Goal: Use online tool/utility: Use online tool/utility

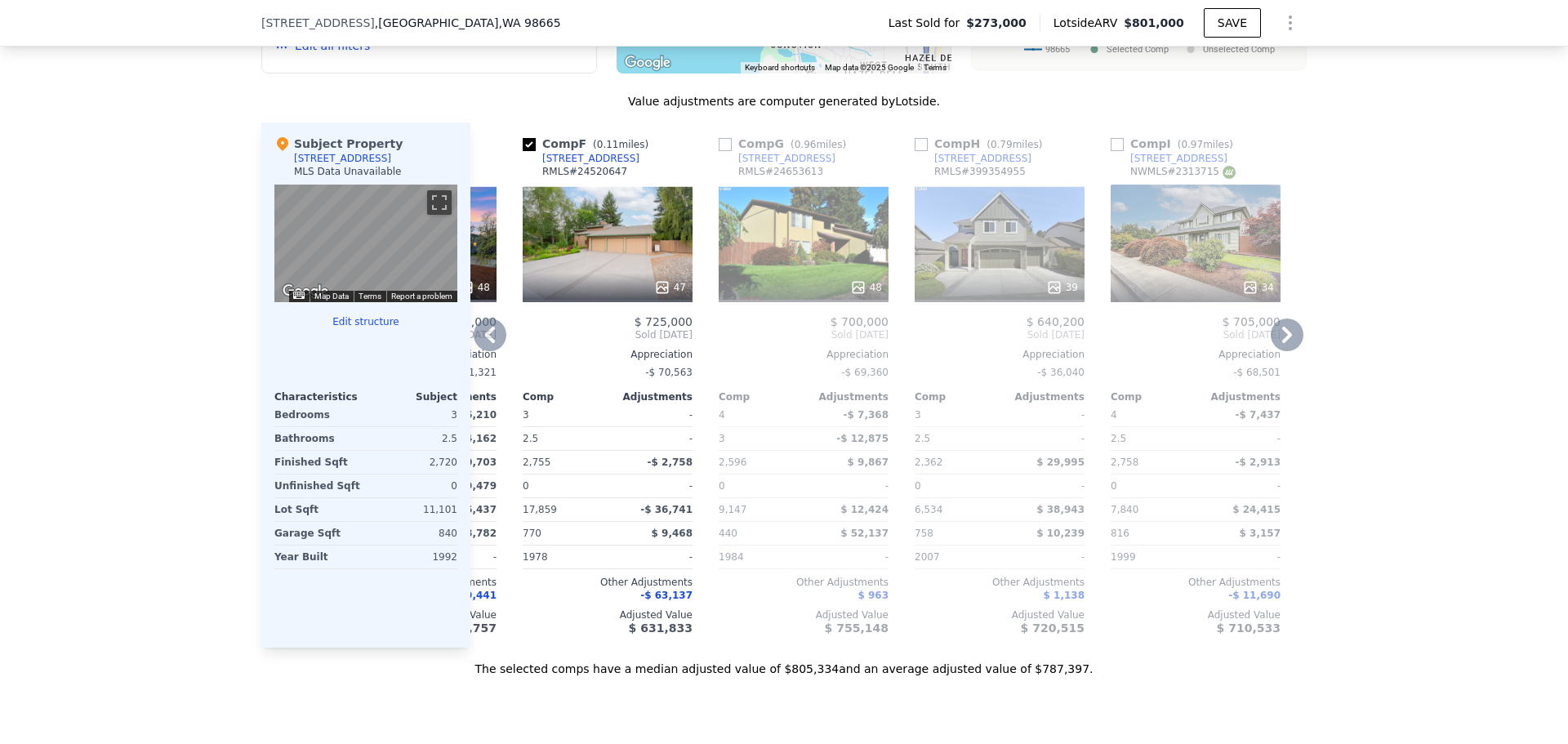
scroll to position [0, 980]
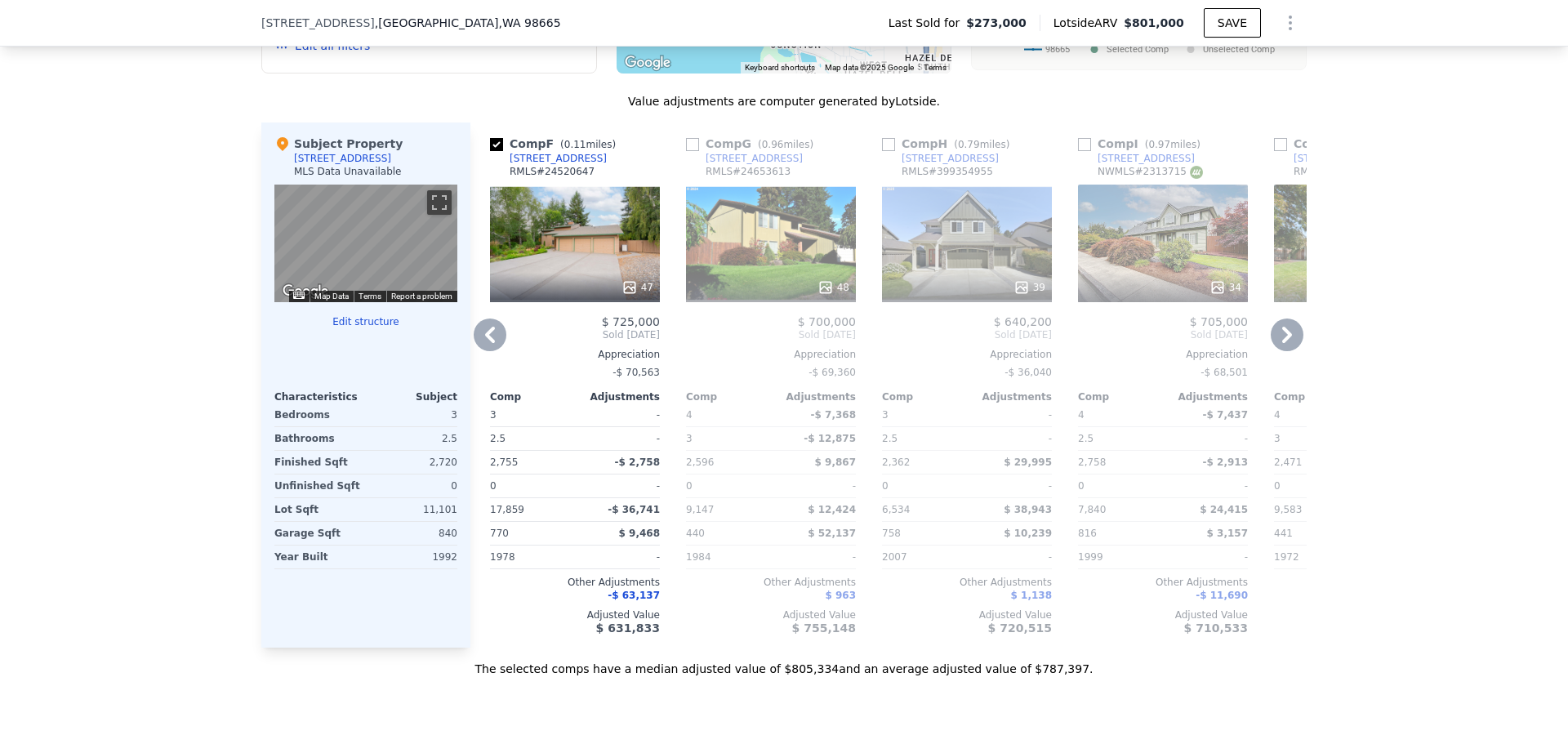
click at [623, 296] on icon at bounding box center [629, 287] width 17 height 17
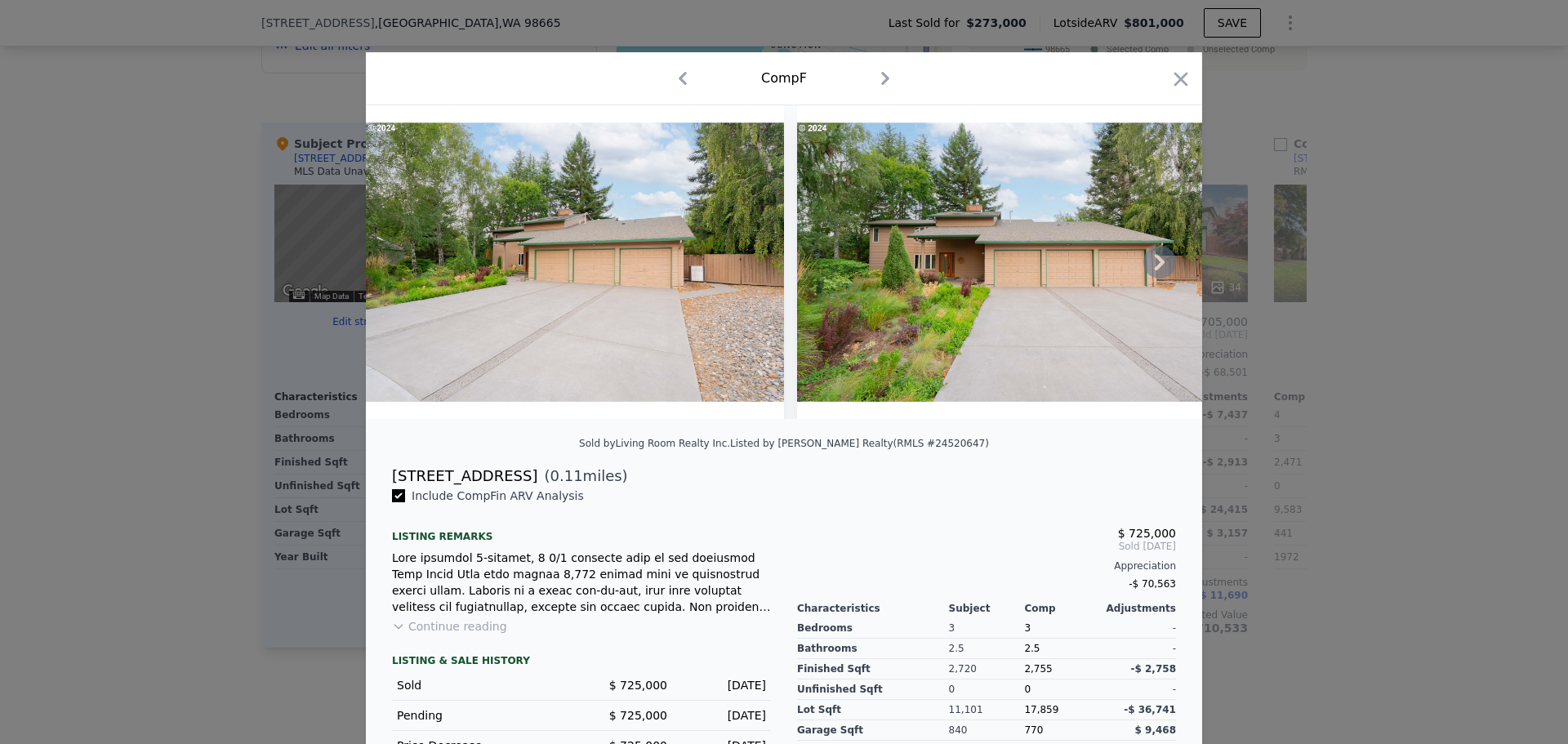
click at [1150, 269] on icon at bounding box center [1159, 262] width 33 height 33
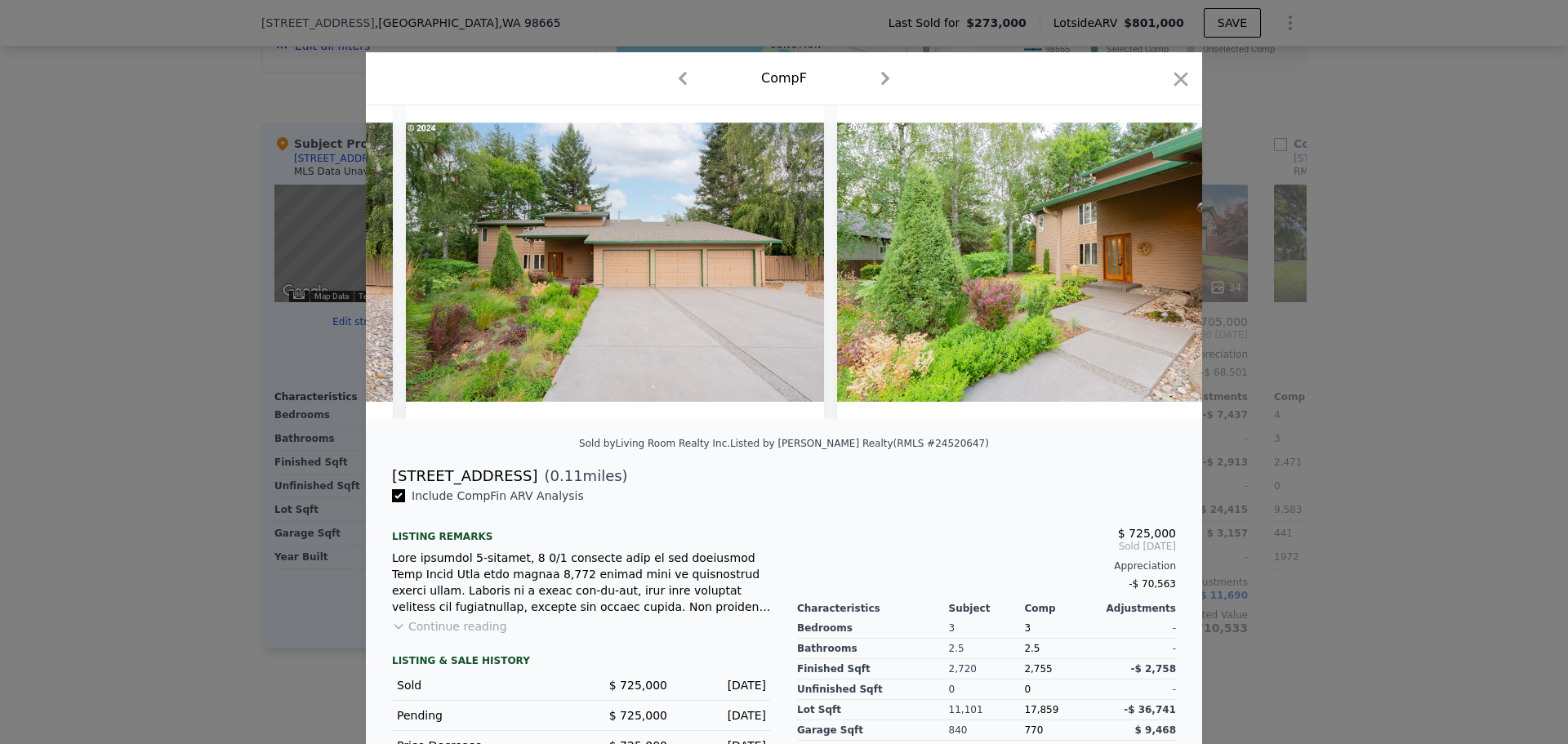
scroll to position [0, 392]
click at [1150, 269] on div at bounding box center [784, 262] width 836 height 313
click at [1150, 269] on icon at bounding box center [1159, 262] width 33 height 33
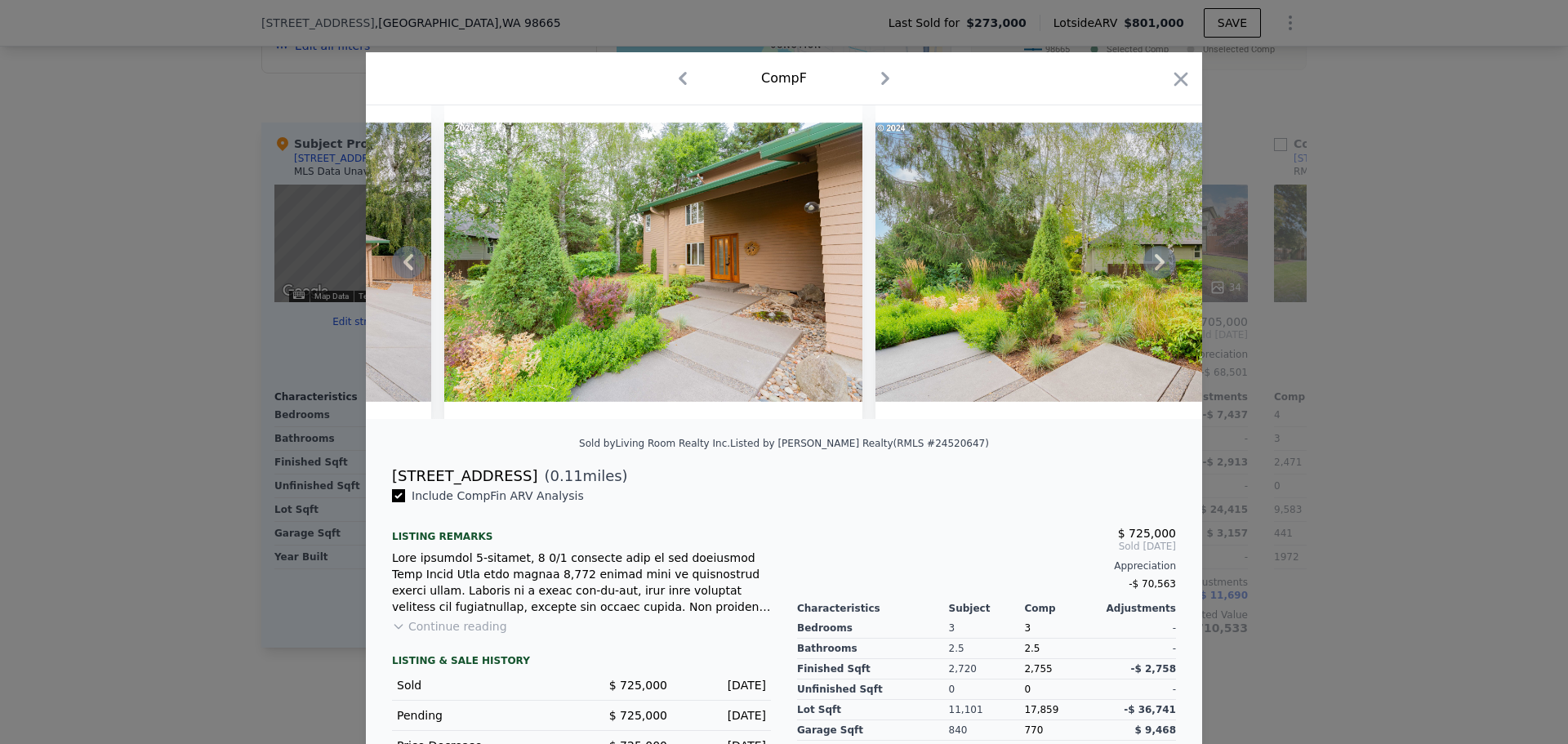
click at [1150, 269] on icon at bounding box center [1159, 262] width 33 height 33
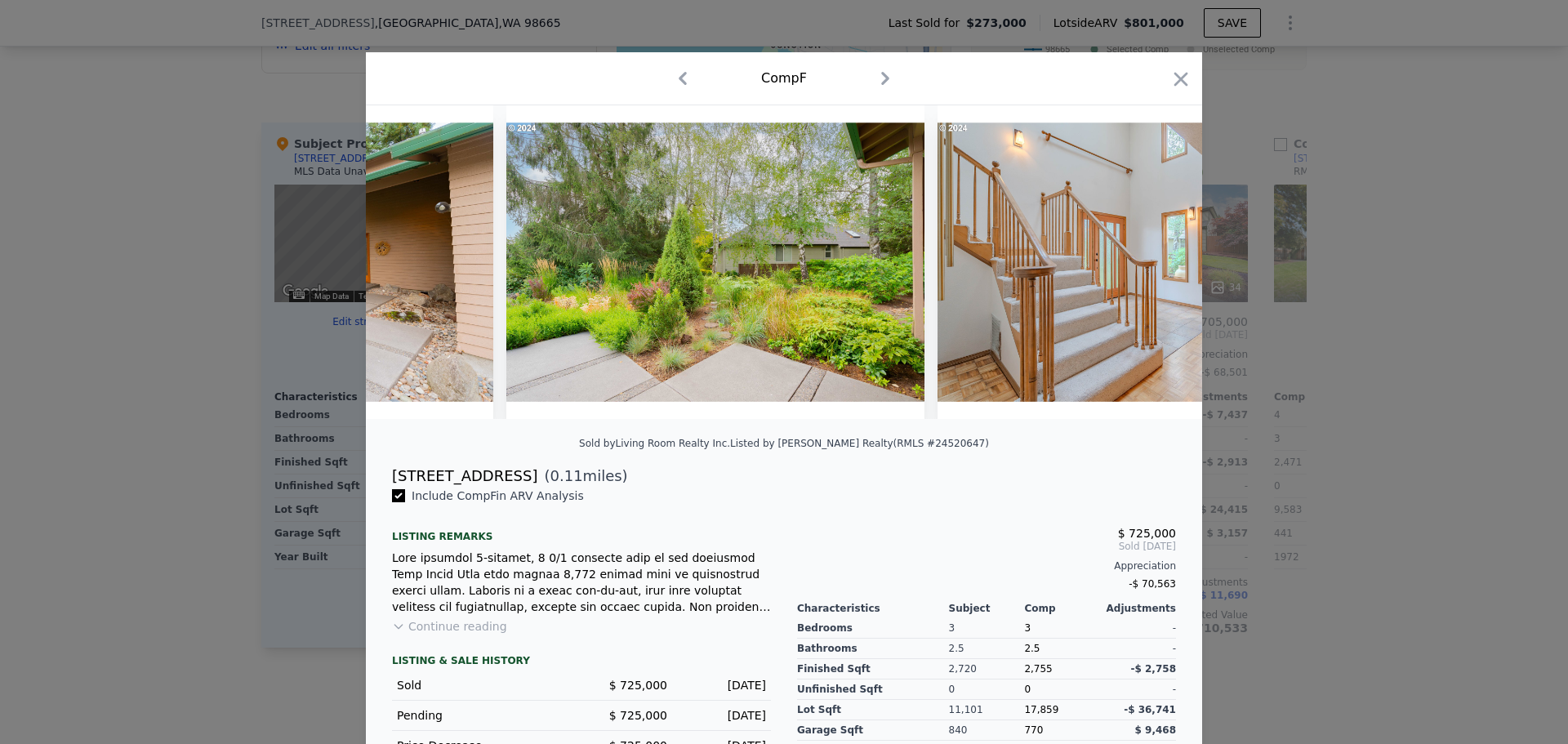
scroll to position [0, 1176]
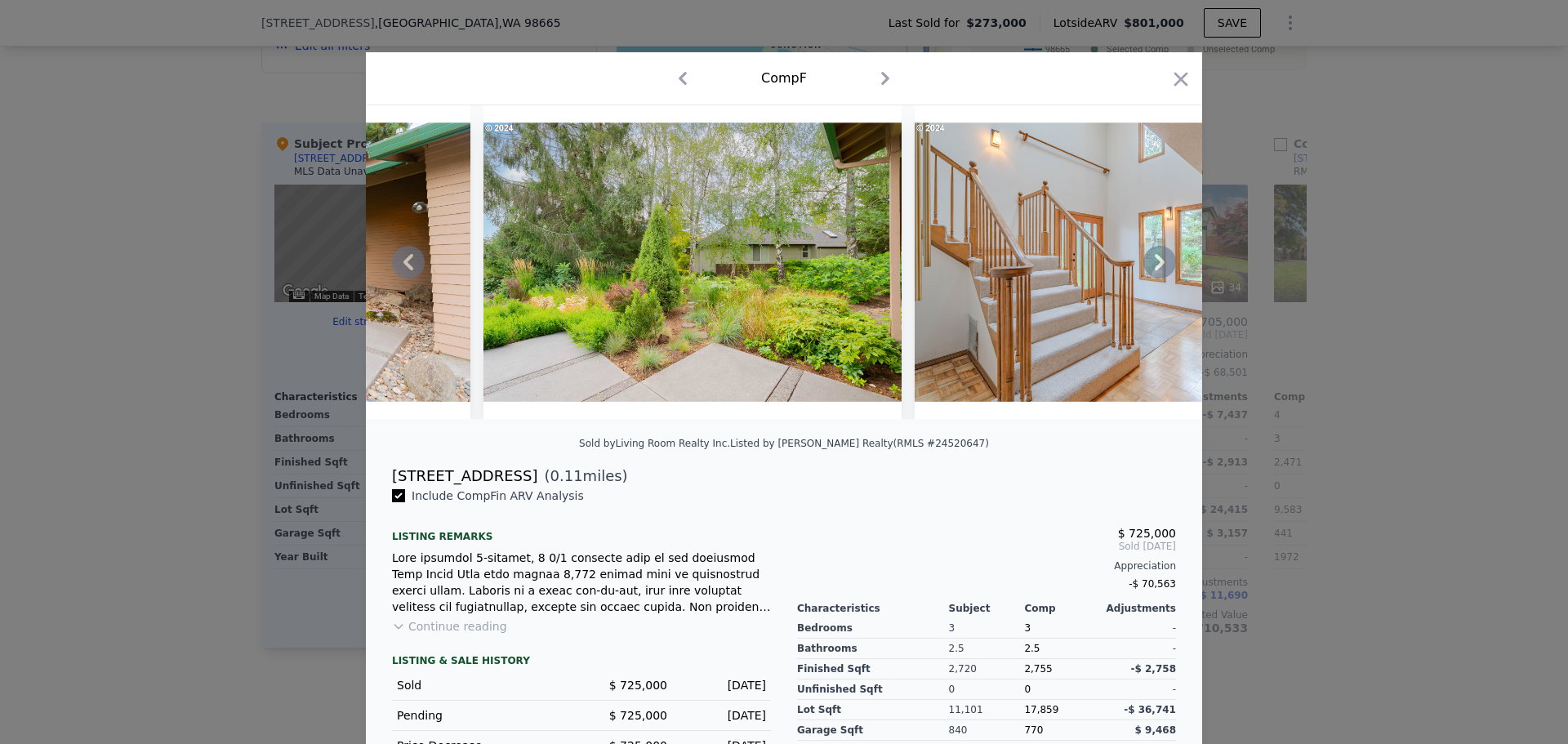
click at [1150, 269] on div at bounding box center [784, 262] width 836 height 313
click at [1150, 269] on icon at bounding box center [1159, 262] width 33 height 33
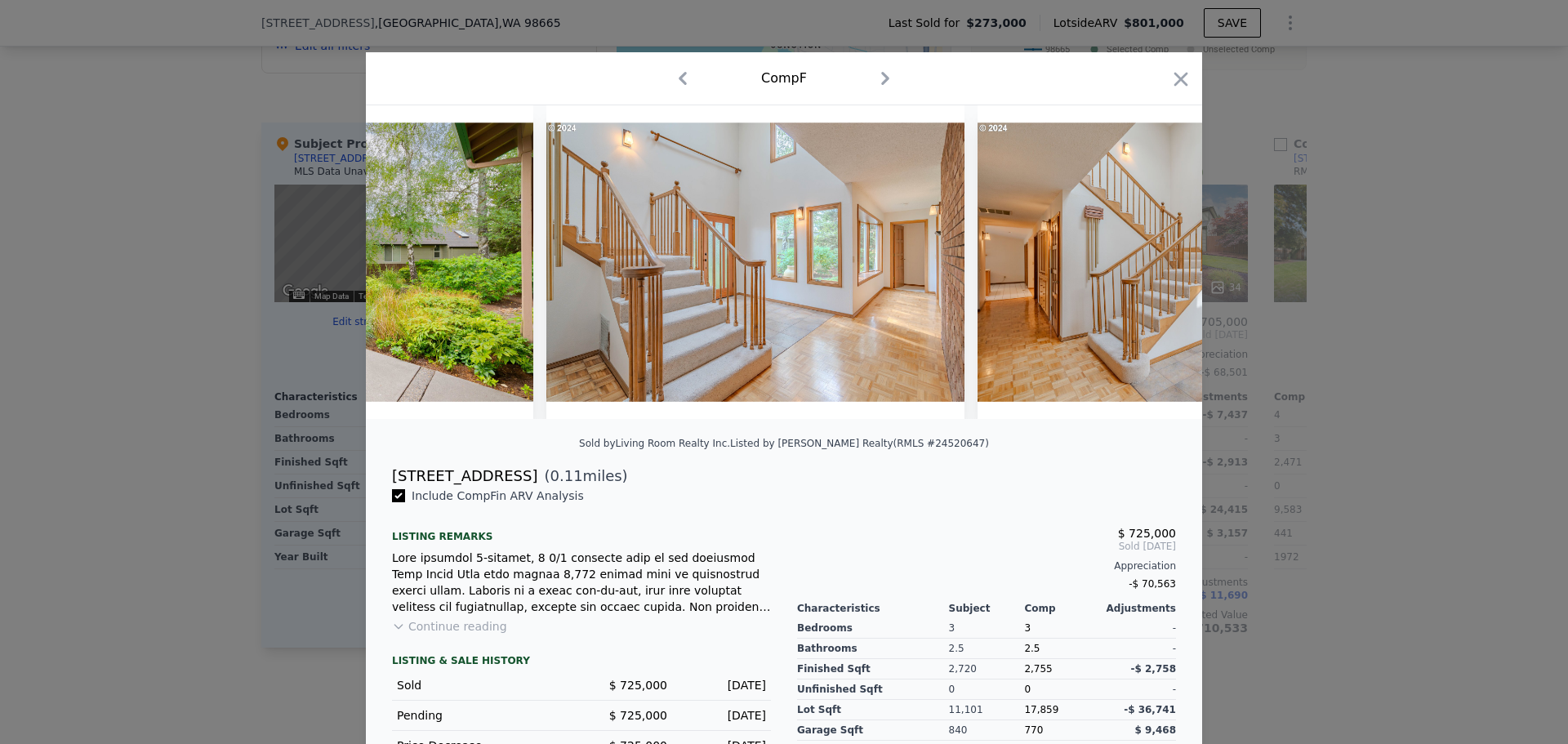
scroll to position [0, 1568]
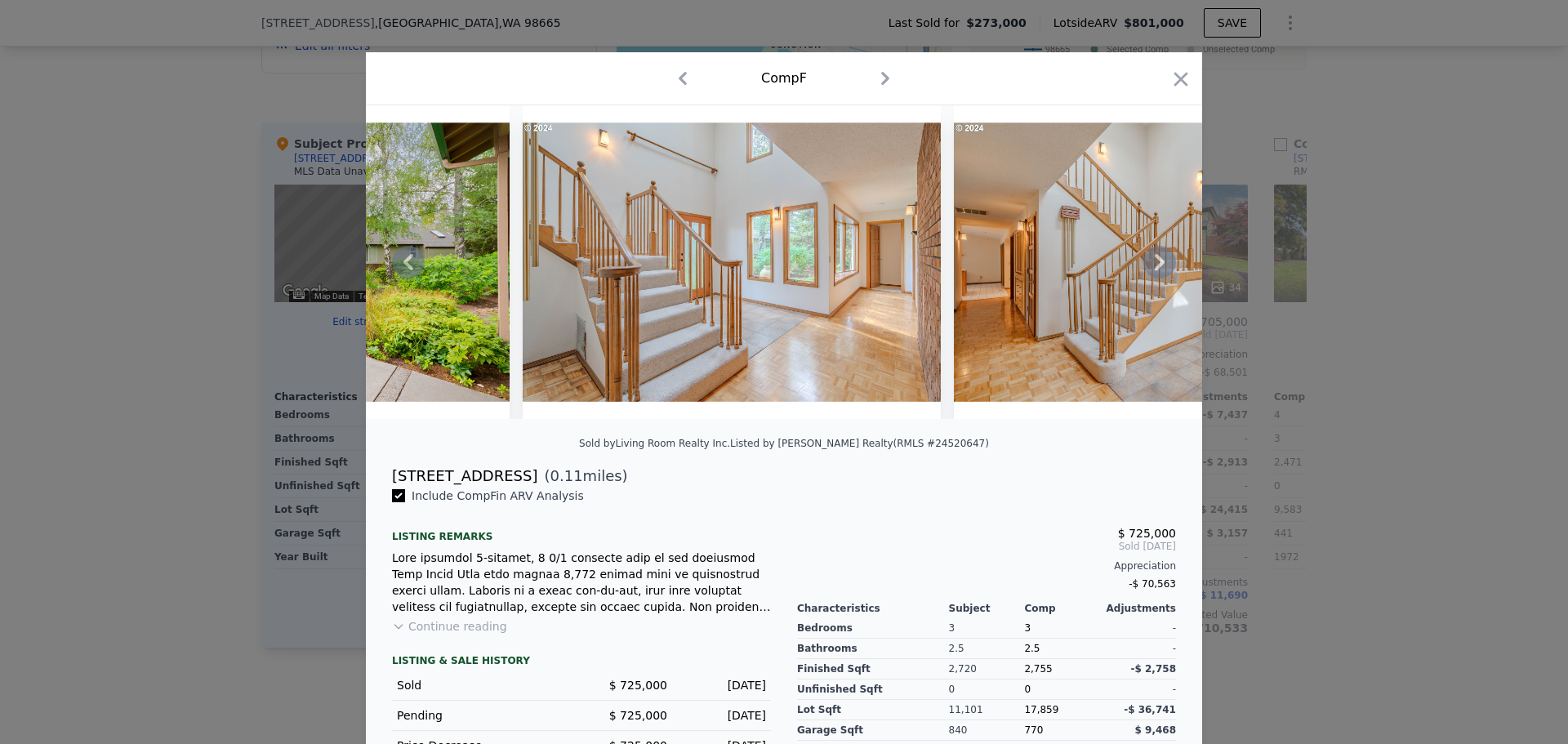
click at [1150, 269] on icon at bounding box center [1159, 262] width 33 height 33
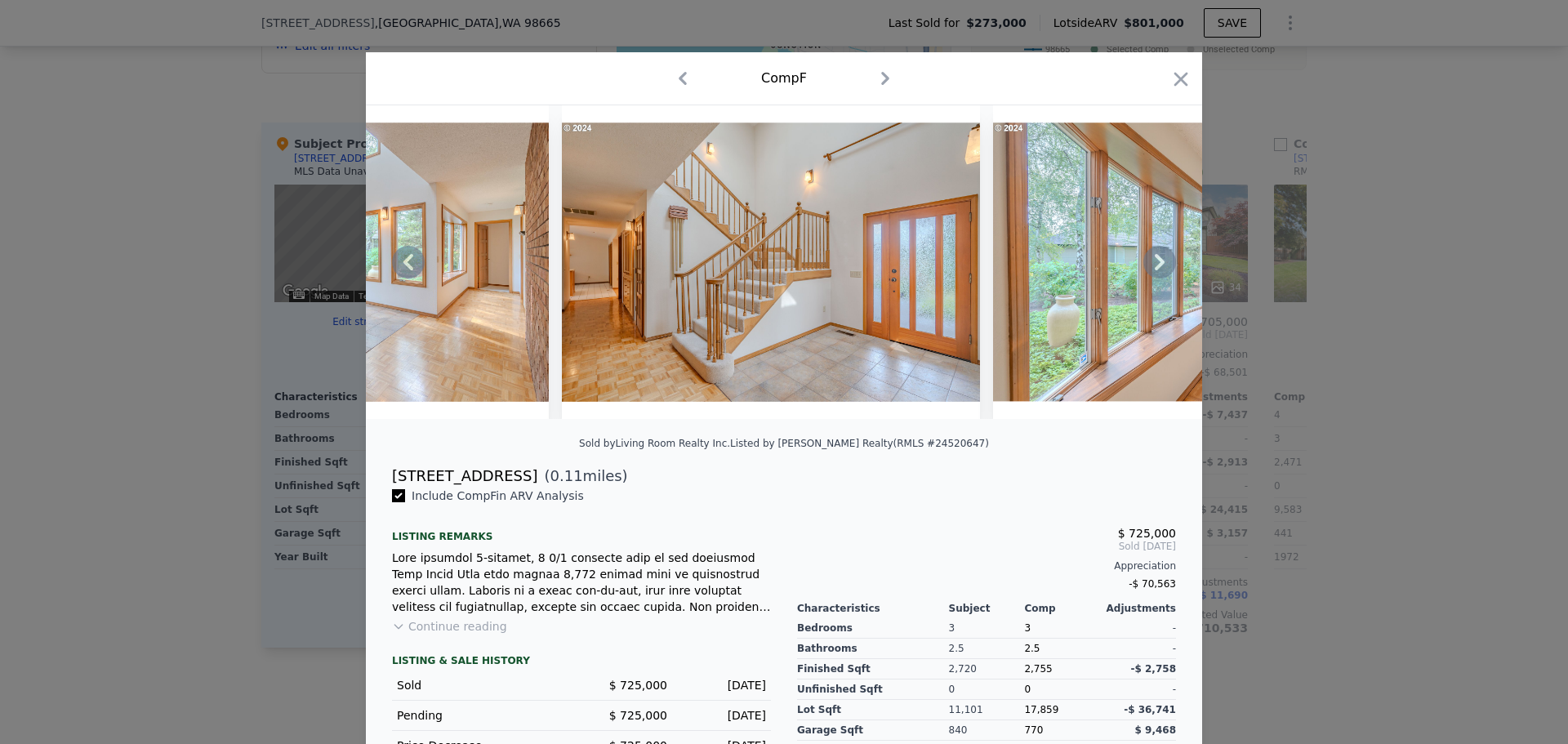
click at [1150, 269] on icon at bounding box center [1159, 262] width 33 height 33
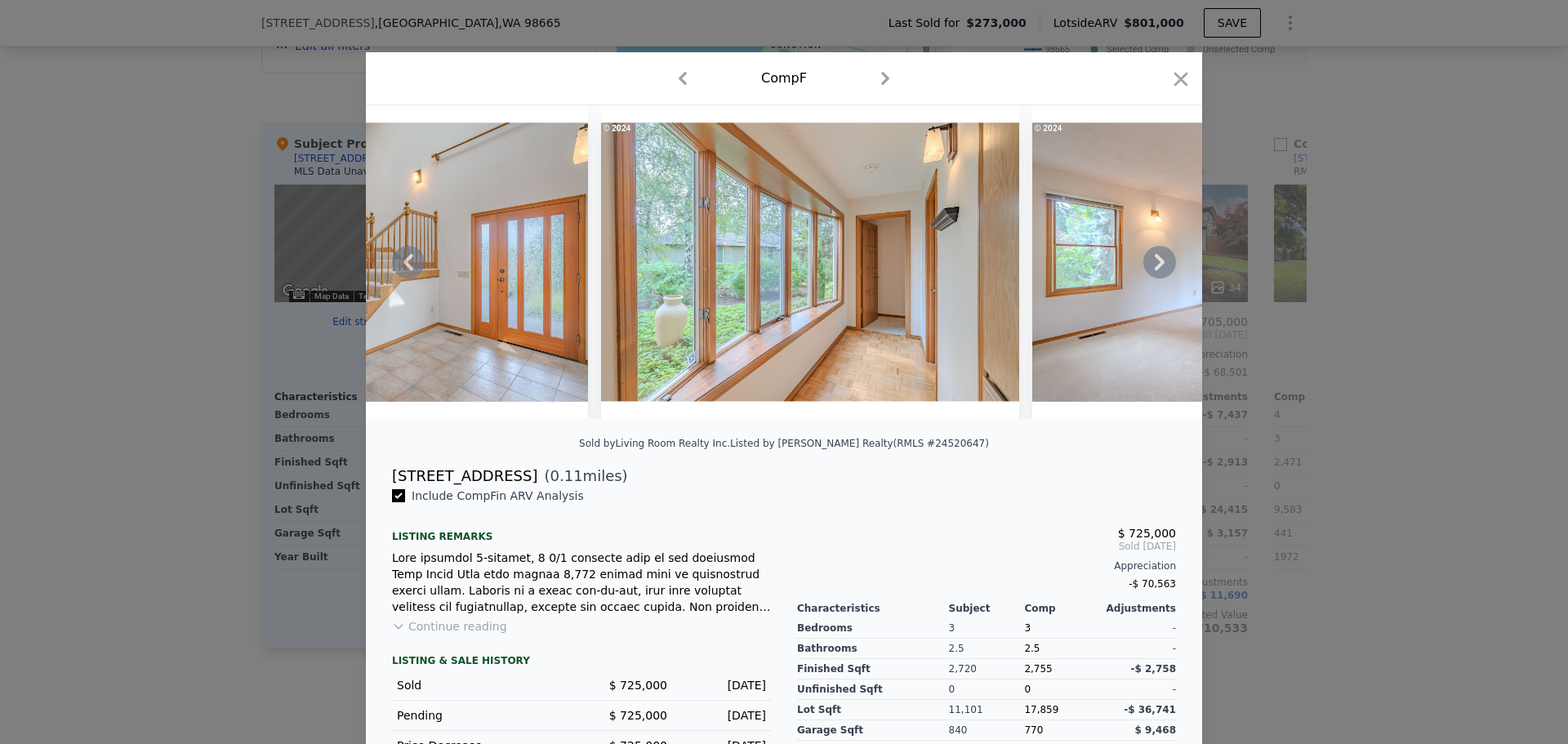
click at [1150, 269] on icon at bounding box center [1159, 262] width 33 height 33
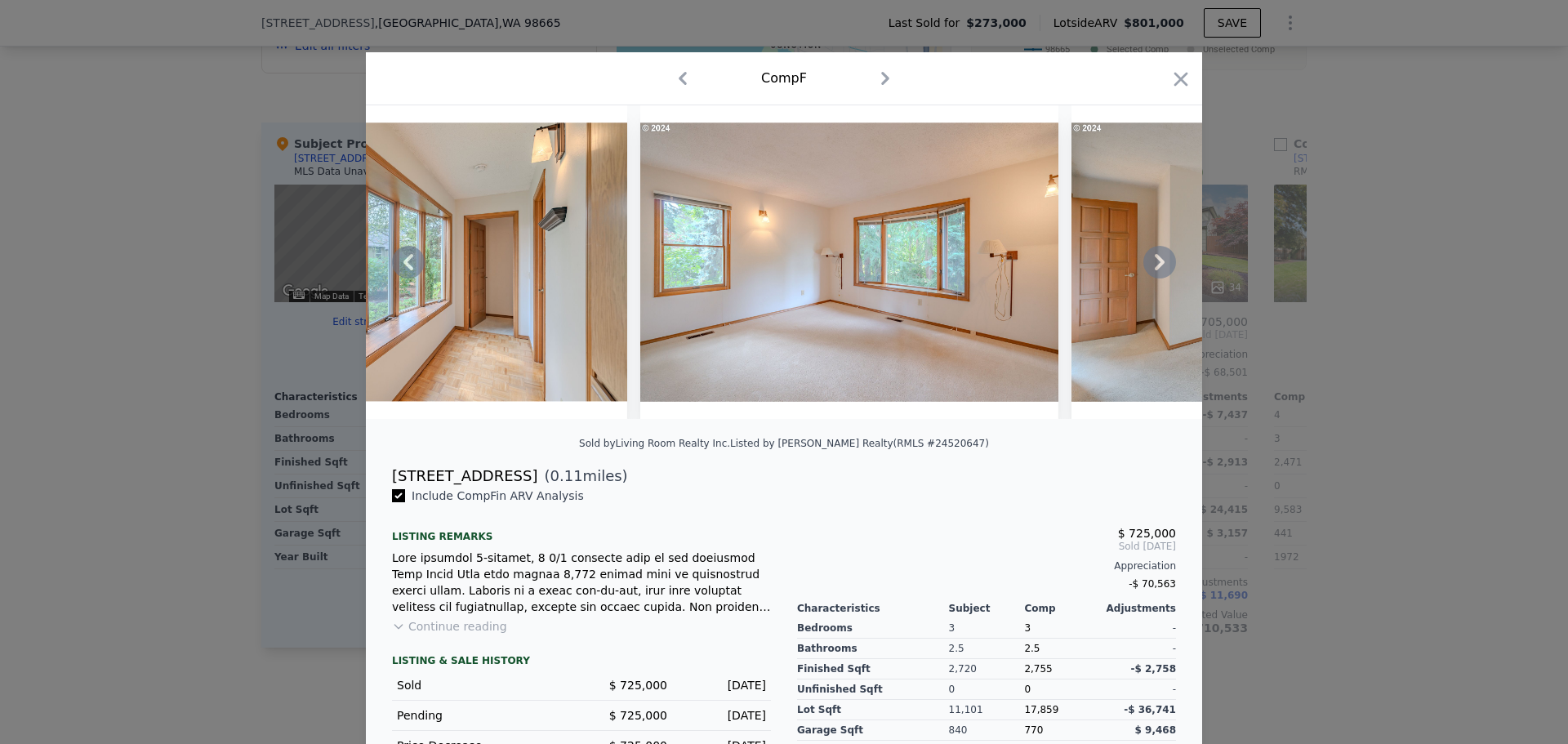
click at [1150, 269] on icon at bounding box center [1159, 262] width 33 height 33
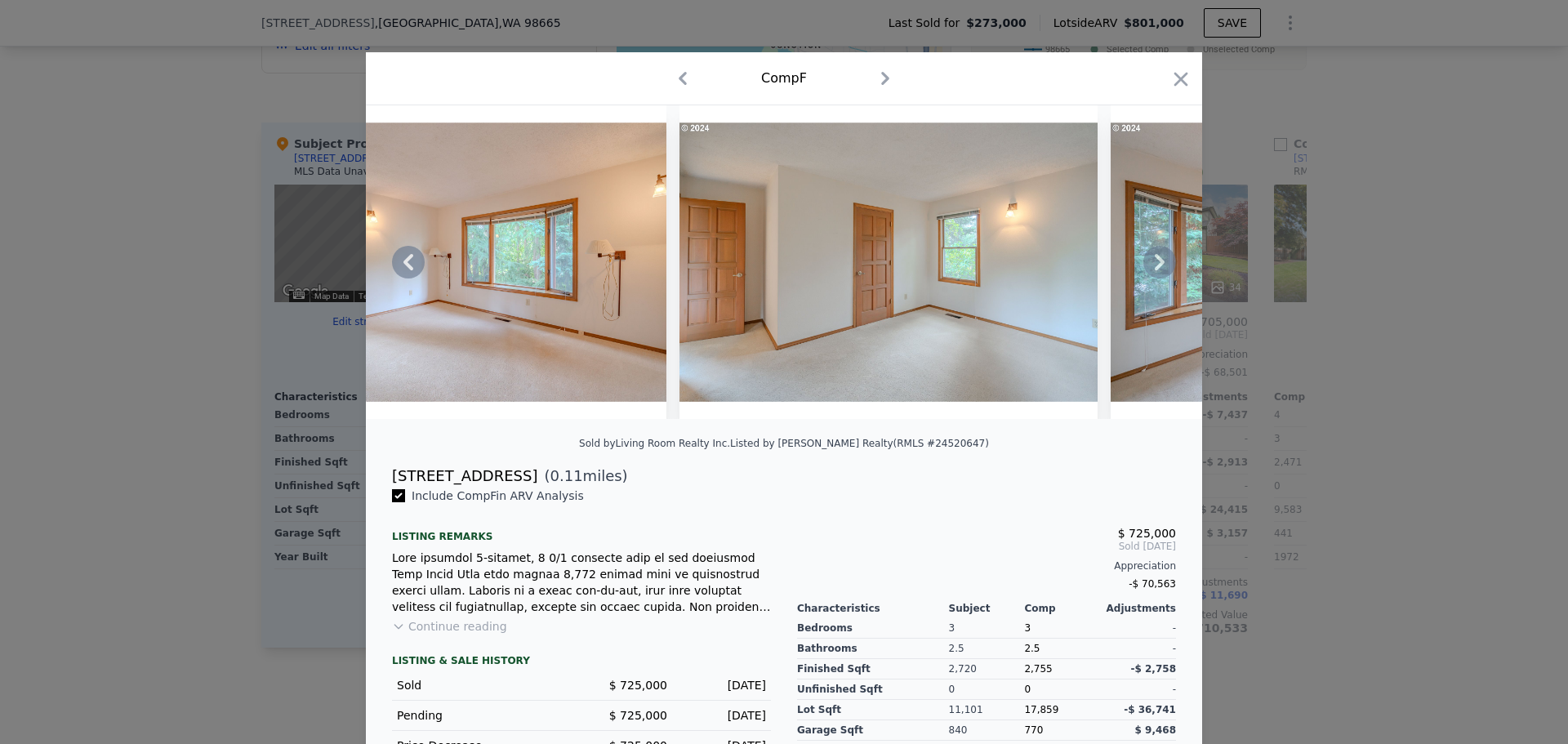
click at [1150, 269] on icon at bounding box center [1159, 262] width 33 height 33
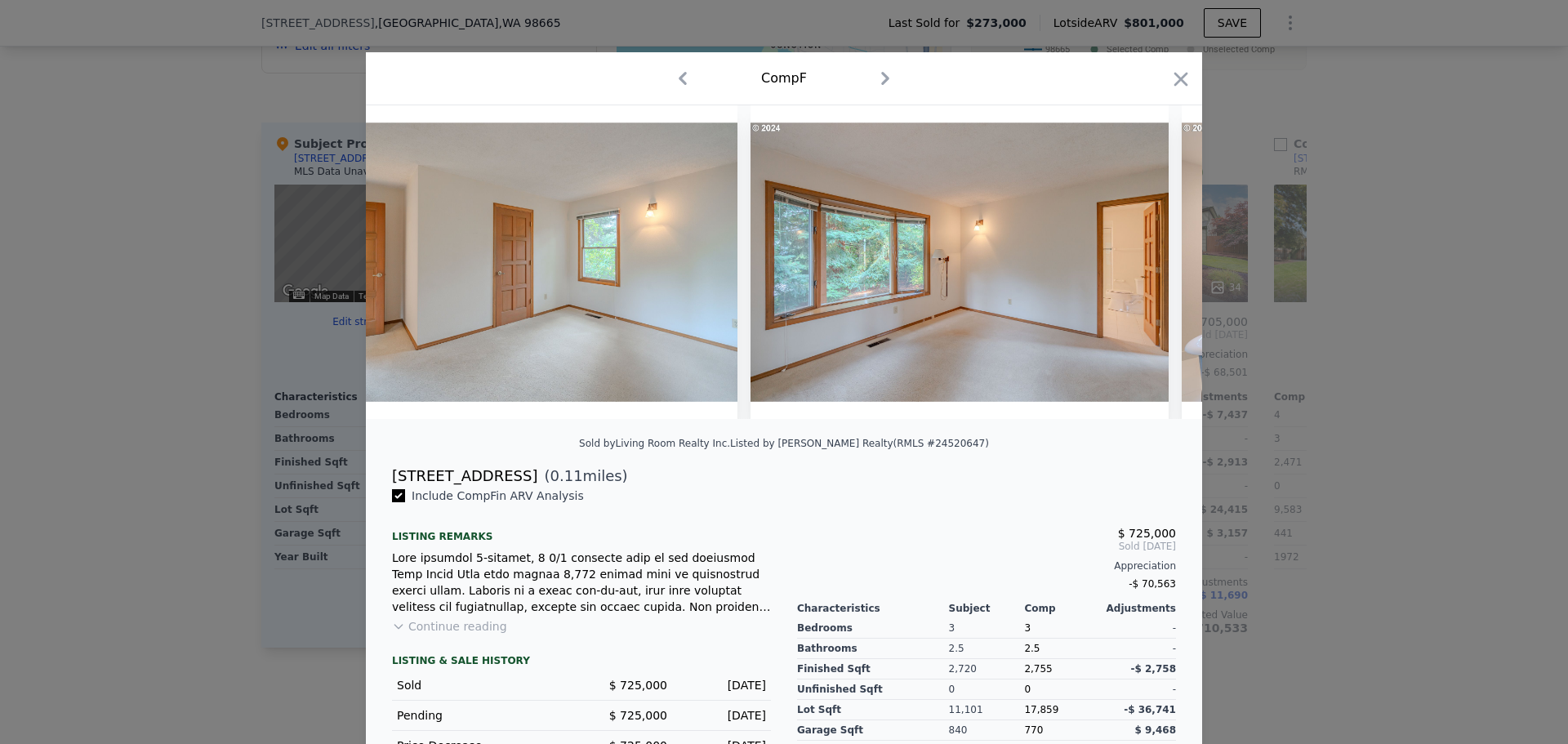
scroll to position [0, 3528]
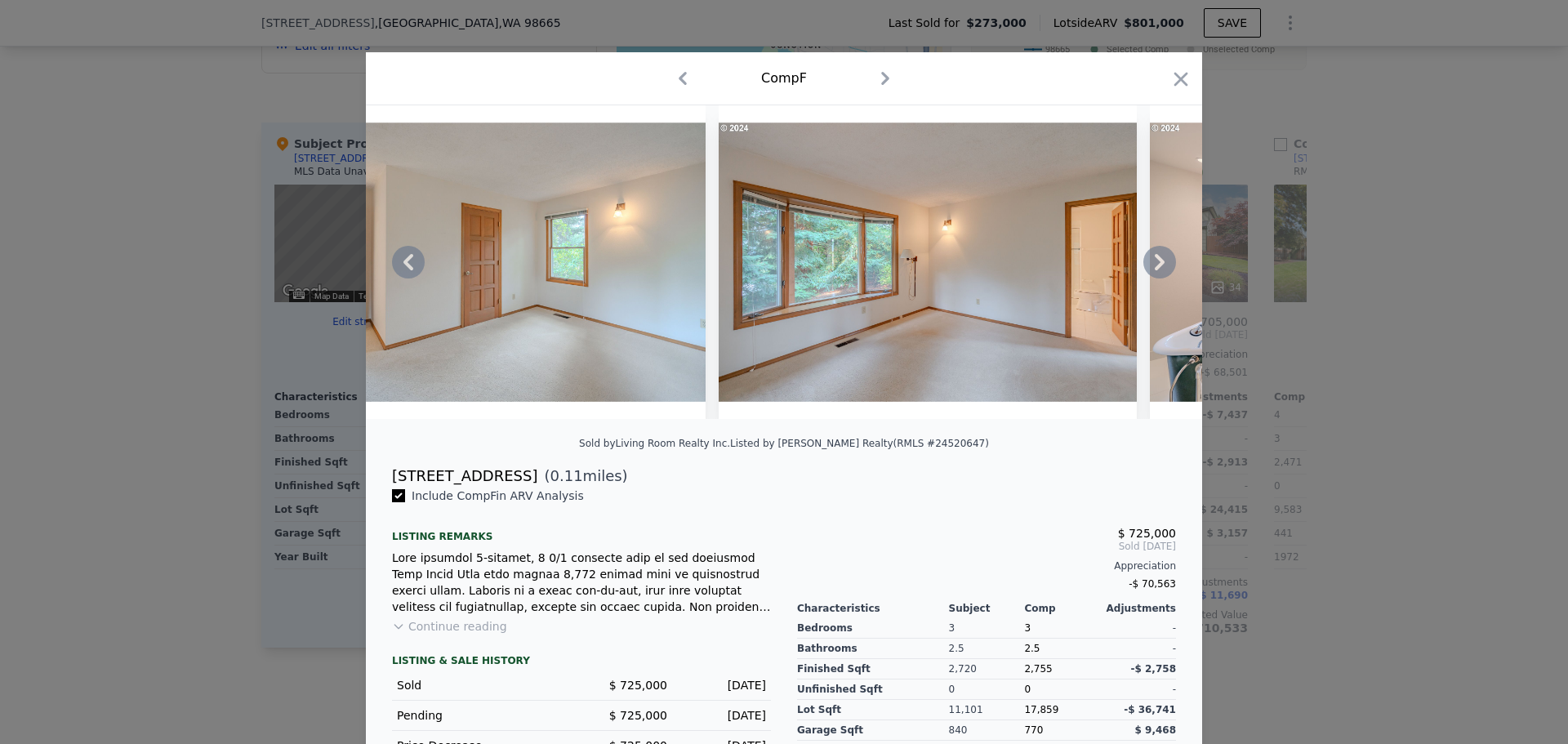
click at [1150, 269] on div at bounding box center [784, 262] width 836 height 313
click at [1150, 269] on icon at bounding box center [1159, 262] width 33 height 33
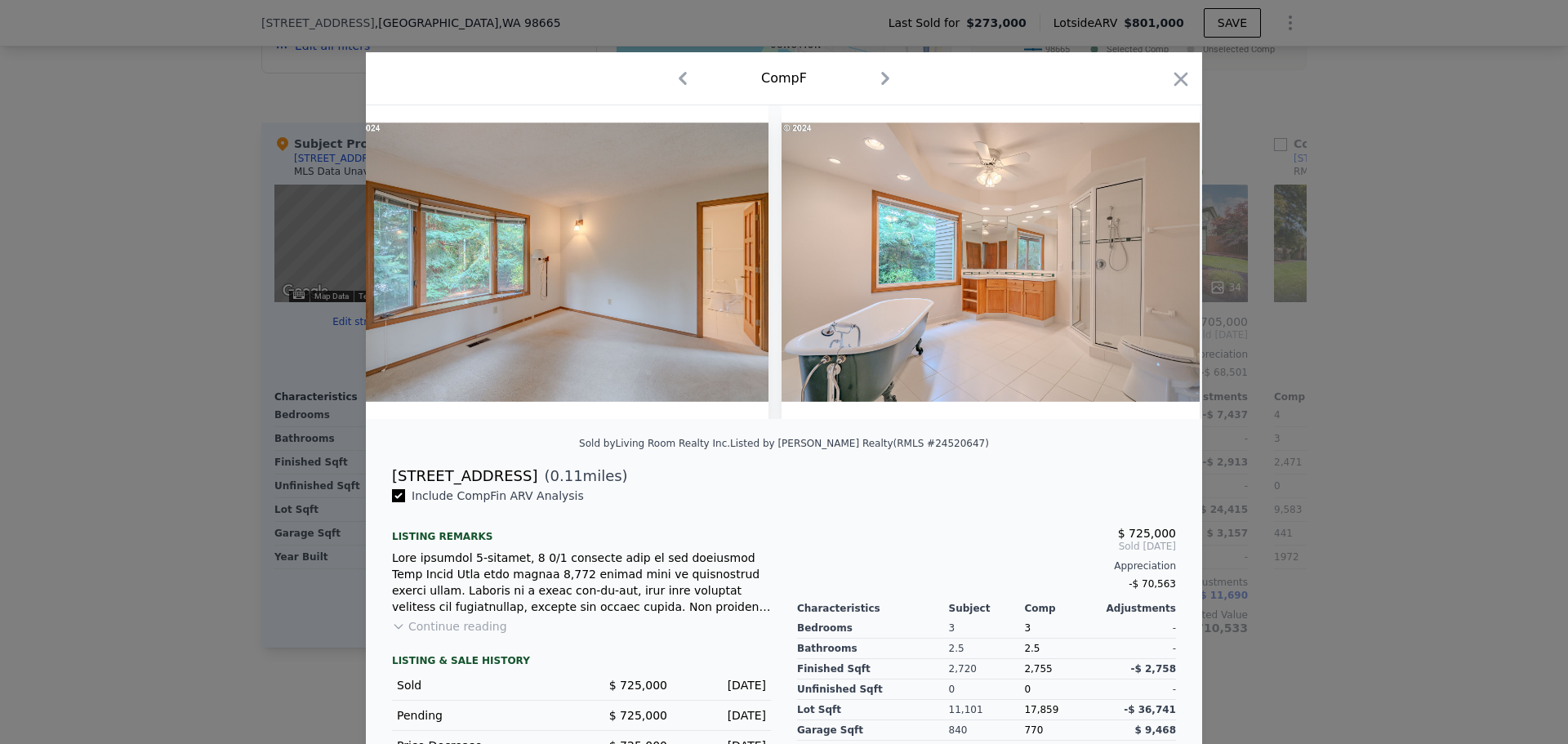
scroll to position [0, 3920]
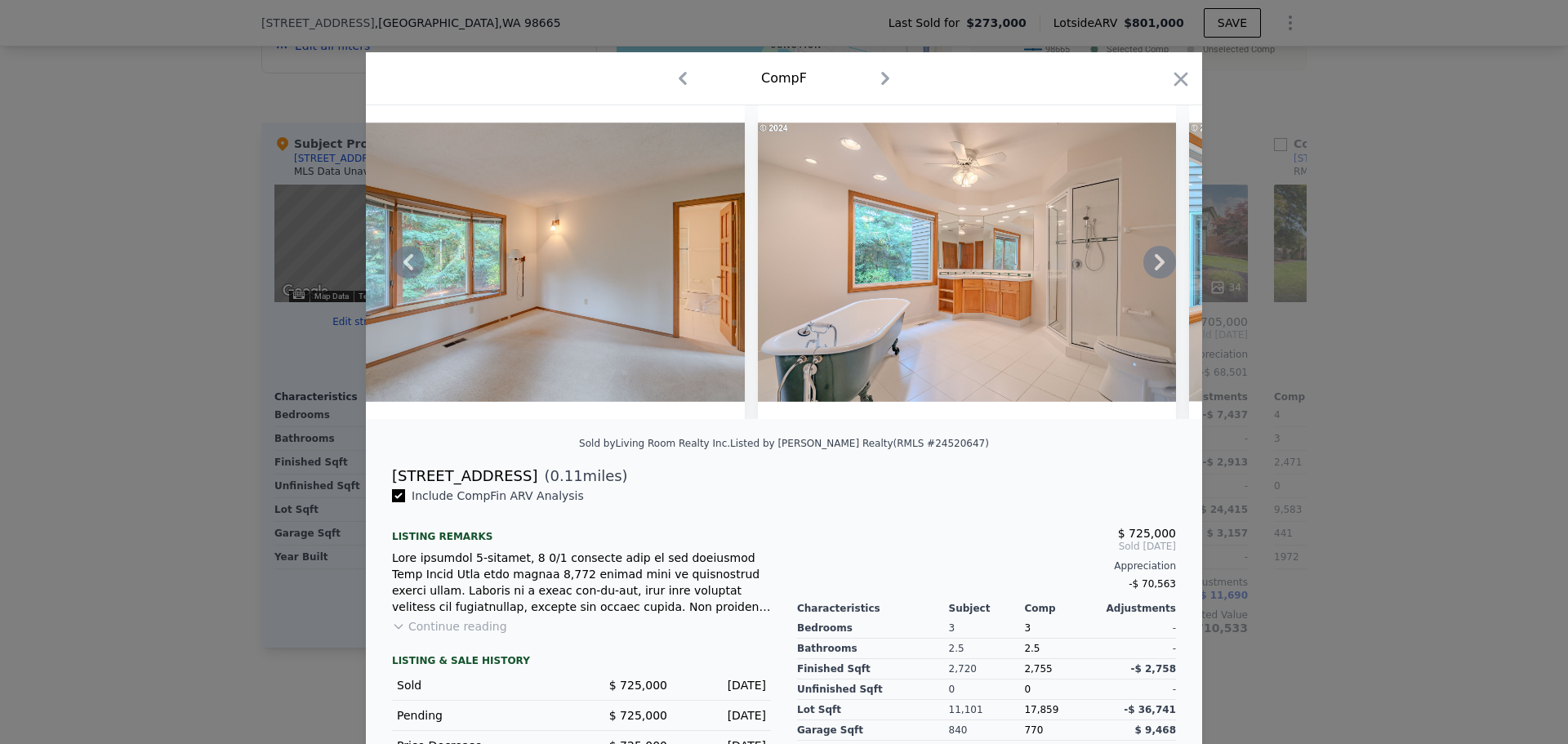
click at [1150, 269] on icon at bounding box center [1159, 262] width 33 height 33
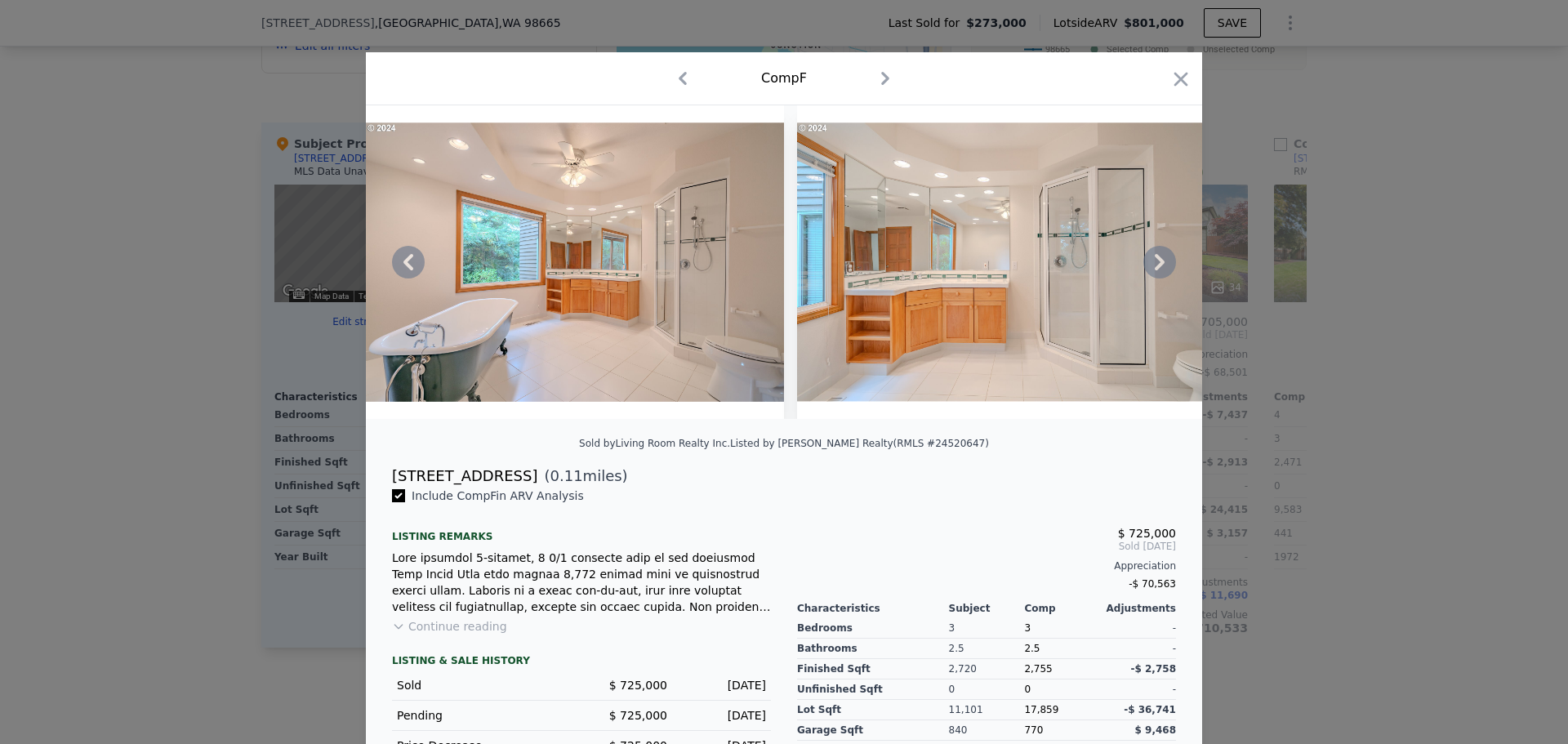
click at [1150, 269] on icon at bounding box center [1159, 262] width 33 height 33
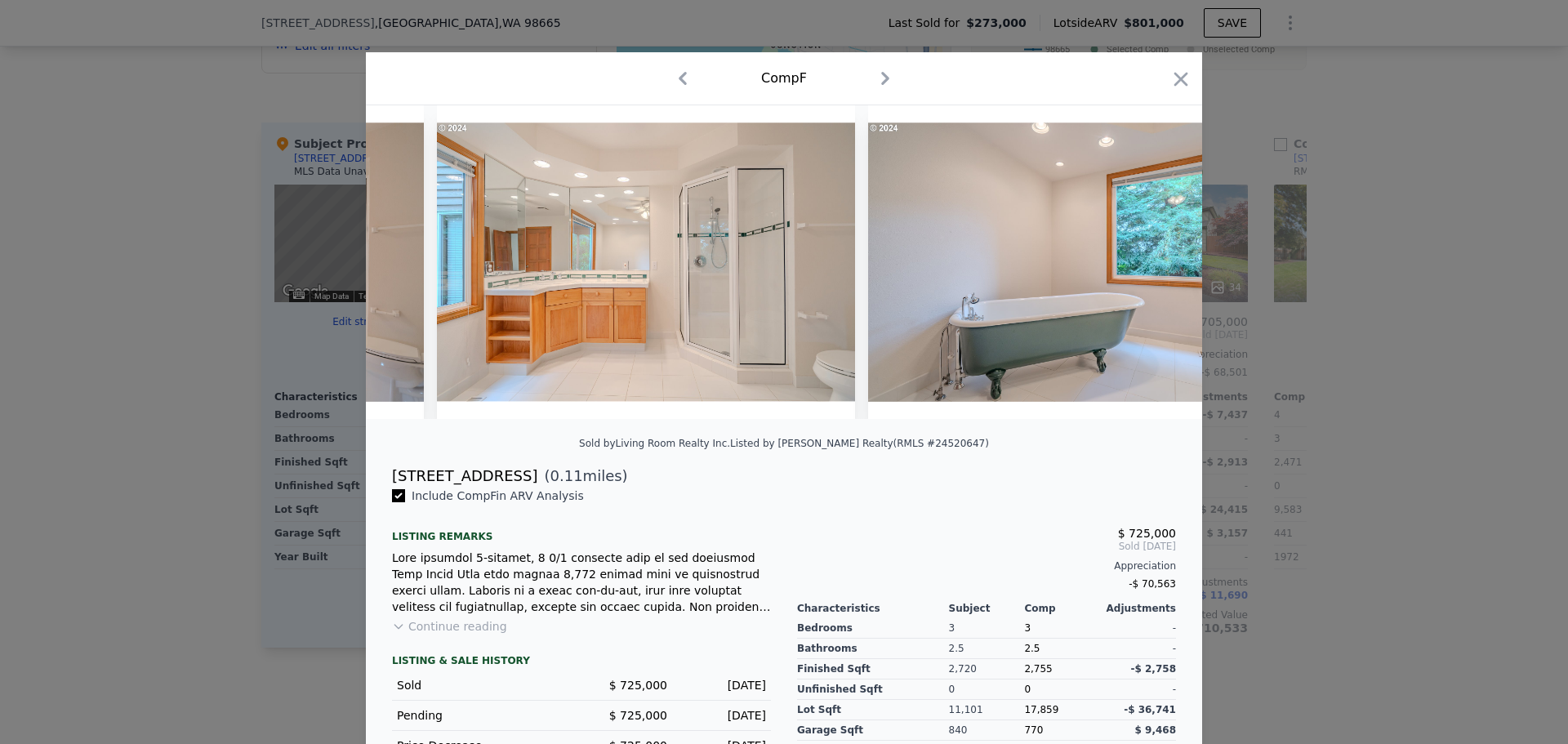
scroll to position [0, 4703]
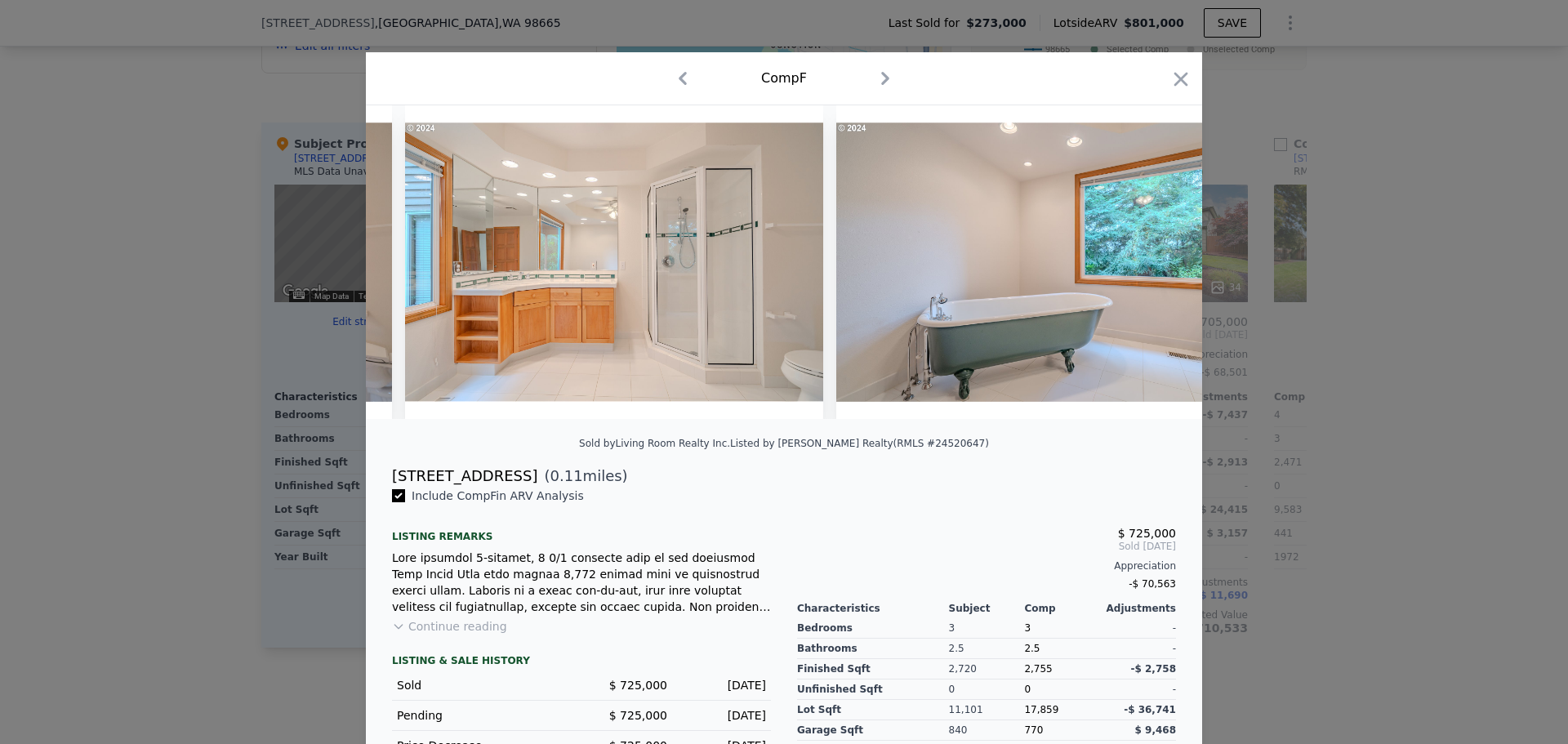
click at [1150, 269] on div at bounding box center [784, 262] width 836 height 313
click at [1150, 269] on icon at bounding box center [1159, 262] width 33 height 33
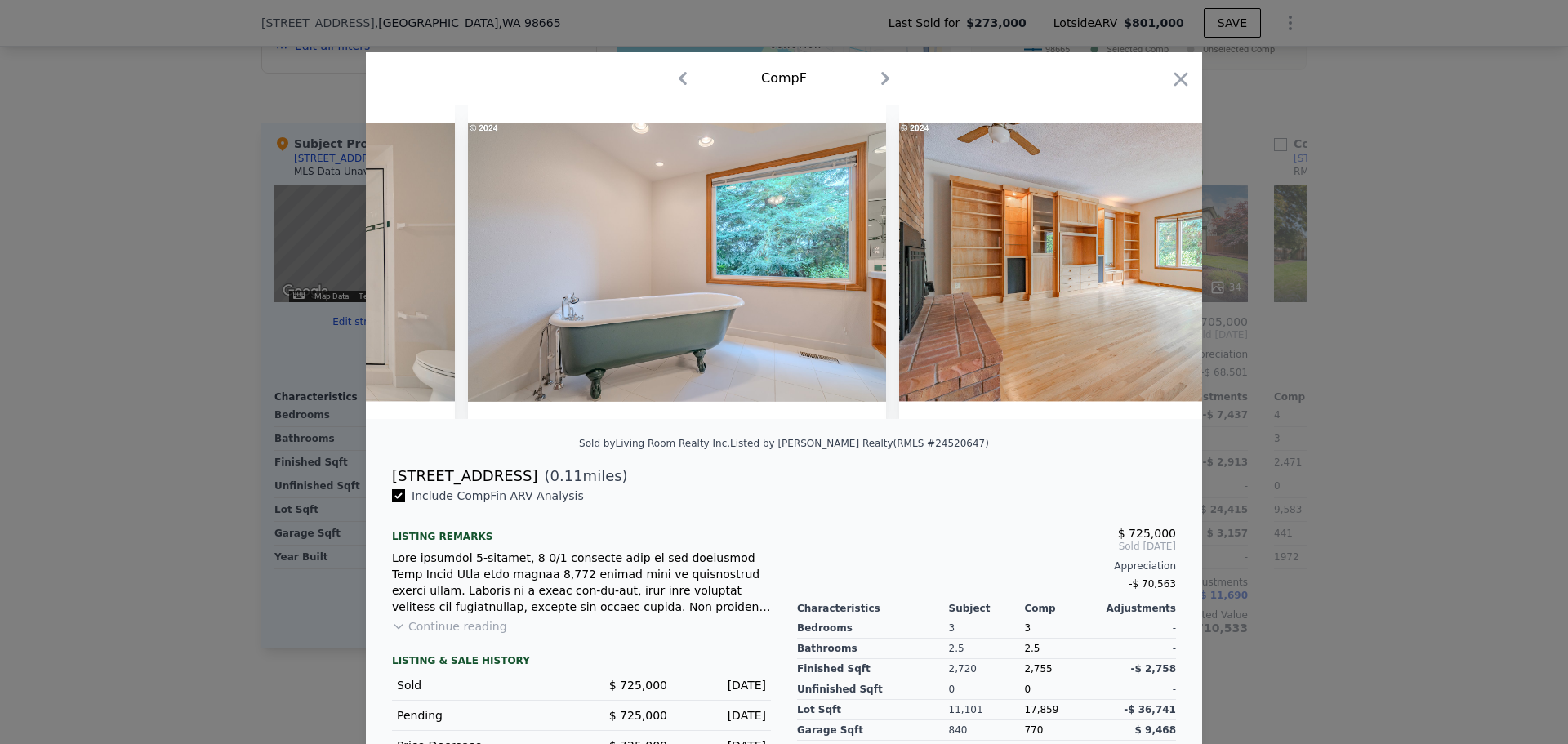
scroll to position [0, 5095]
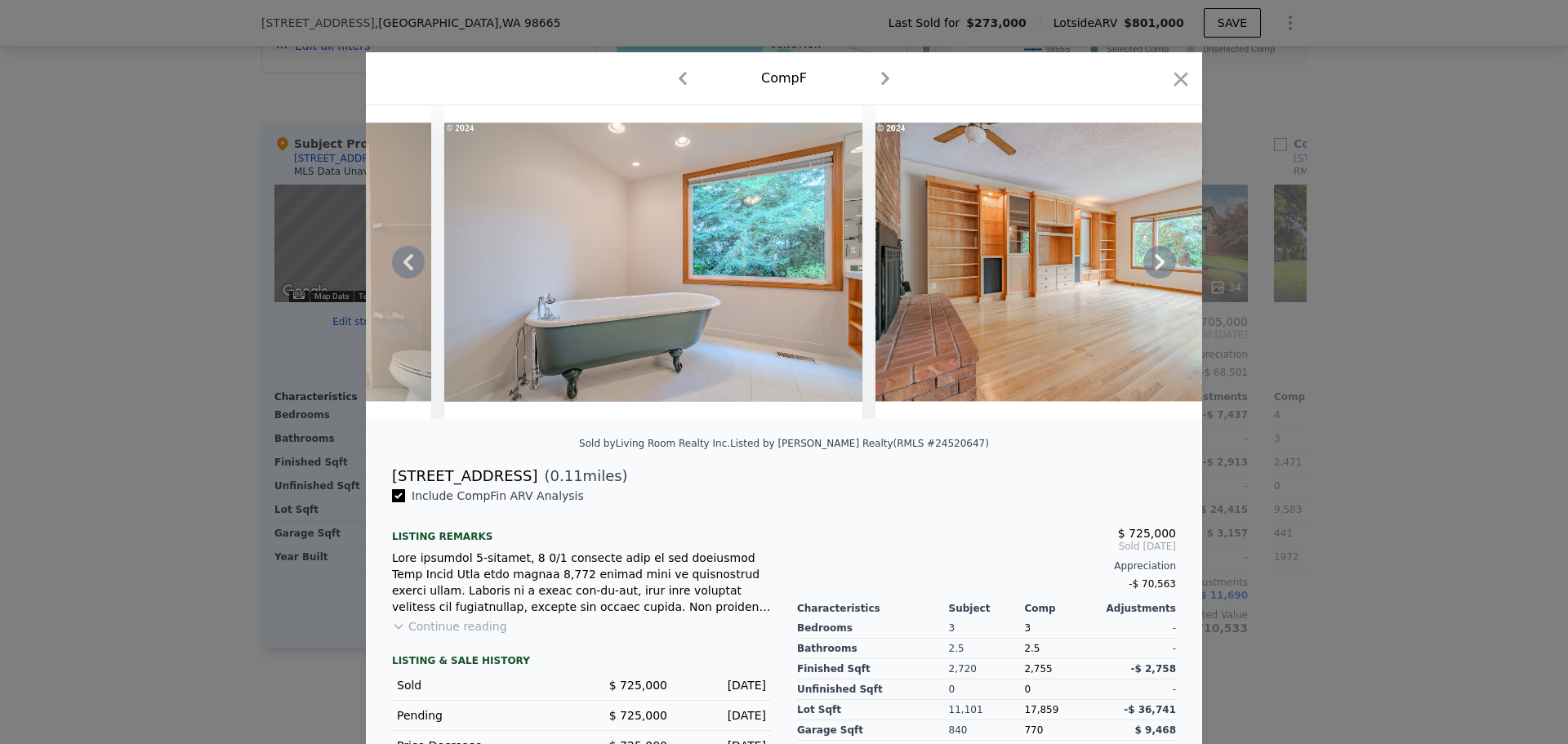
click at [1150, 269] on div at bounding box center [784, 262] width 836 height 313
click at [1150, 269] on icon at bounding box center [1159, 262] width 33 height 33
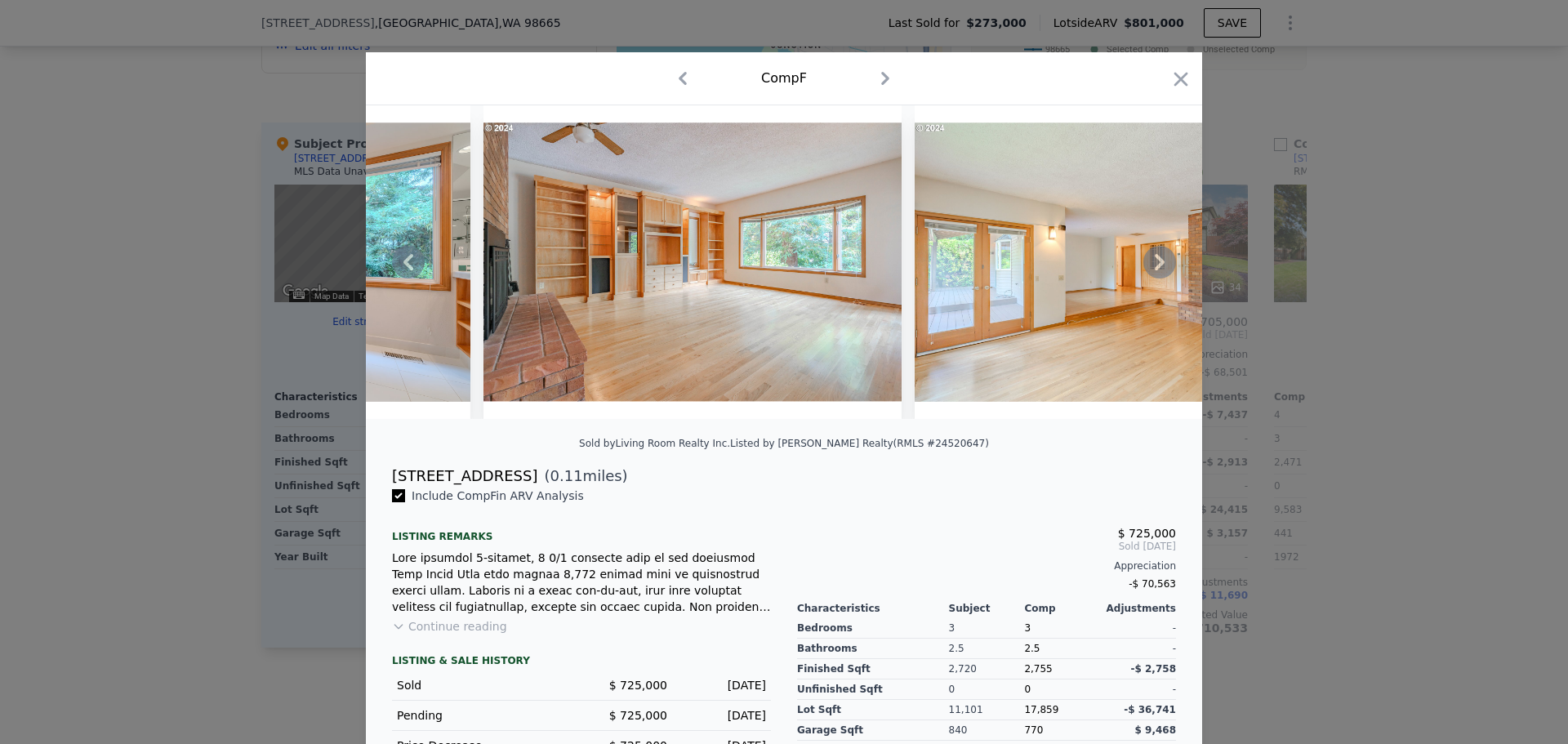
click at [1150, 269] on icon at bounding box center [1159, 262] width 33 height 33
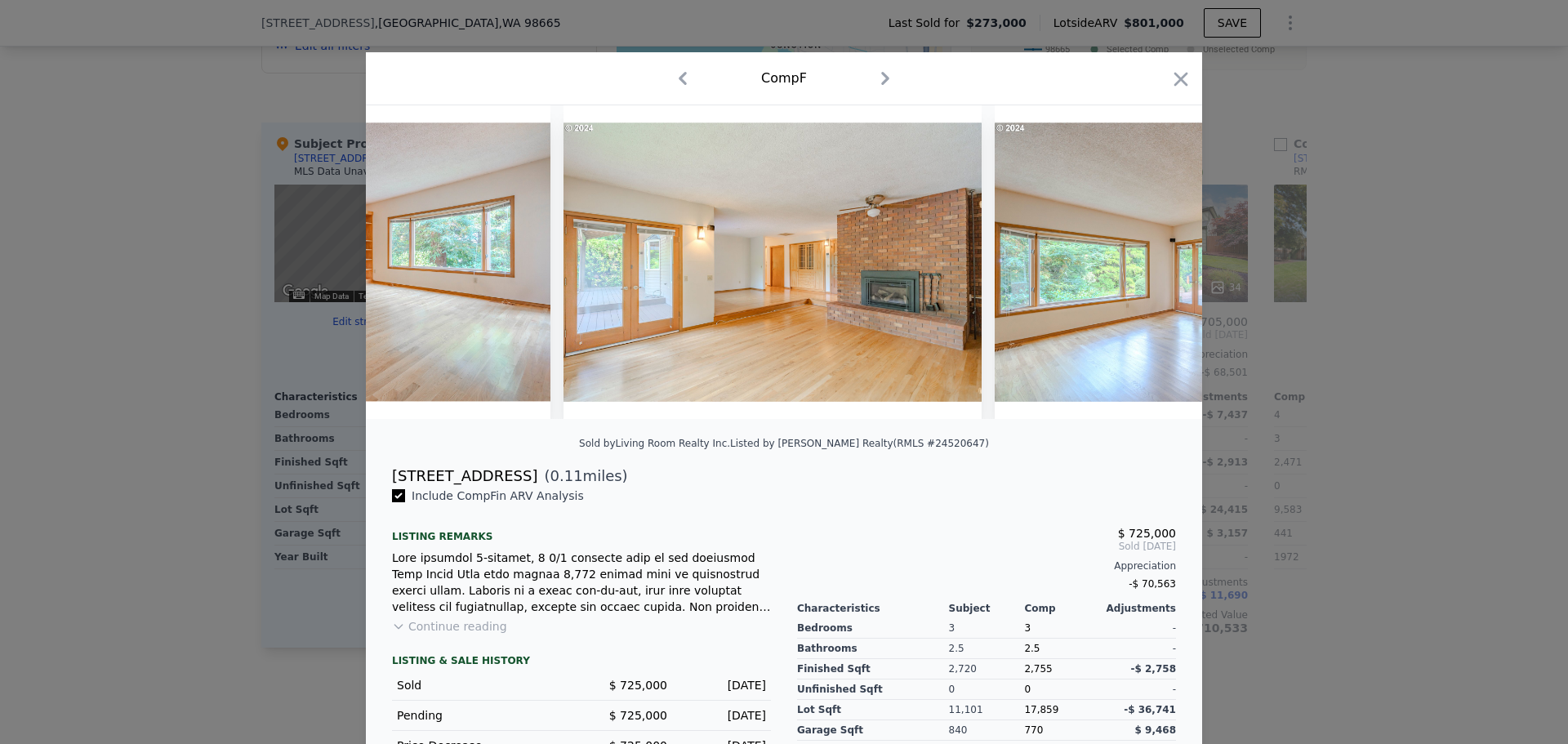
scroll to position [0, 5879]
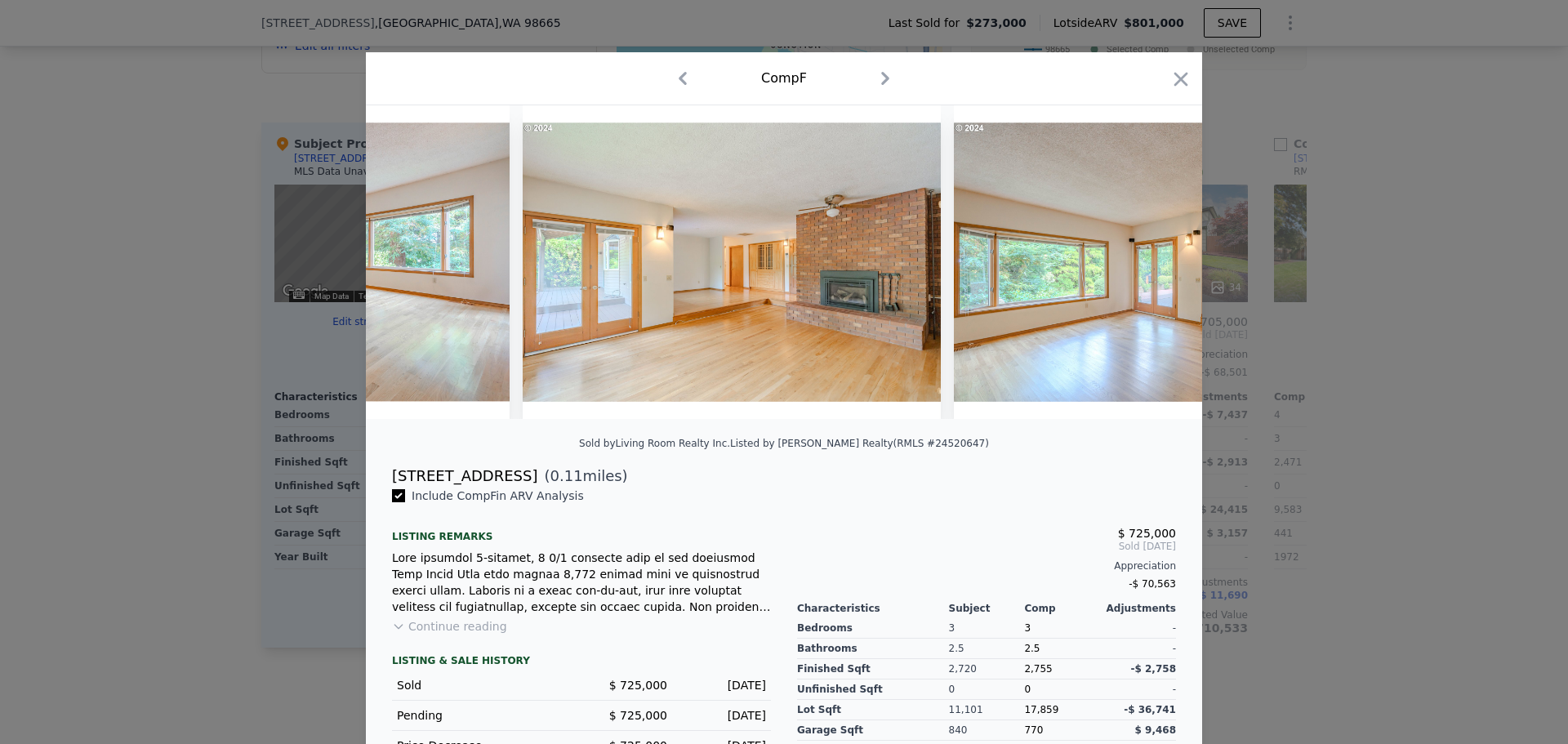
click at [1150, 269] on div at bounding box center [784, 262] width 836 height 313
click at [1150, 269] on icon at bounding box center [1159, 262] width 33 height 33
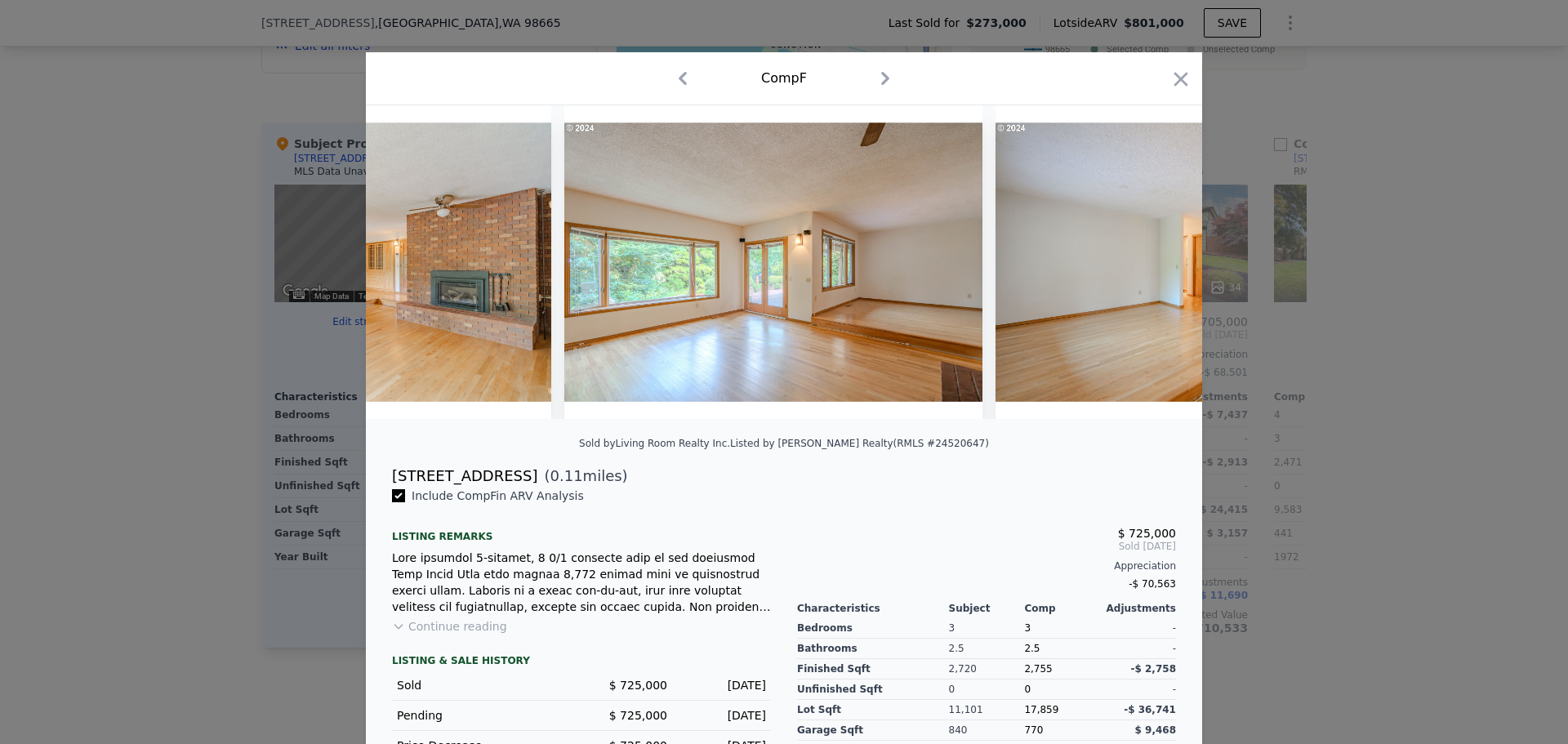
scroll to position [0, 6271]
click at [1150, 269] on div at bounding box center [784, 262] width 836 height 313
click at [1150, 269] on icon at bounding box center [1159, 262] width 33 height 33
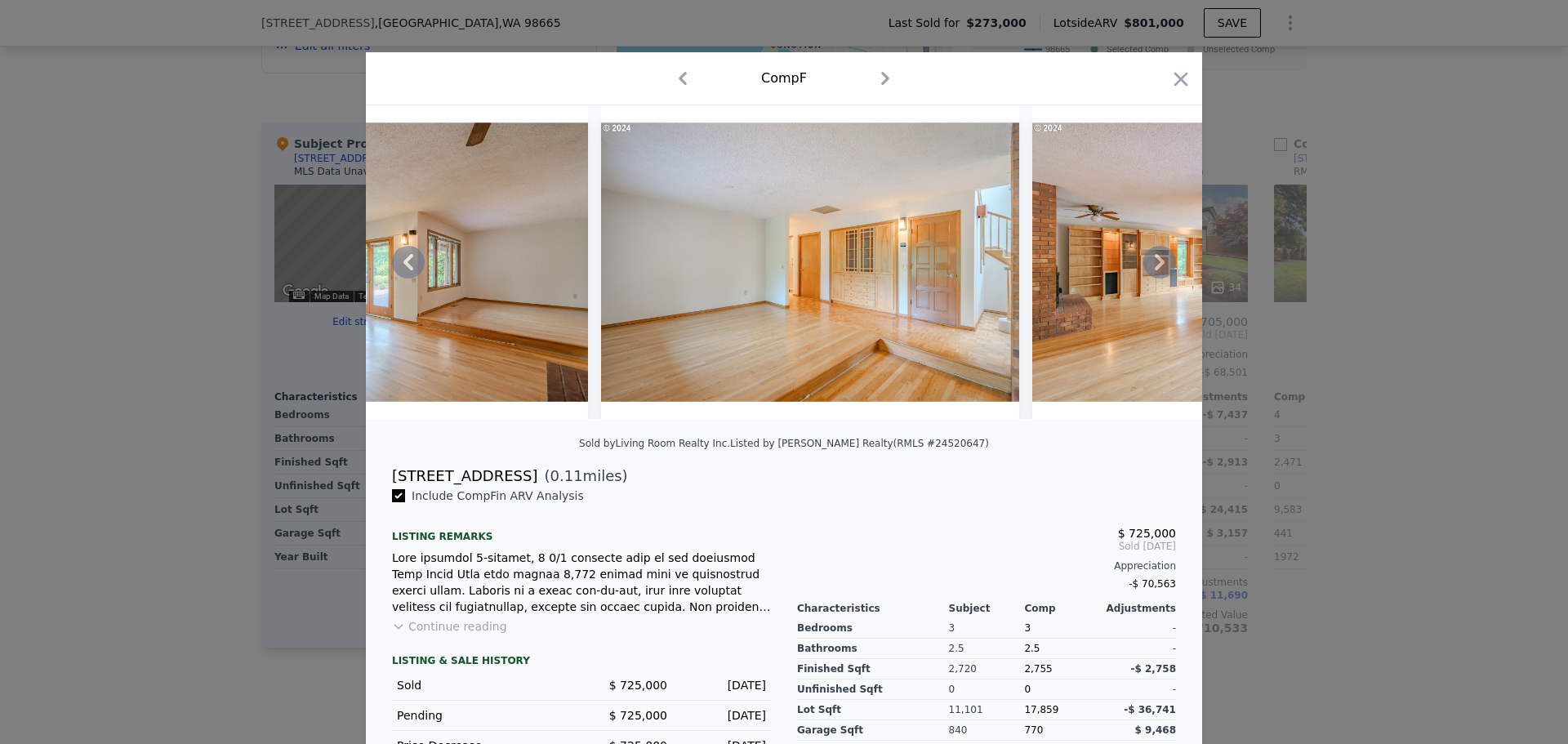
click at [1150, 269] on icon at bounding box center [1159, 262] width 33 height 33
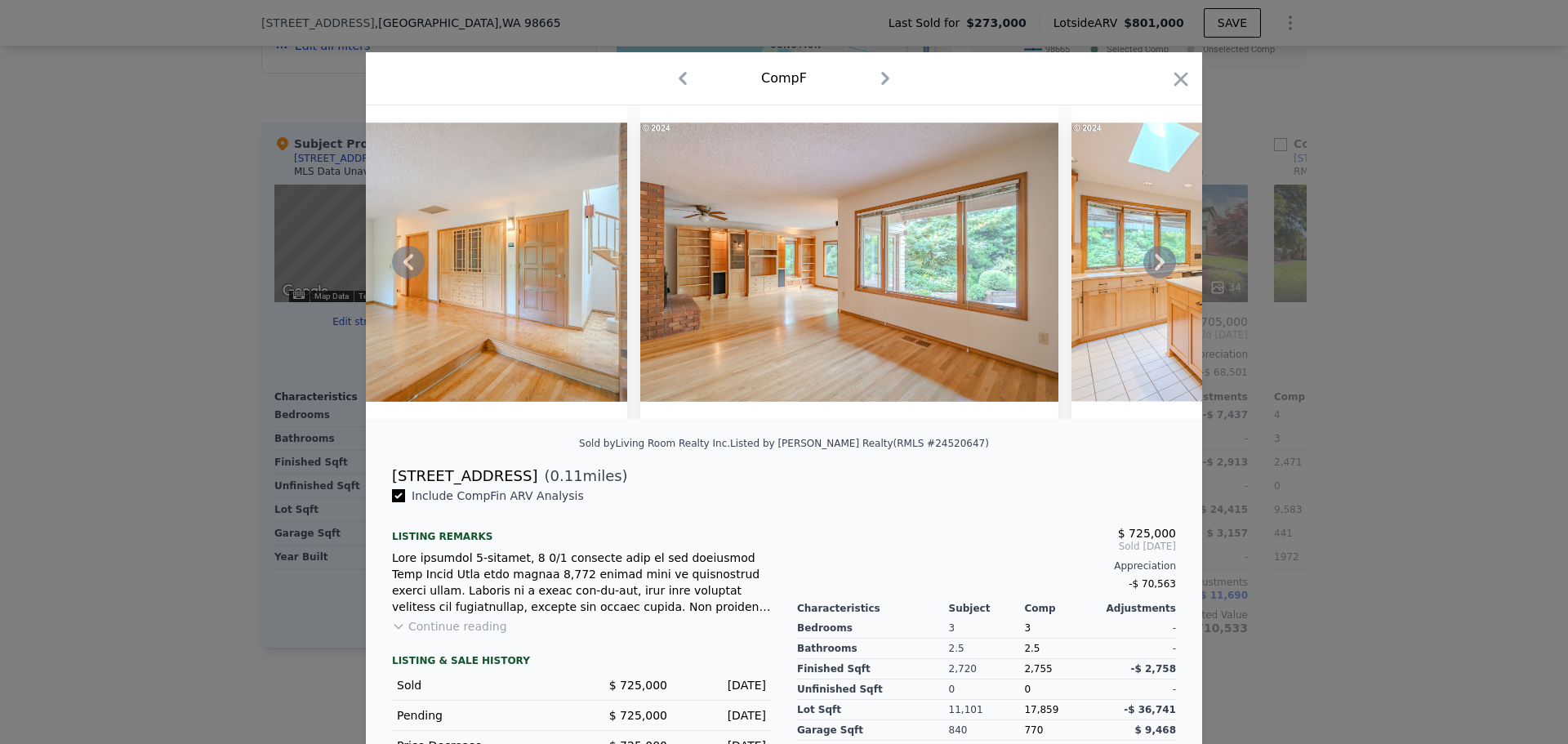
click at [1150, 269] on icon at bounding box center [1159, 262] width 33 height 33
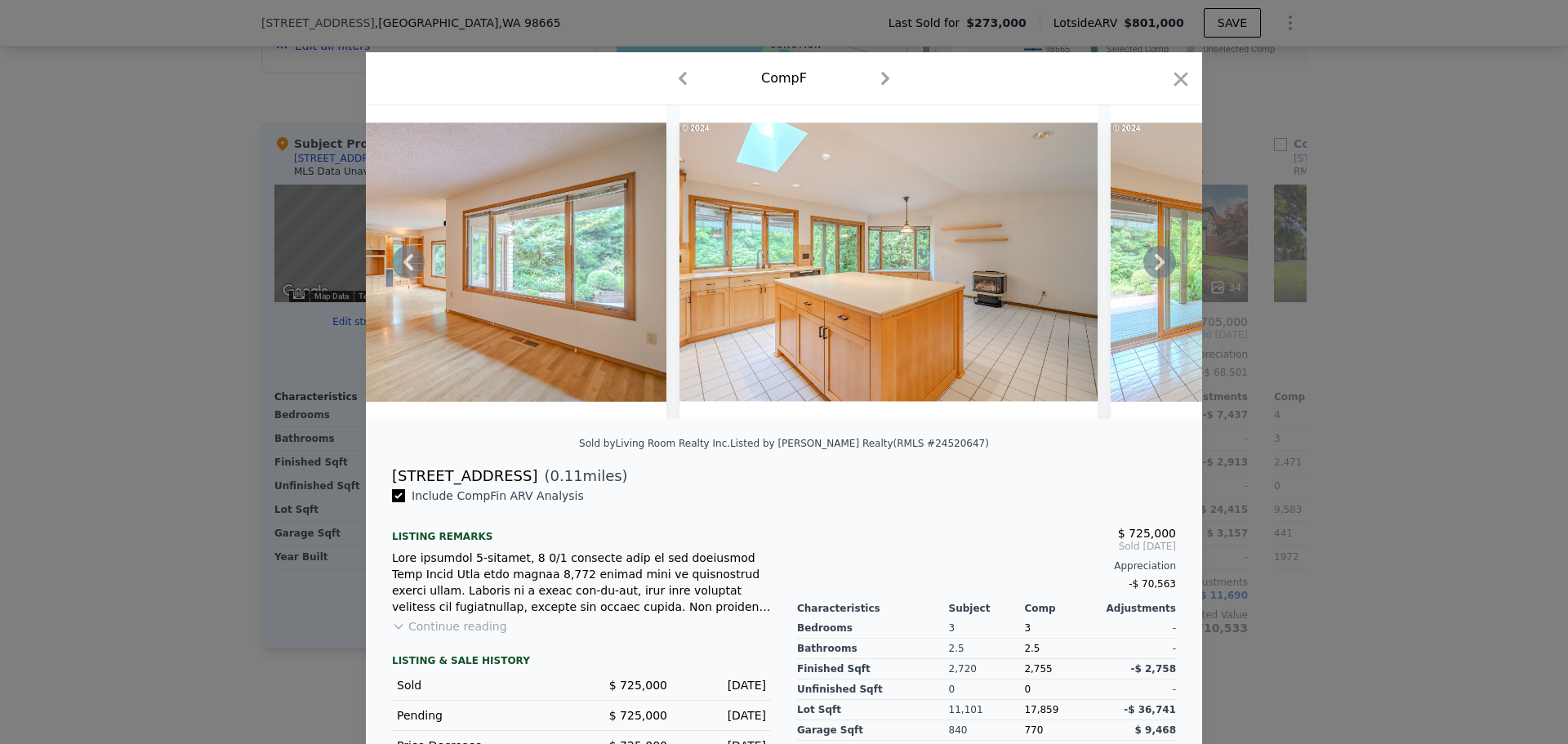
click at [1150, 269] on icon at bounding box center [1159, 262] width 33 height 33
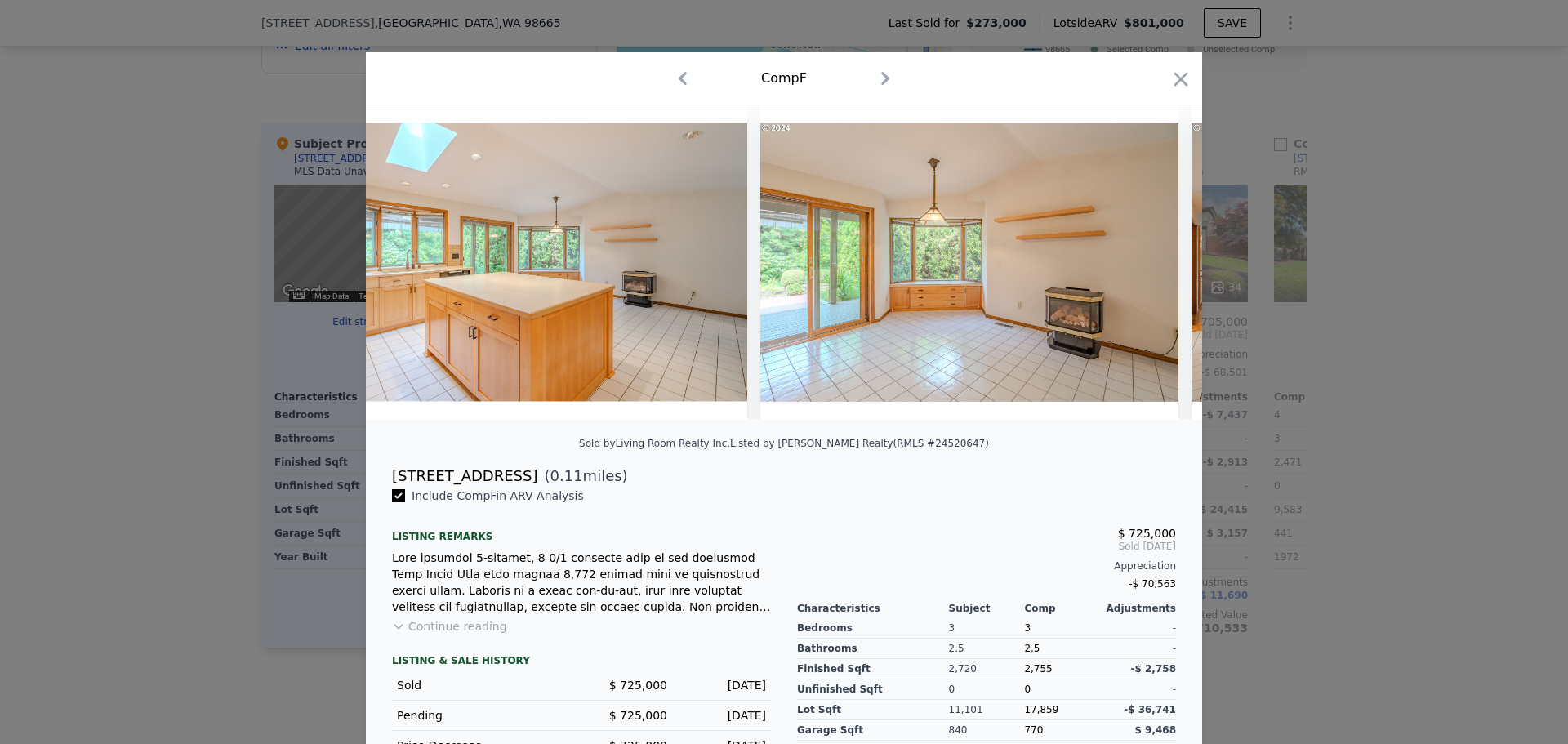
scroll to position [0, 7838]
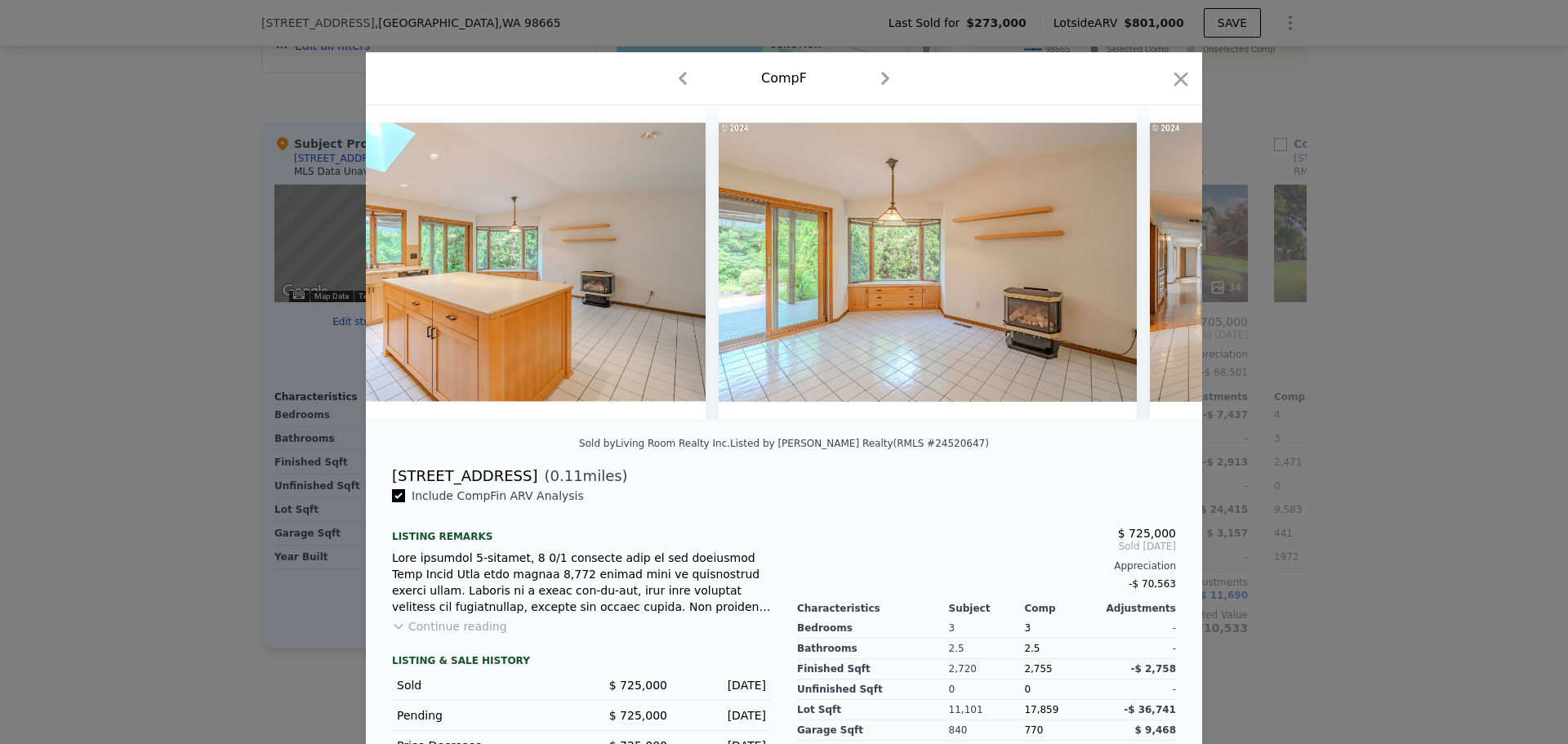
click at [1150, 269] on div at bounding box center [784, 262] width 836 height 313
click at [1150, 269] on icon at bounding box center [1159, 262] width 33 height 33
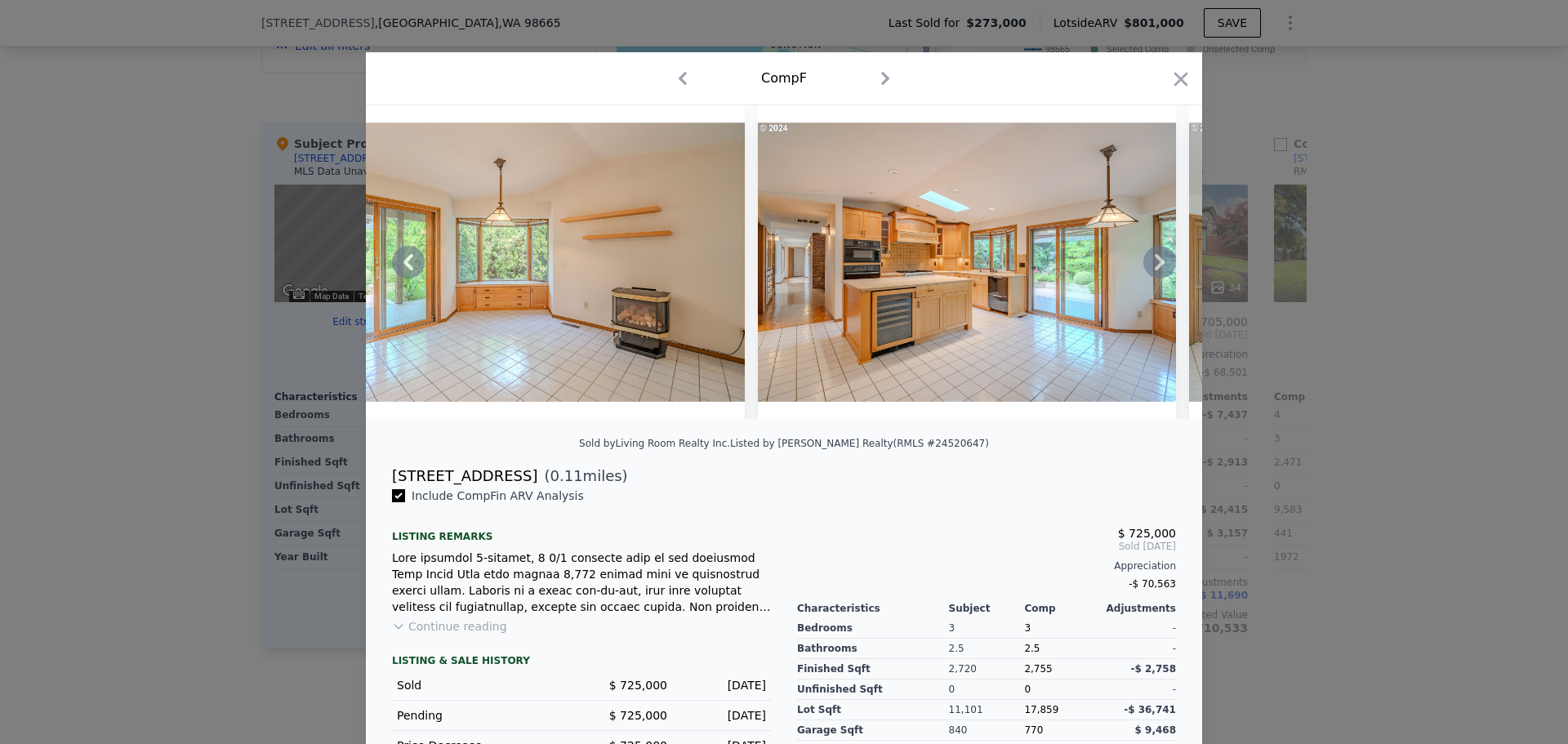
click at [1150, 269] on icon at bounding box center [1159, 262] width 33 height 33
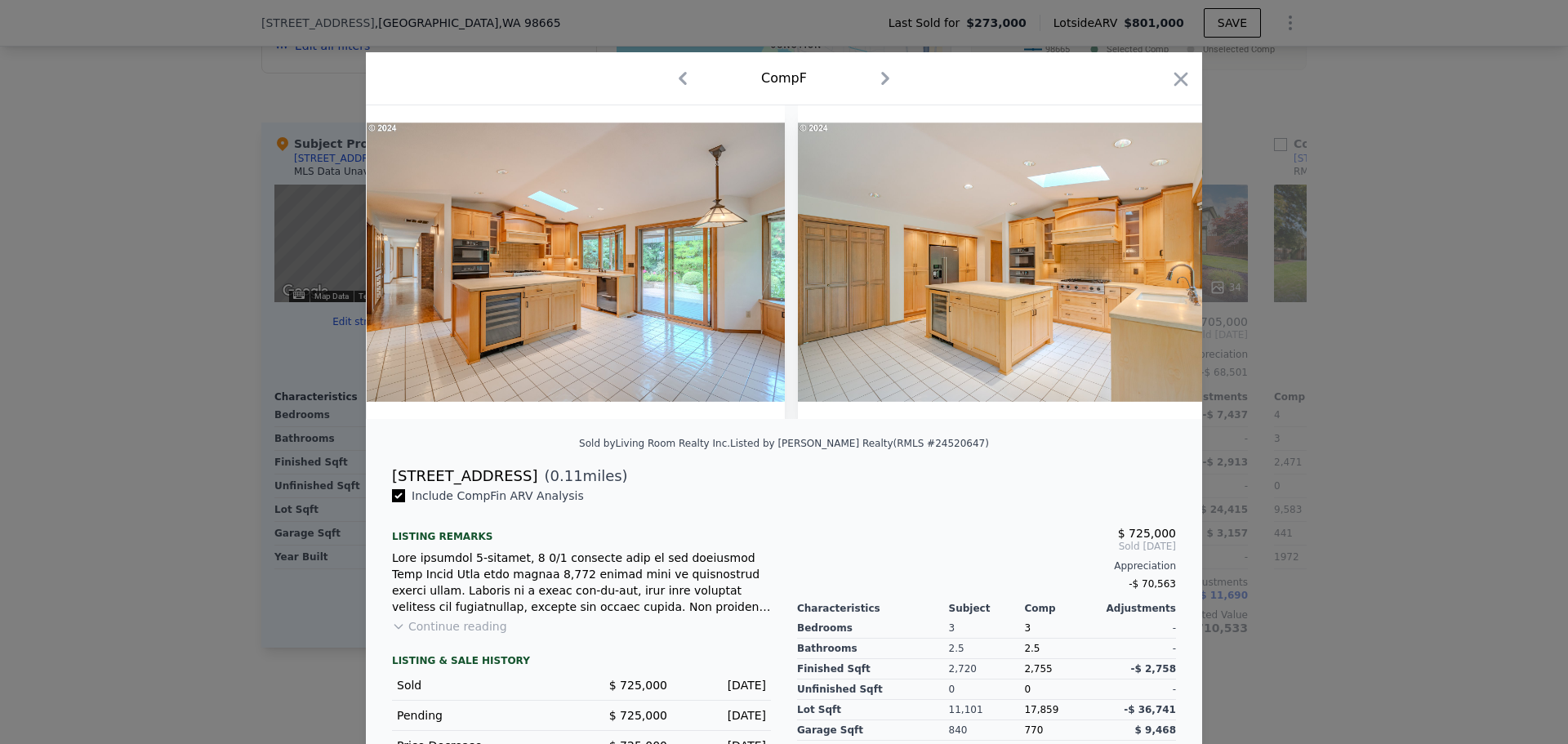
scroll to position [0, 8623]
click at [1150, 269] on icon at bounding box center [1159, 262] width 33 height 33
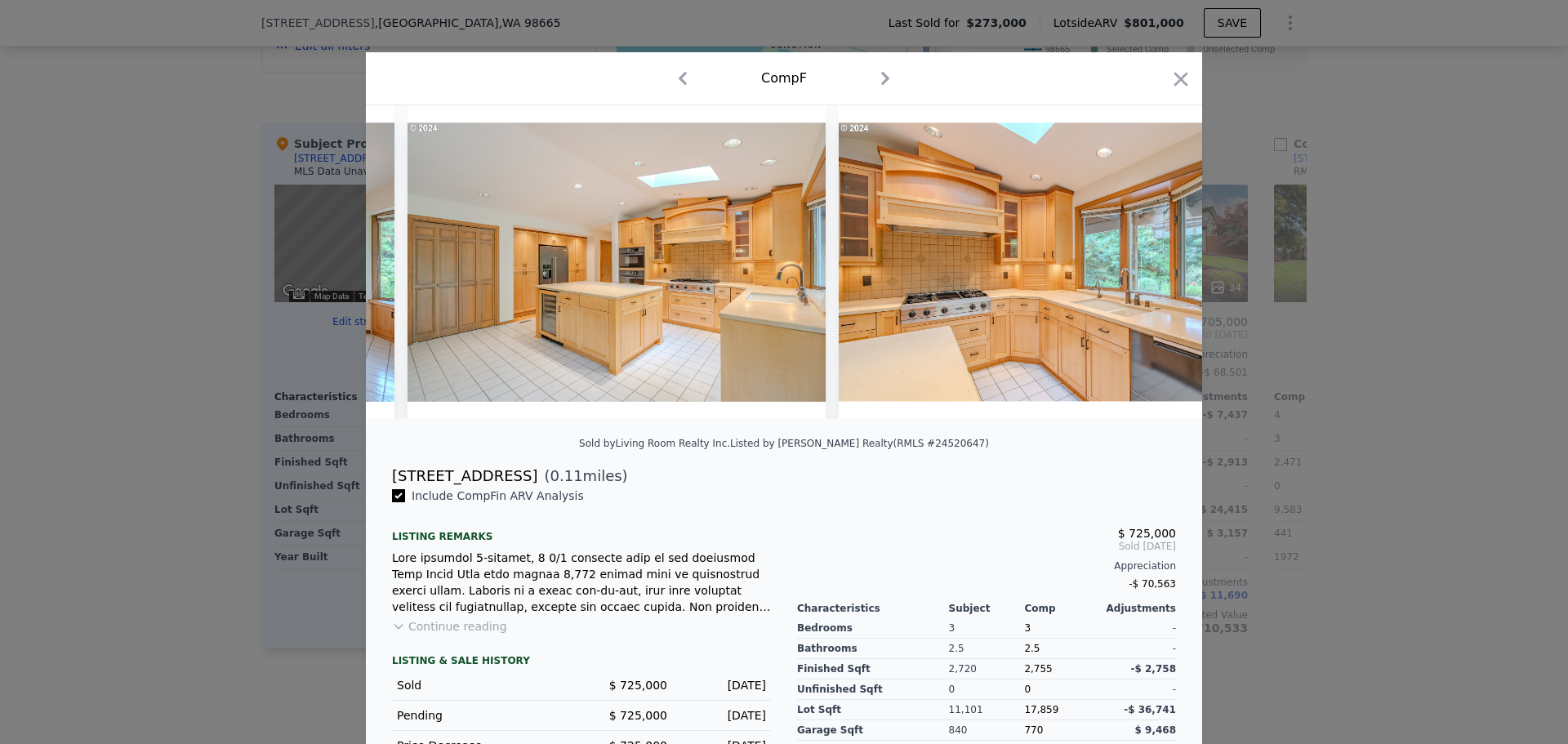
scroll to position [0, 9014]
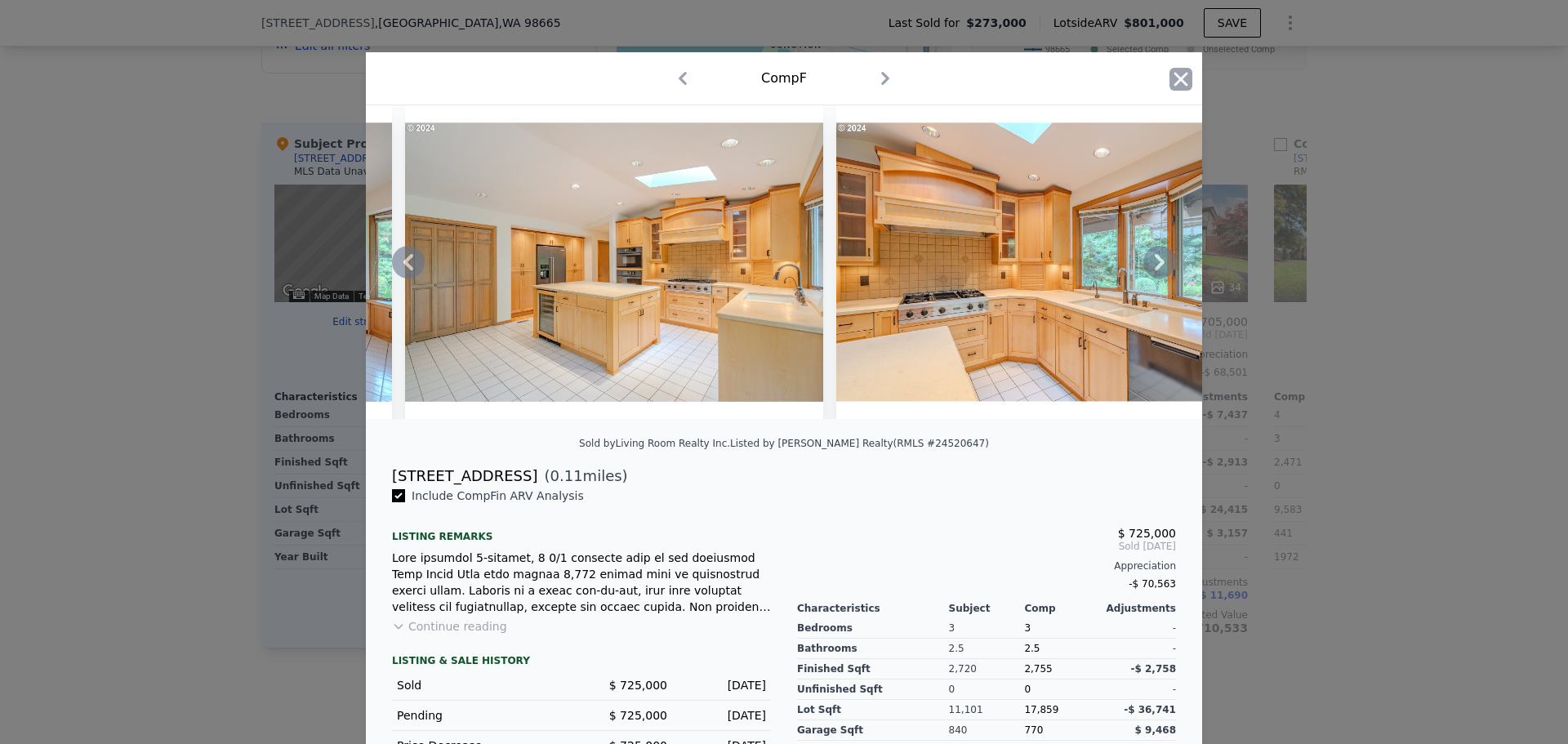
click at [1175, 85] on icon "button" at bounding box center [1181, 79] width 23 height 23
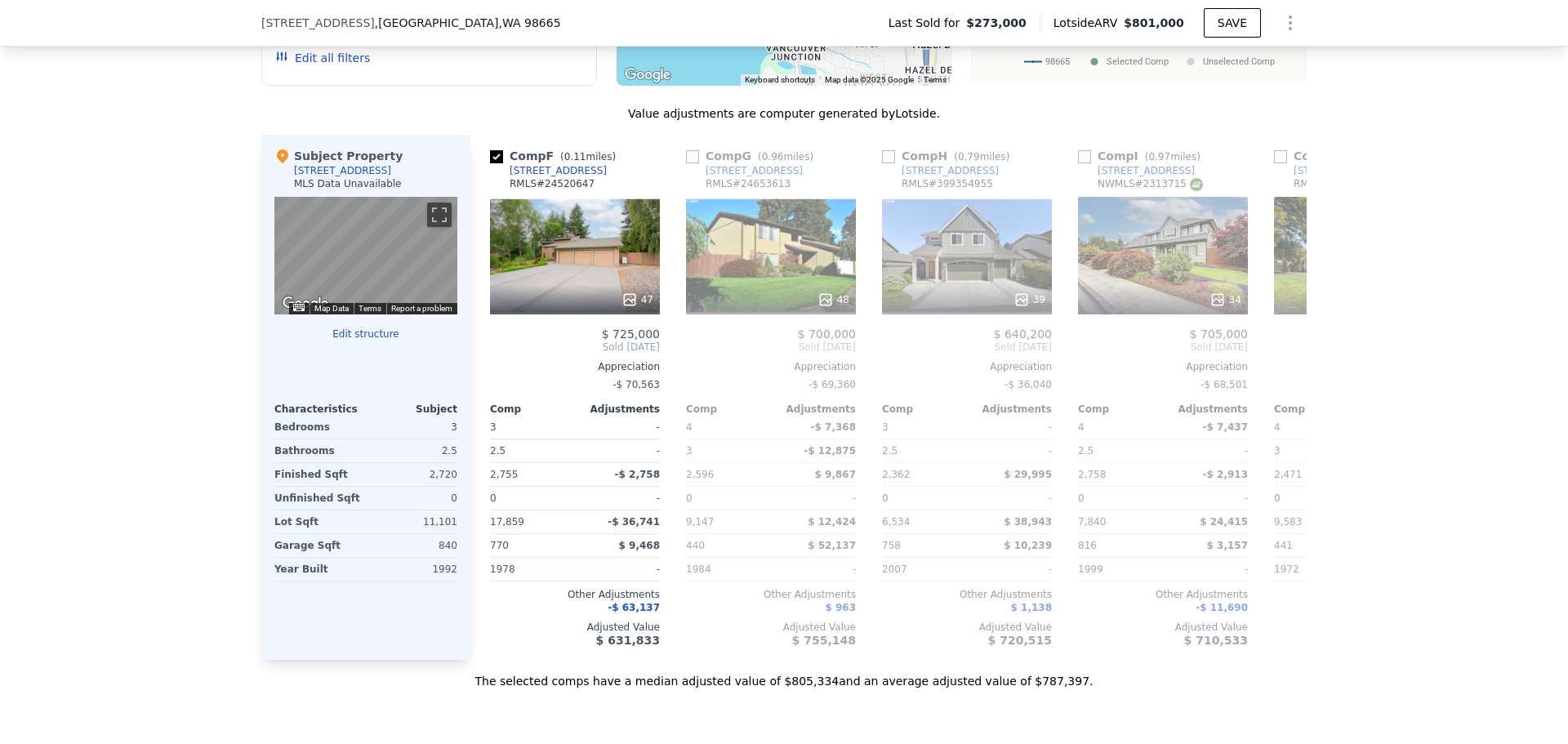
scroll to position [1709, 0]
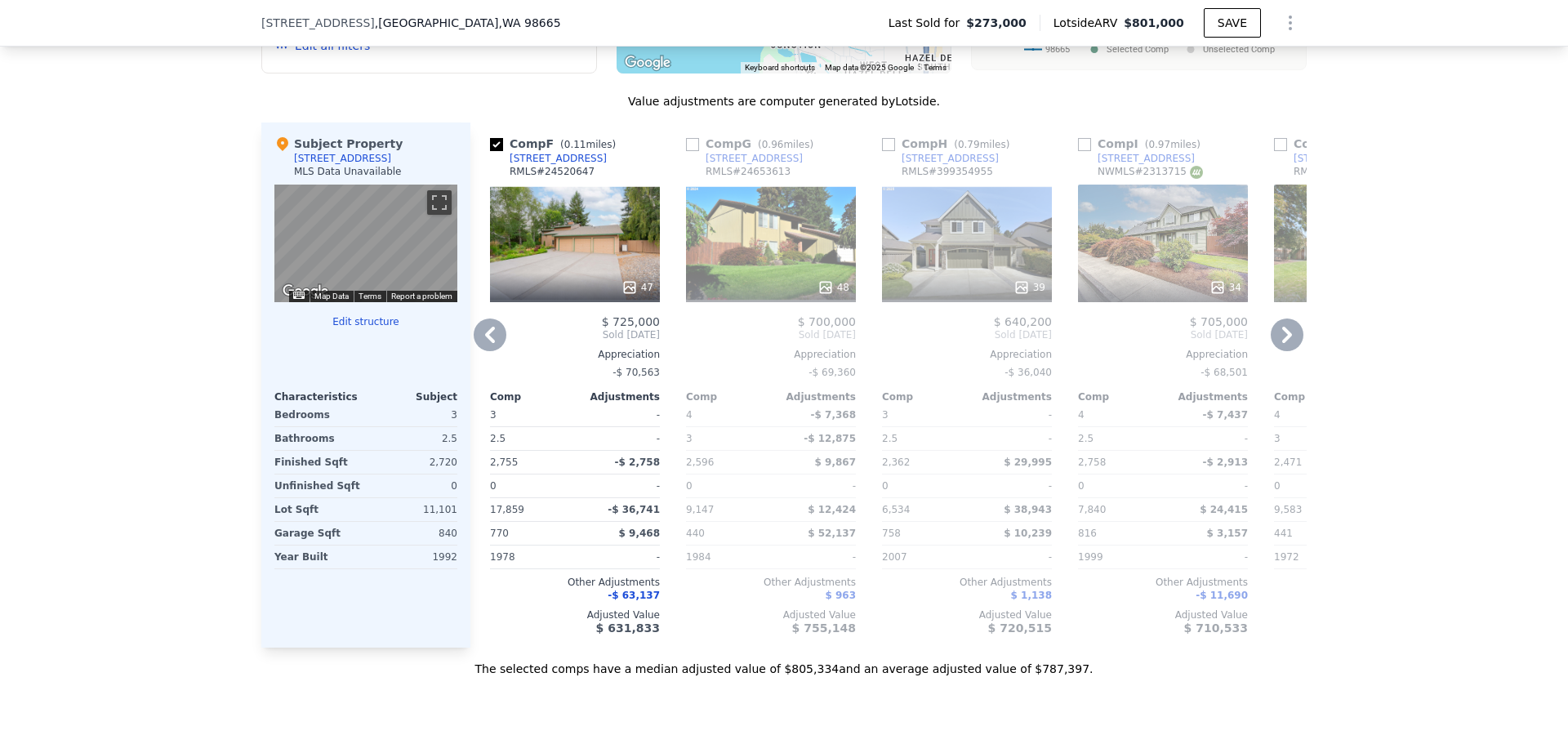
click at [489, 343] on icon at bounding box center [490, 335] width 10 height 17
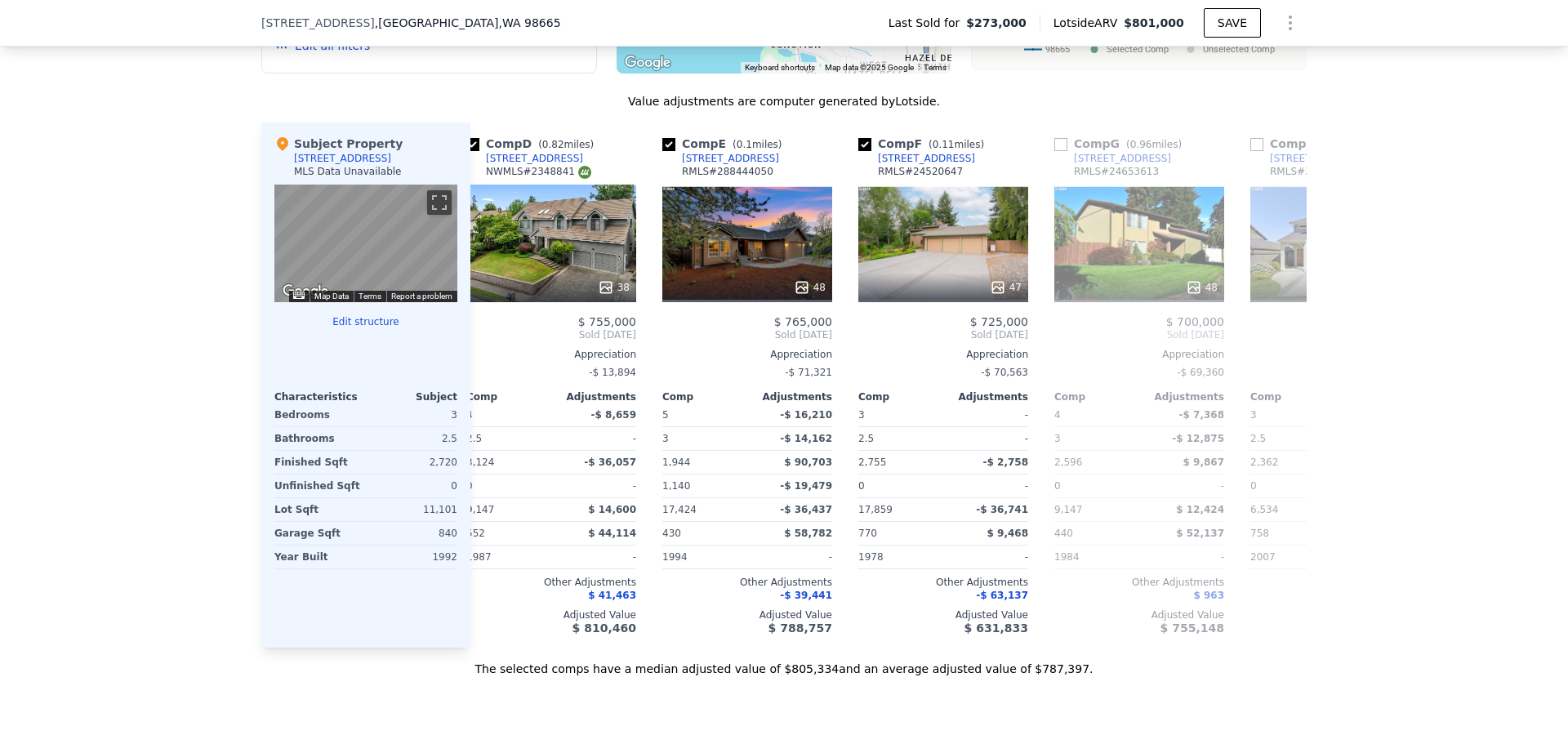
scroll to position [0, 588]
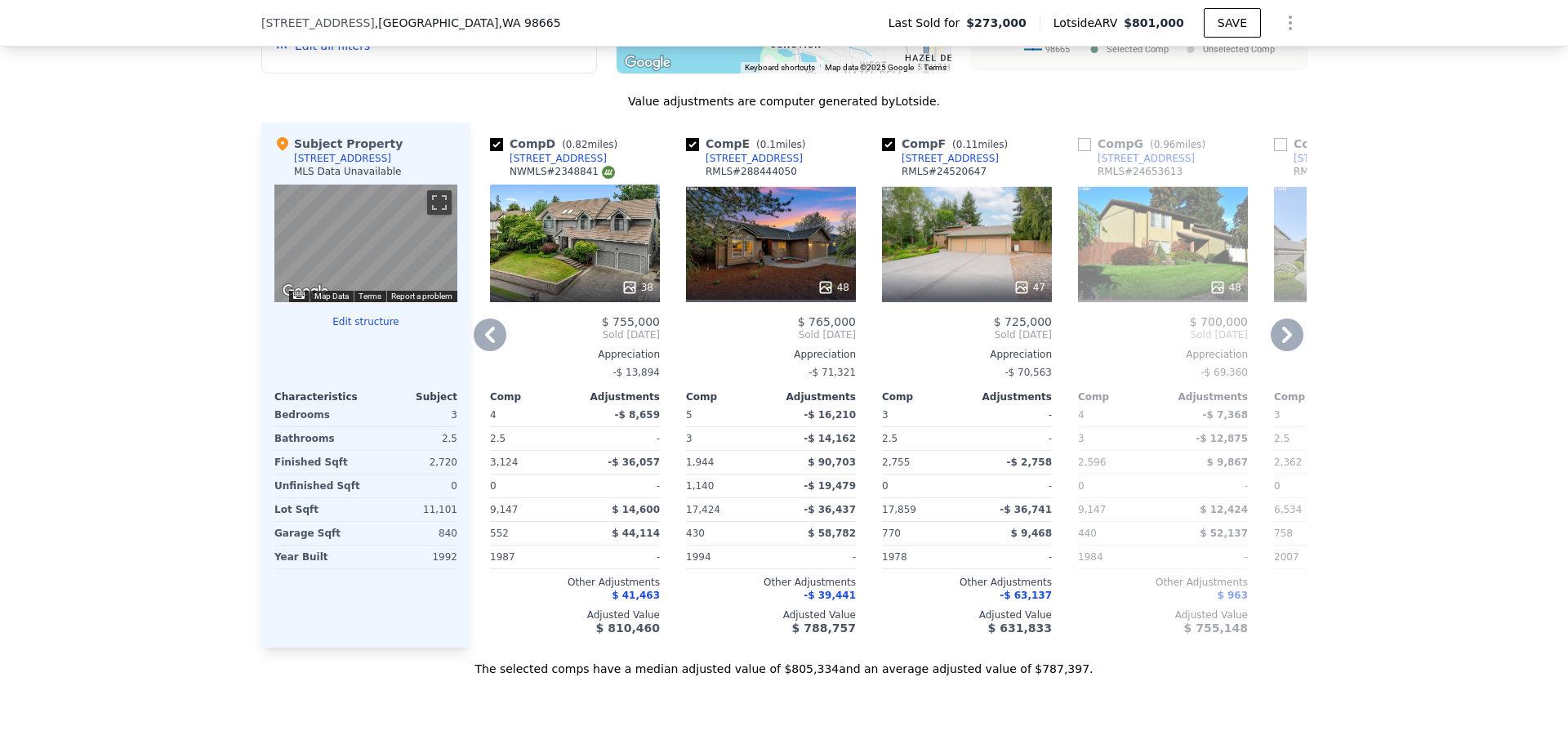
click at [489, 343] on icon at bounding box center [490, 335] width 10 height 17
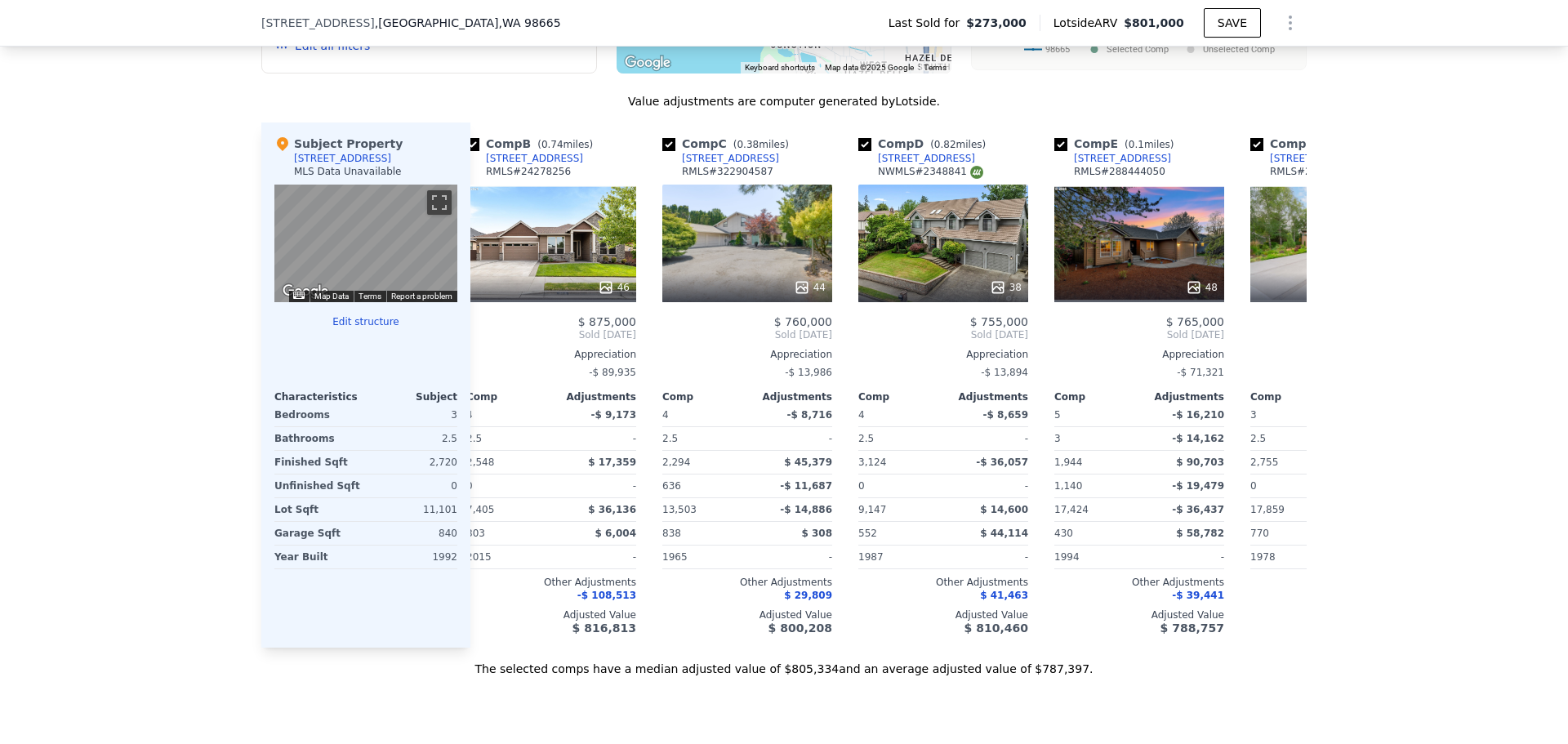
scroll to position [0, 196]
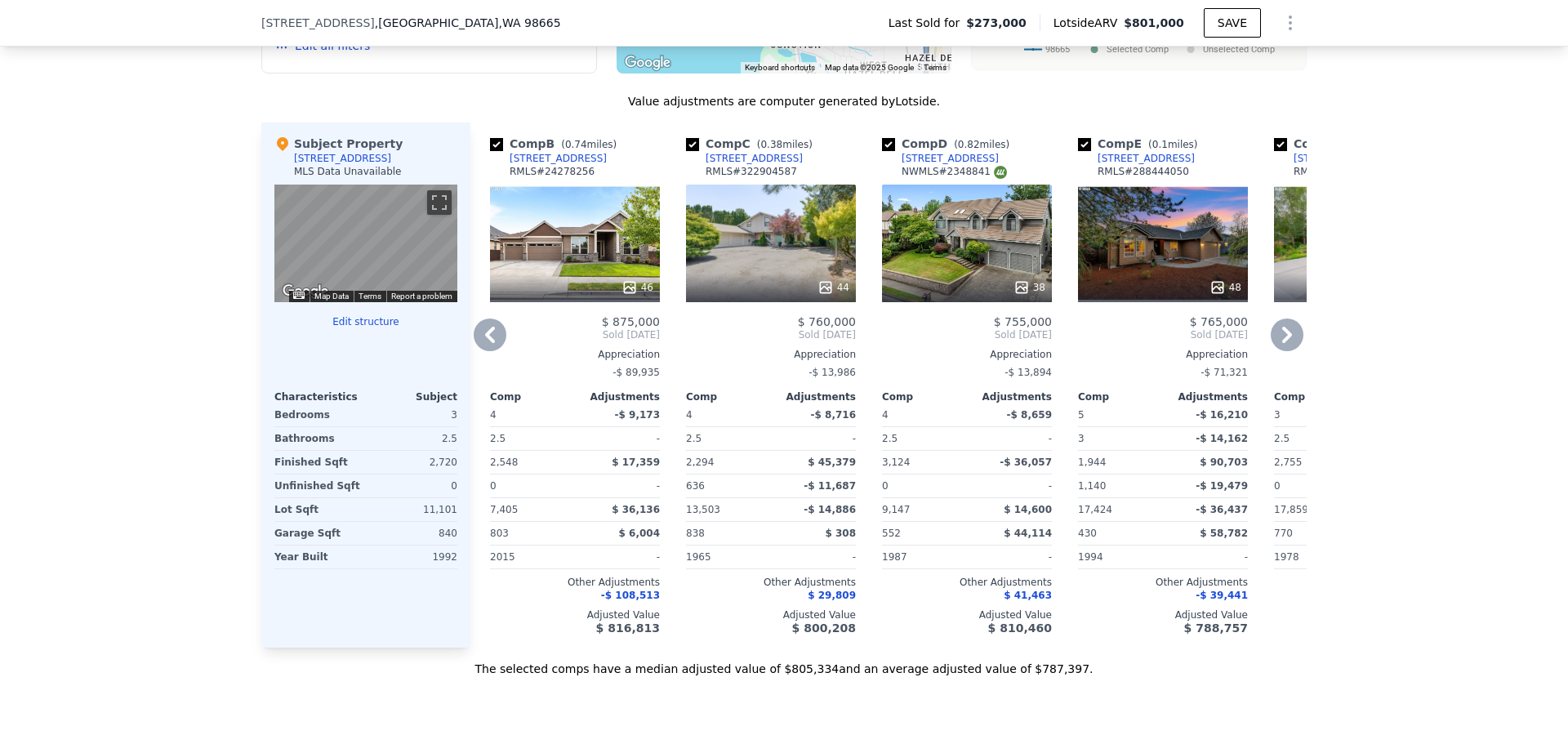
click at [1280, 346] on icon at bounding box center [1286, 335] width 33 height 33
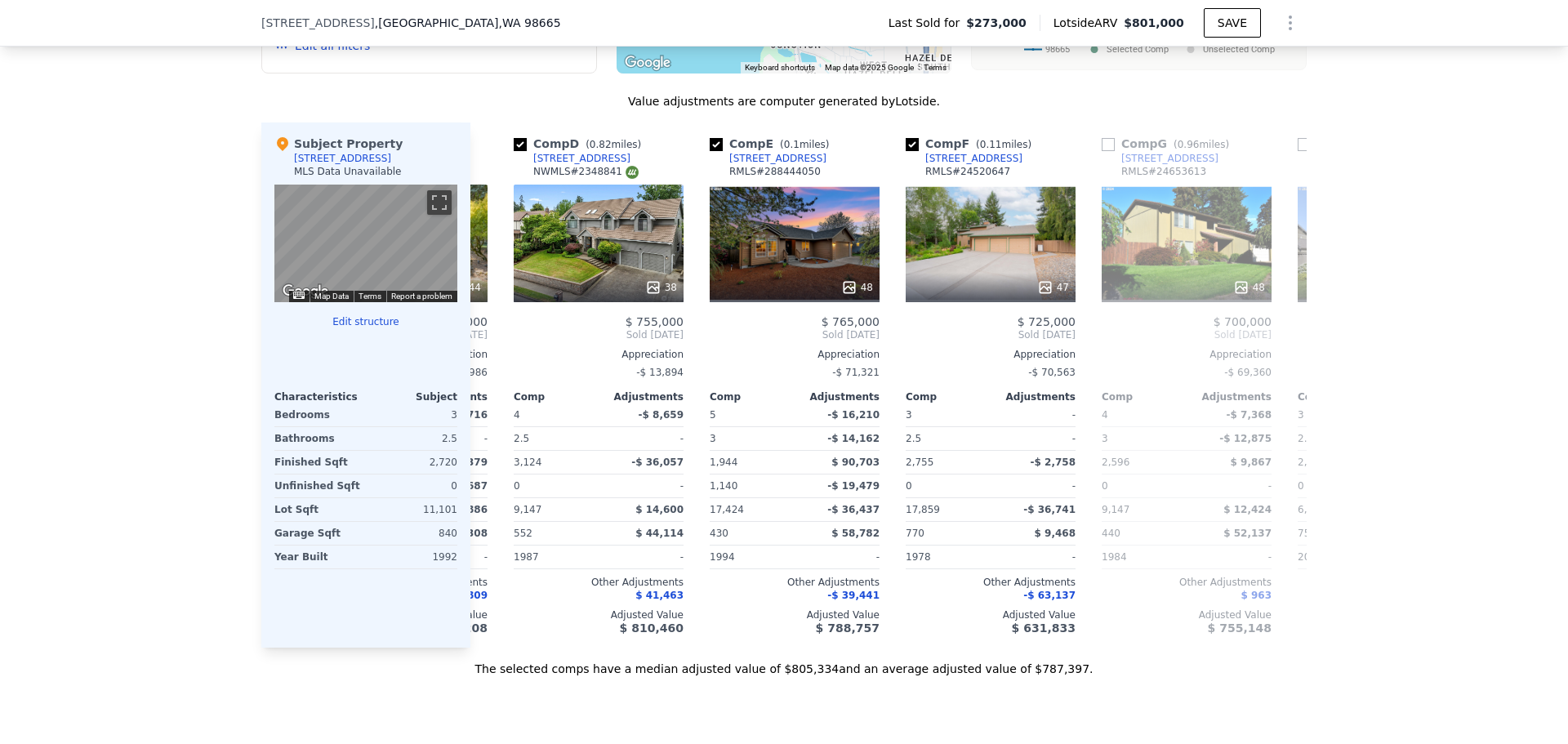
scroll to position [0, 588]
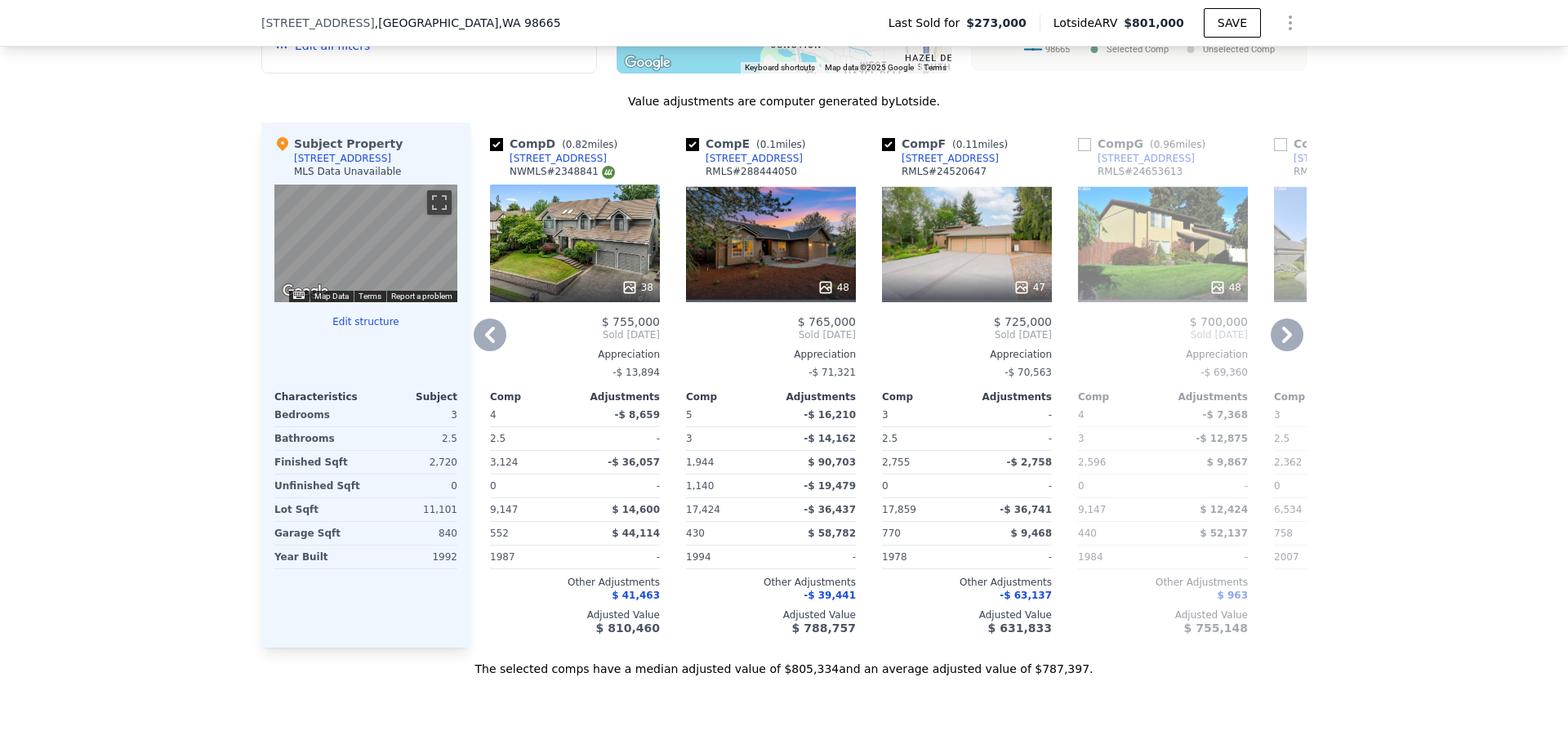
click at [1280, 346] on icon at bounding box center [1286, 335] width 33 height 33
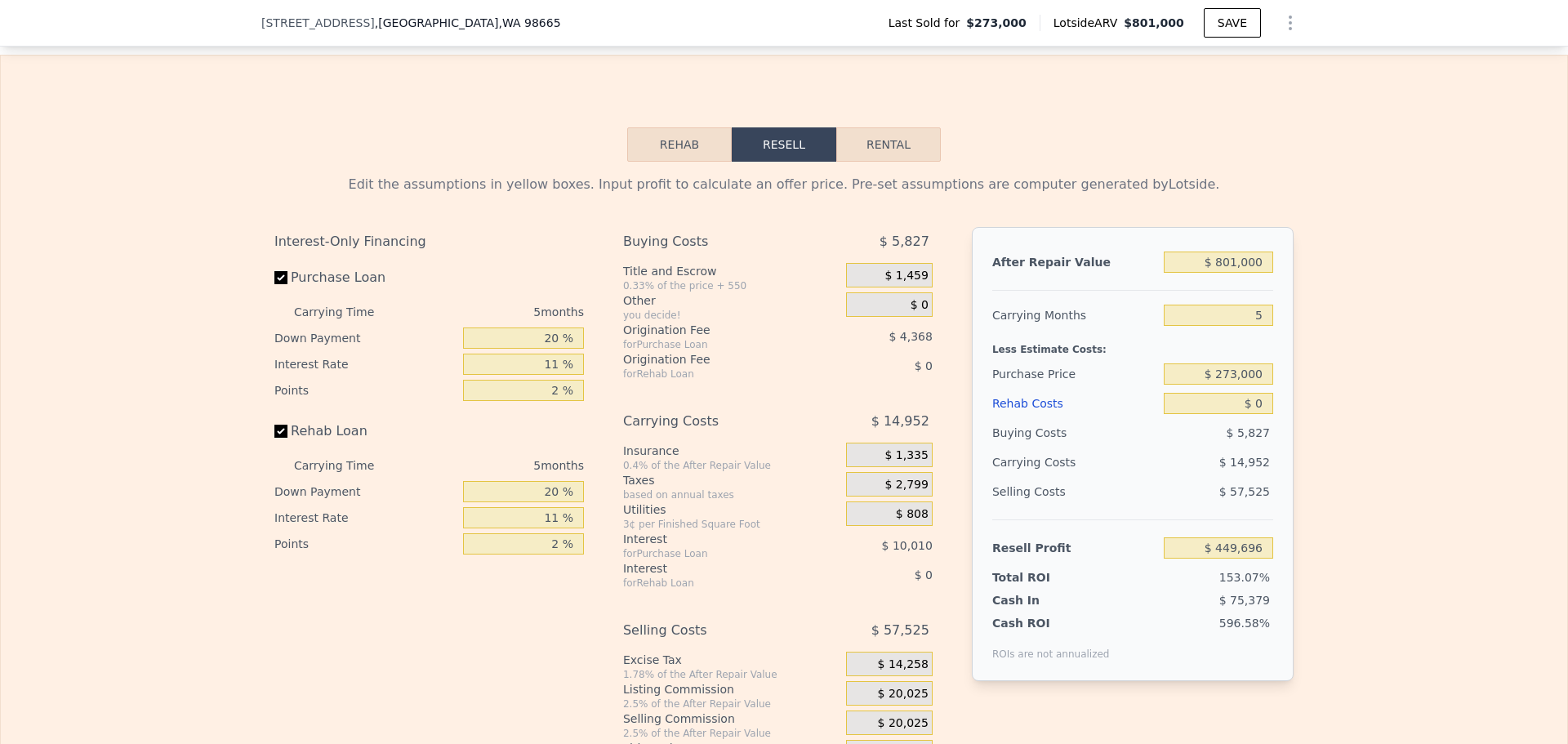
scroll to position [2449, 0]
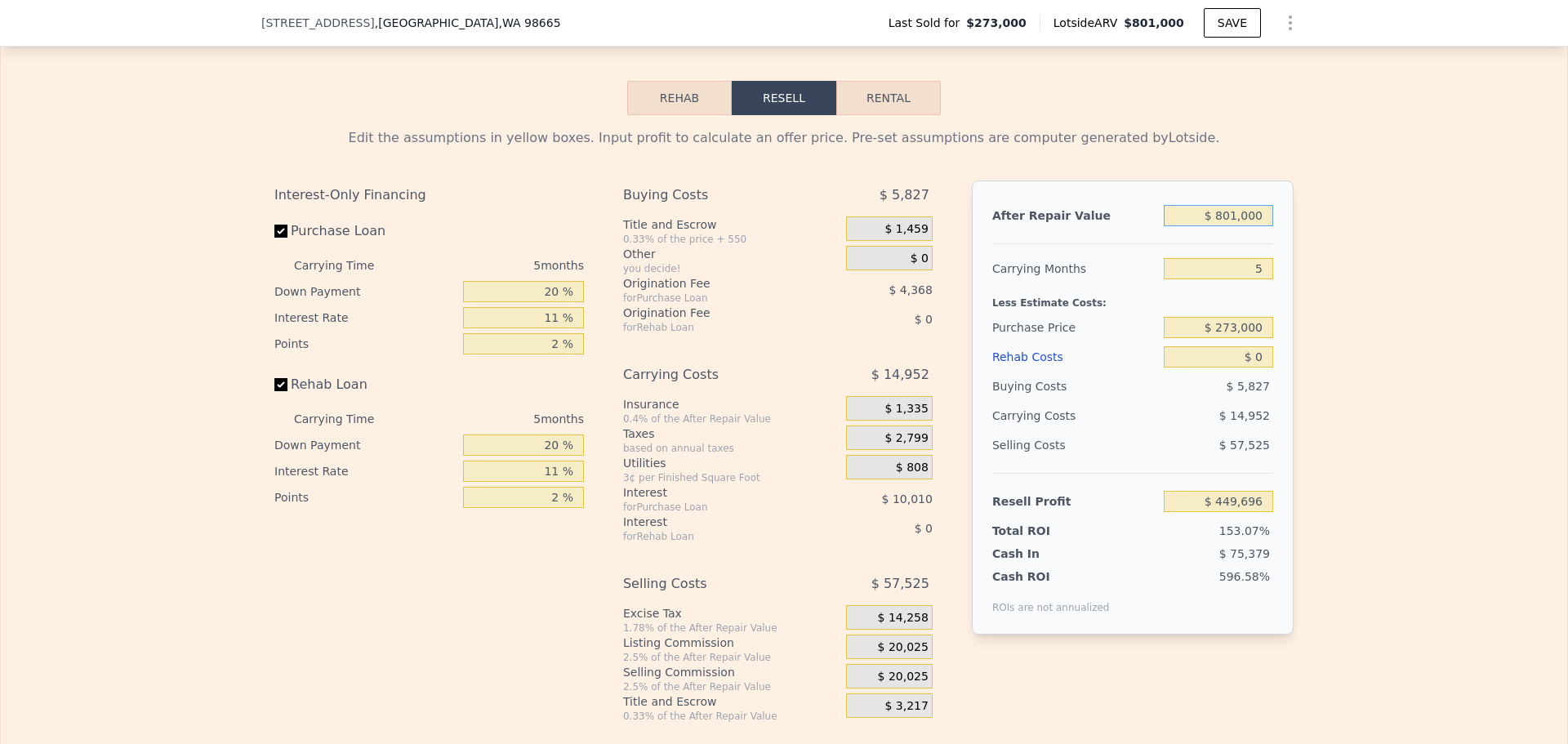
drag, startPoint x: 1255, startPoint y: 236, endPoint x: 1190, endPoint y: 246, distance: 65.8
click at [1190, 226] on input "$ 801,000" at bounding box center [1218, 216] width 109 height 21
type input "$ 6"
type input "-$ 292,988"
type input "$ 65"
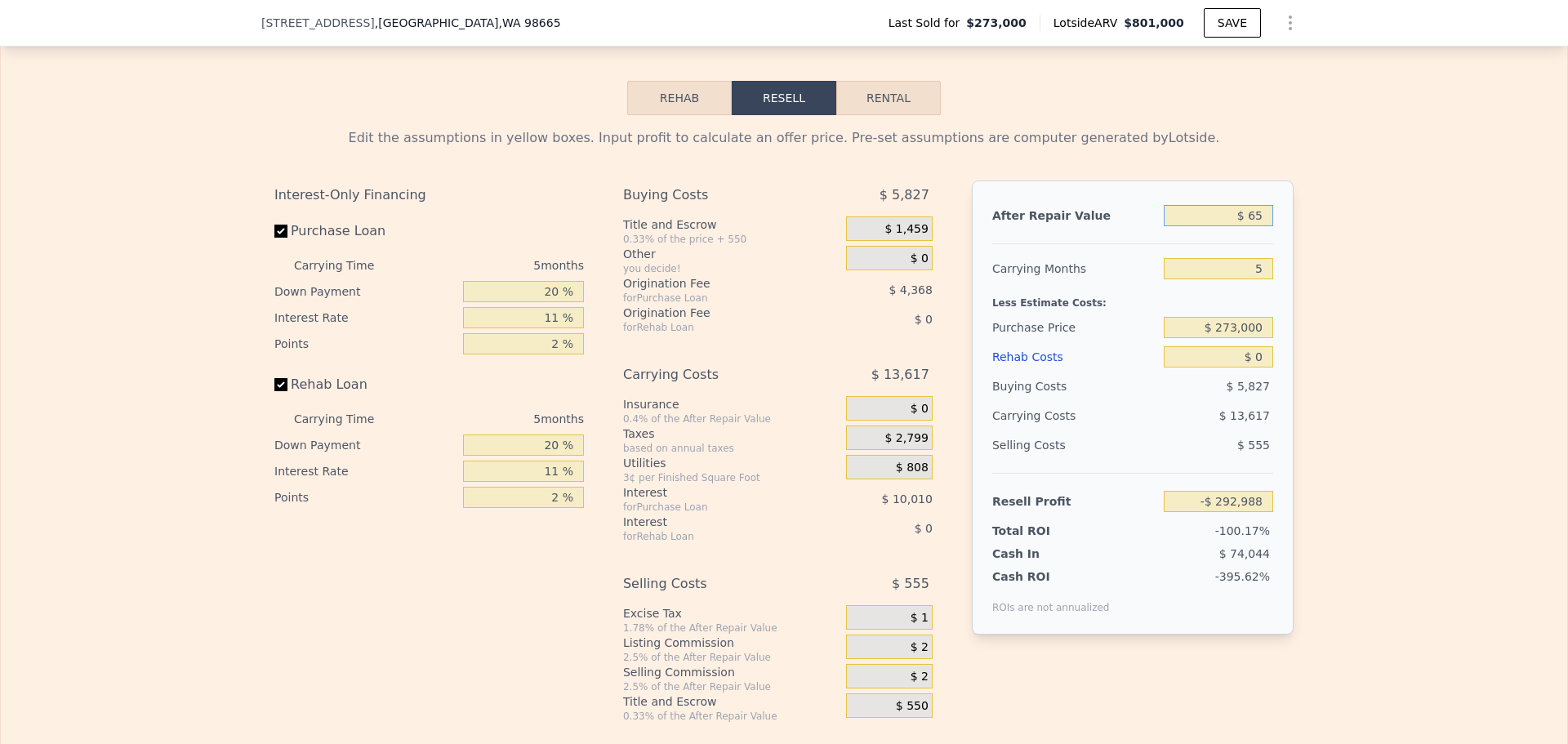
type input "-$ 292,934"
type input "$ 650"
type input "-$ 292,391"
type input "$ 6,500"
type input "-$ 286,969"
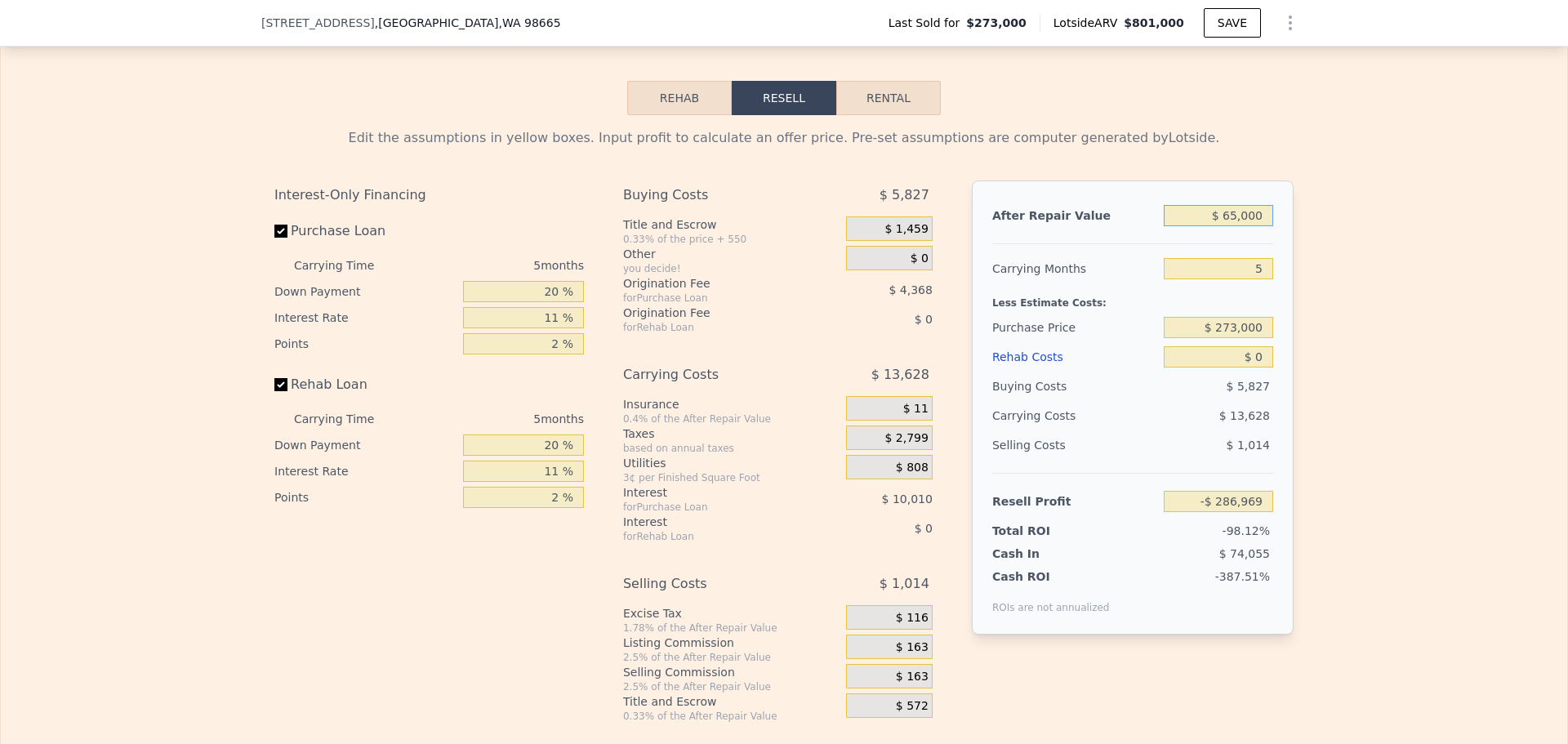
type input "$ 650,000"
type input "$ 309,688"
type input "$ 650,000"
drag, startPoint x: 1256, startPoint y: 350, endPoint x: 1183, endPoint y: 355, distance: 73.2
click at [1183, 338] on input "$ 273,000" at bounding box center [1218, 328] width 109 height 21
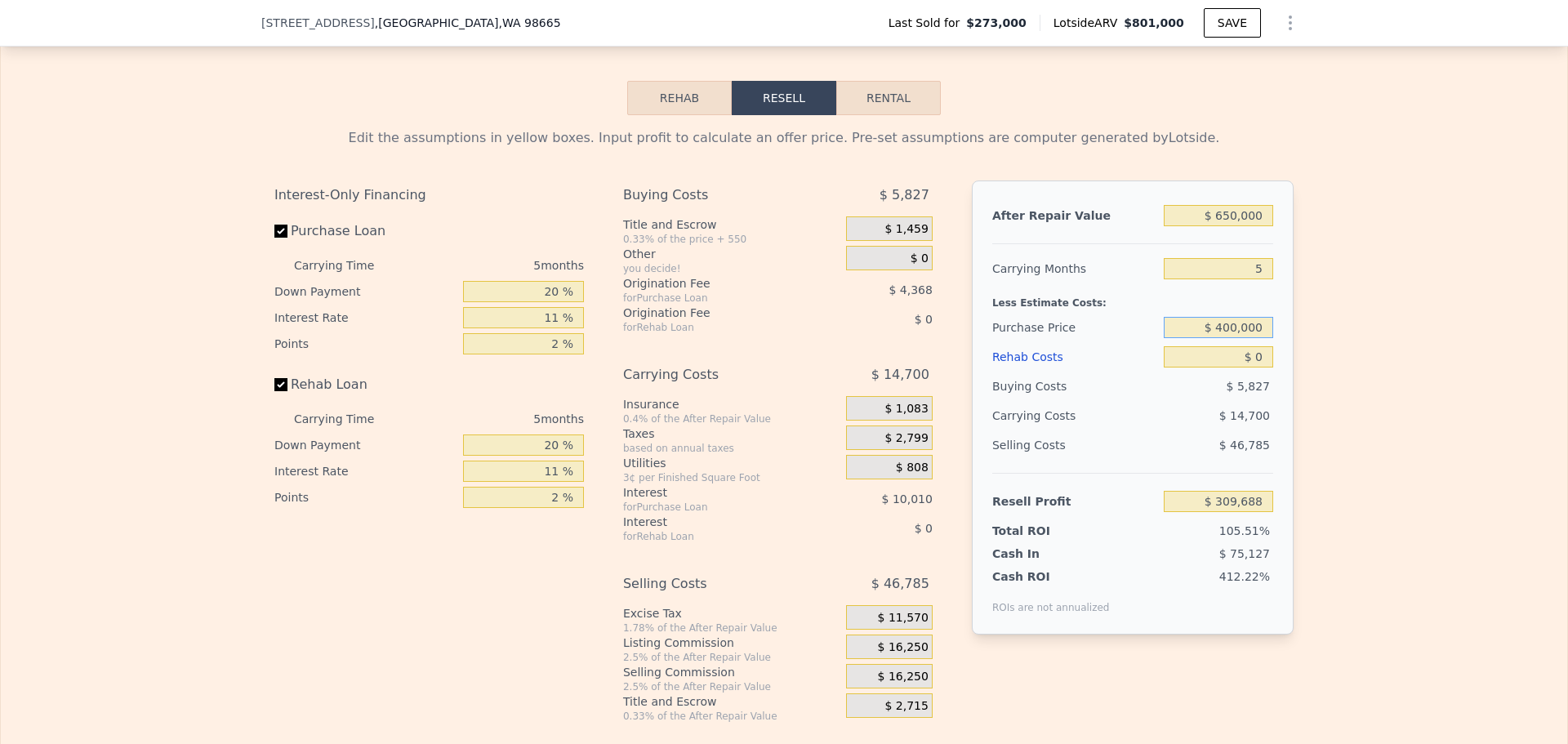
type input "$ 400,000"
type input "$ 175,578"
drag, startPoint x: 1258, startPoint y: 380, endPoint x: 1228, endPoint y: 384, distance: 30.3
click at [1228, 367] on input "$ 0" at bounding box center [1218, 357] width 109 height 21
type input "$ 1"
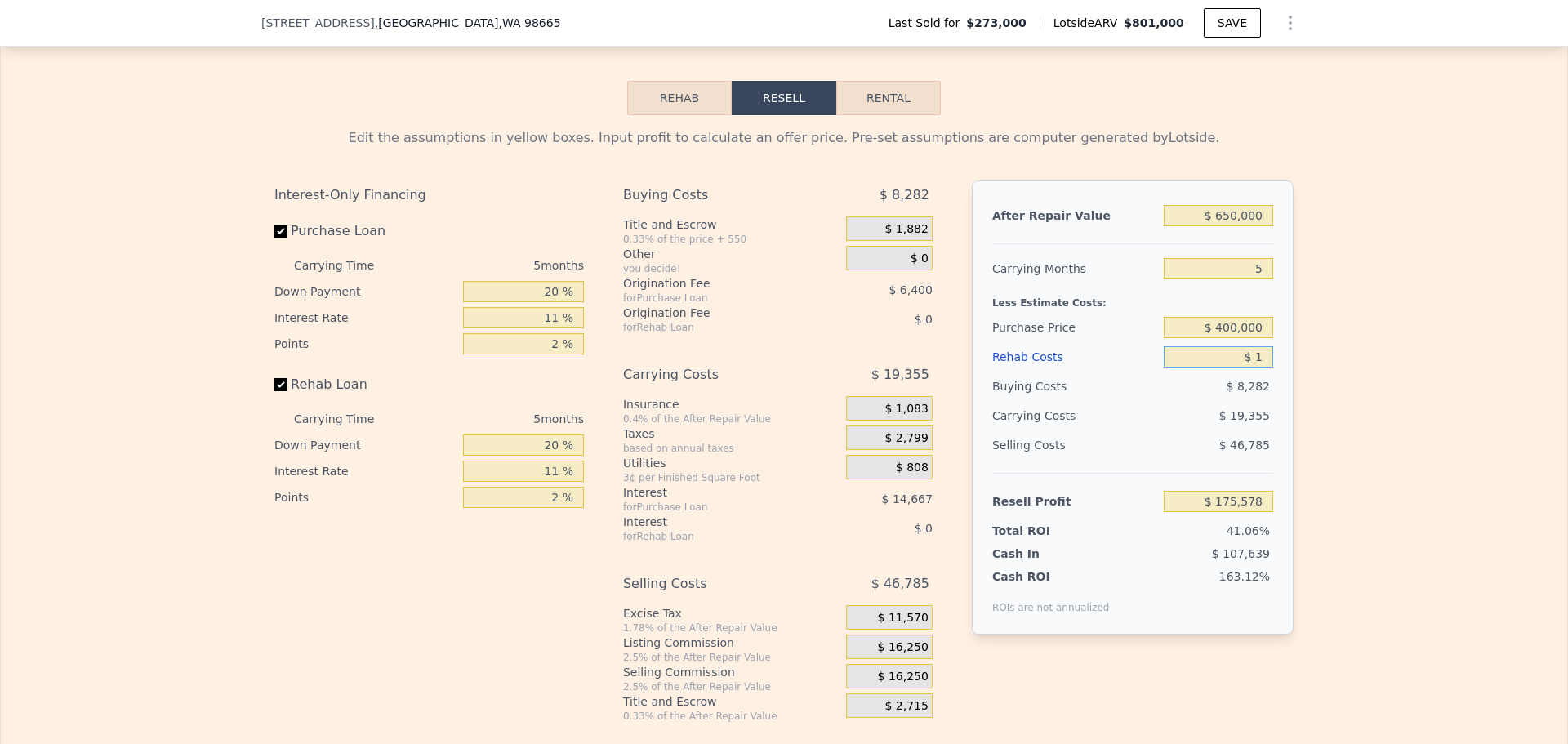
type input "$ 175,577"
type input "$ 15"
type input "$ 175,563"
type input "$ 150"
type input "$ 175,421"
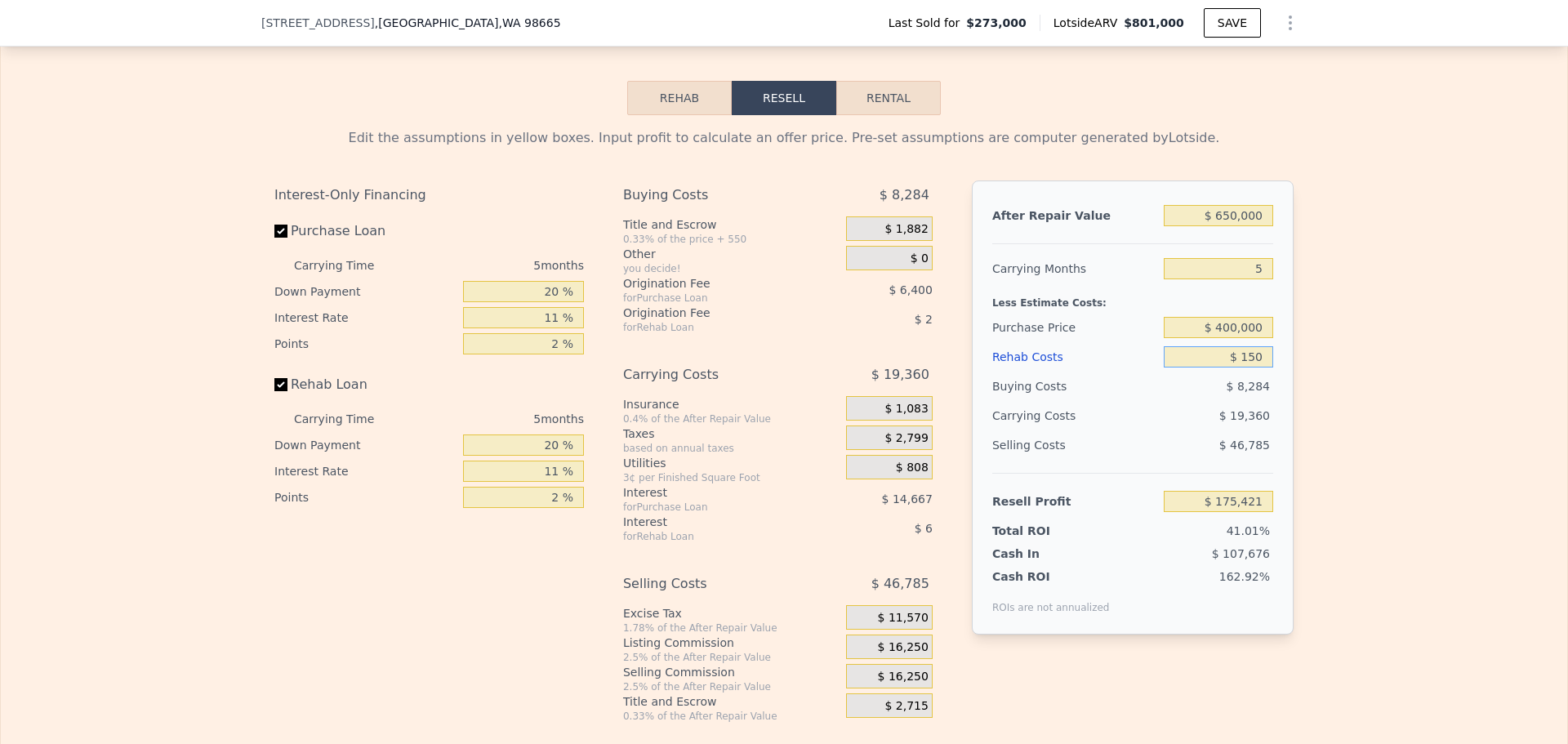
type input "$ 1,500"
type input "$ 173,999"
type input "$ 15,000"
type input "$ 159,788"
type input "$ 150,000"
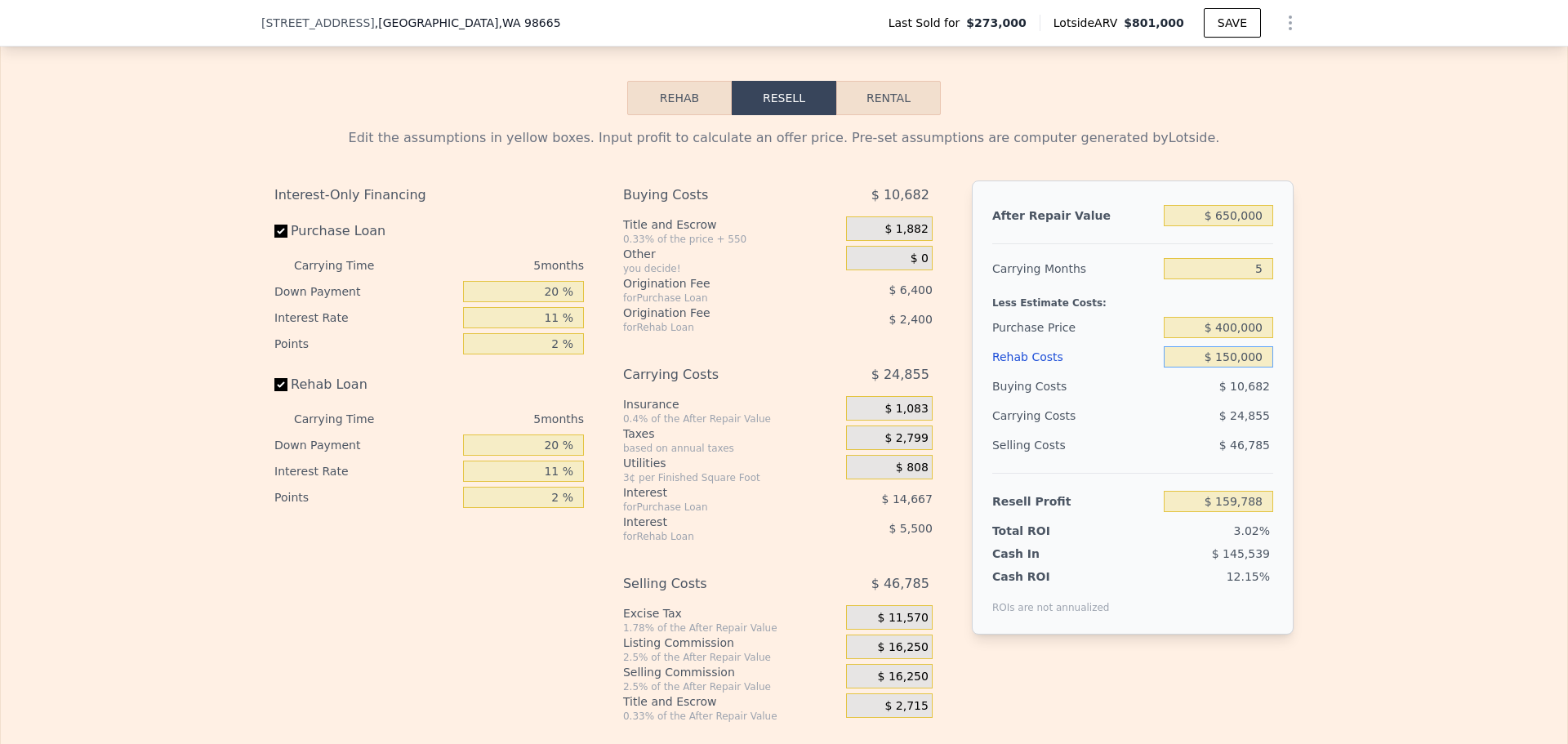
type input "$ 17,678"
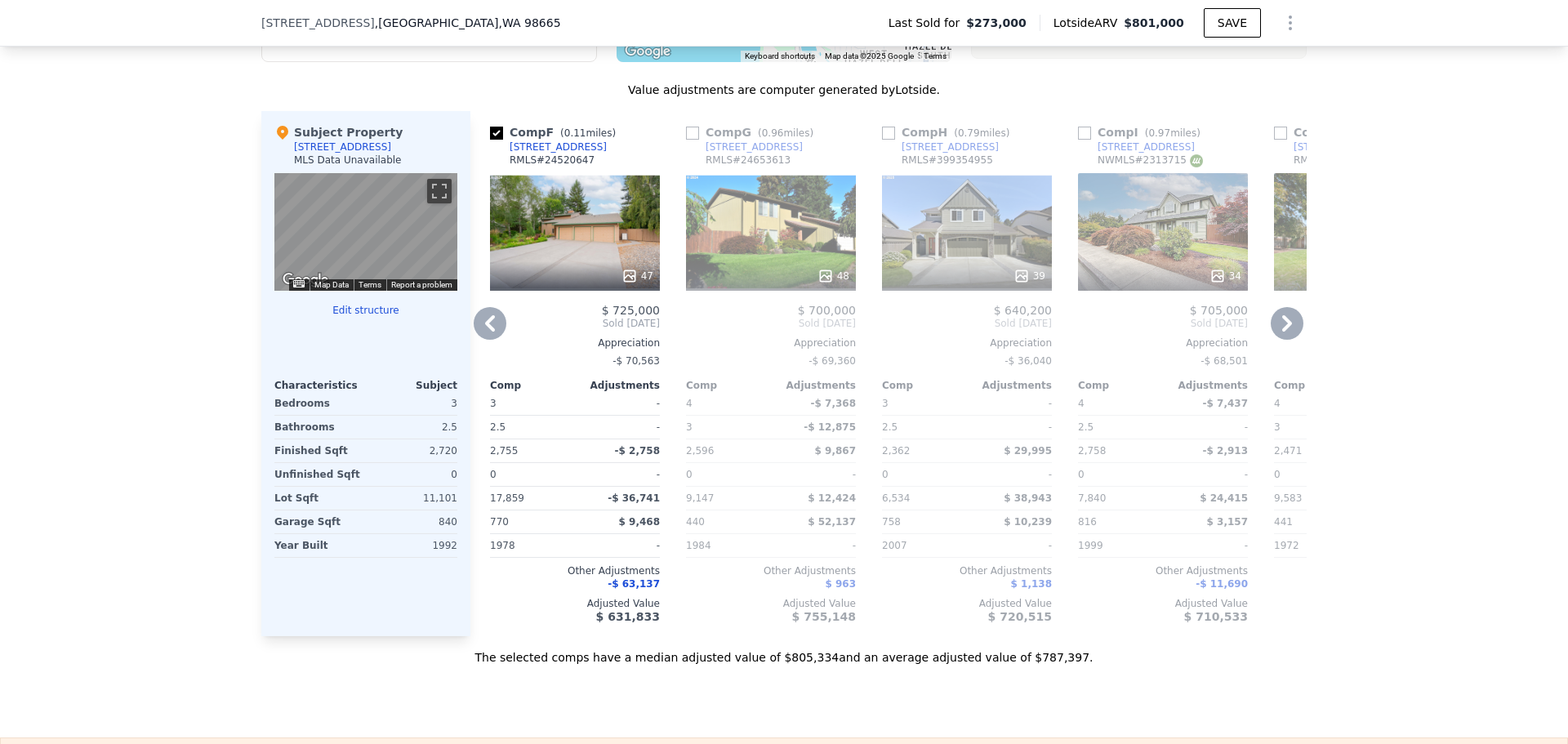
scroll to position [1715, 0]
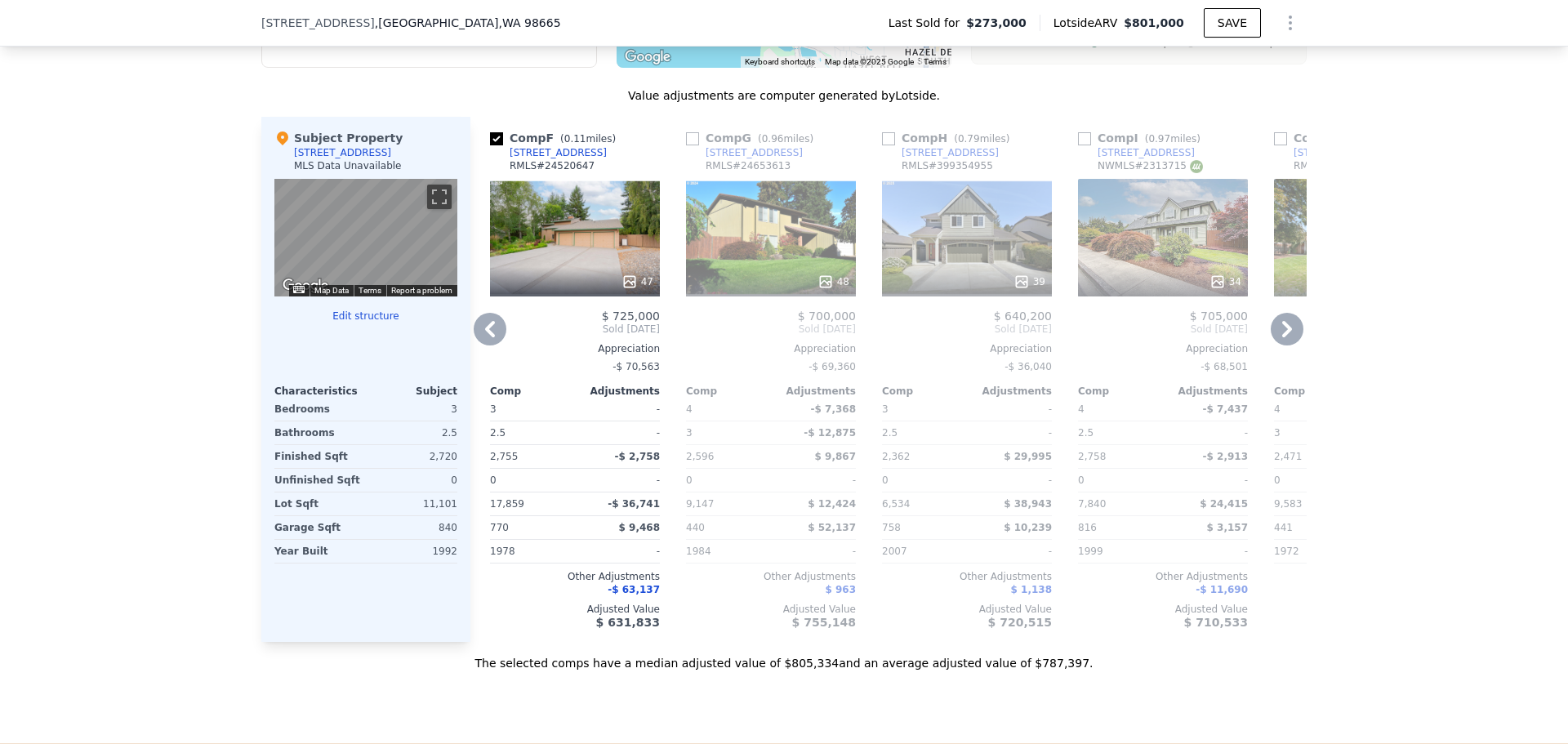
type input "$ 150,000"
click at [1282, 337] on icon at bounding box center [1286, 328] width 10 height 17
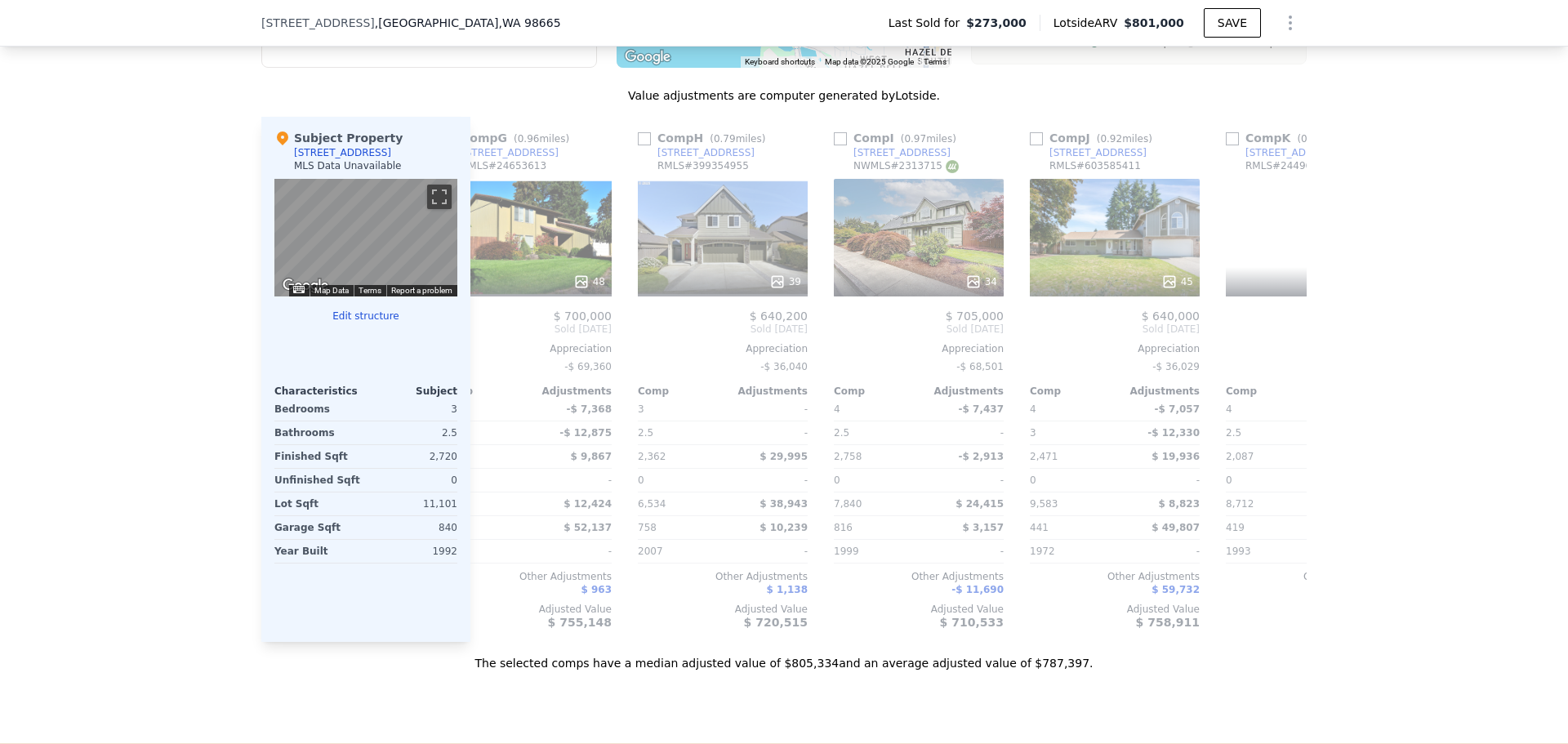
scroll to position [0, 1372]
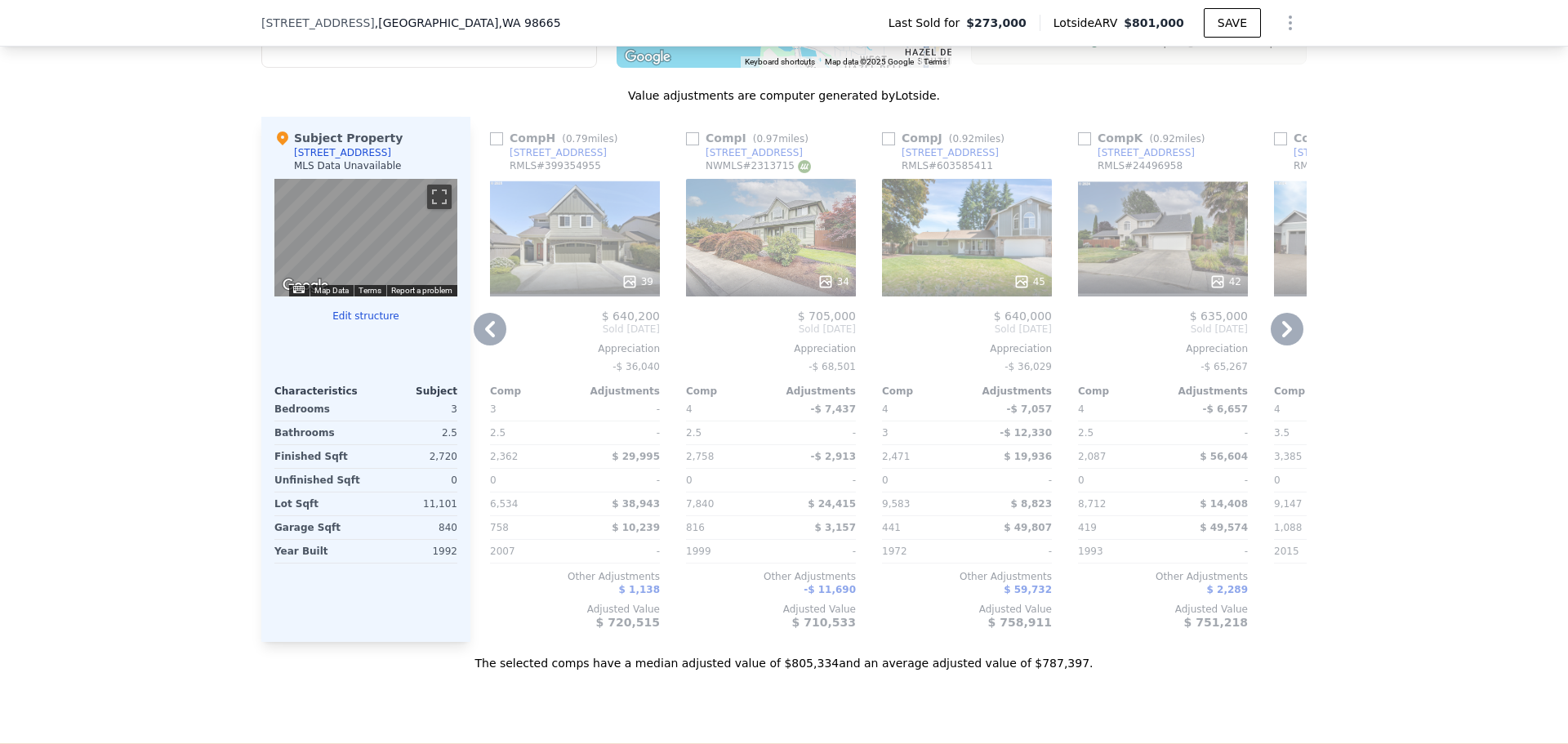
click at [1282, 337] on icon at bounding box center [1286, 328] width 10 height 17
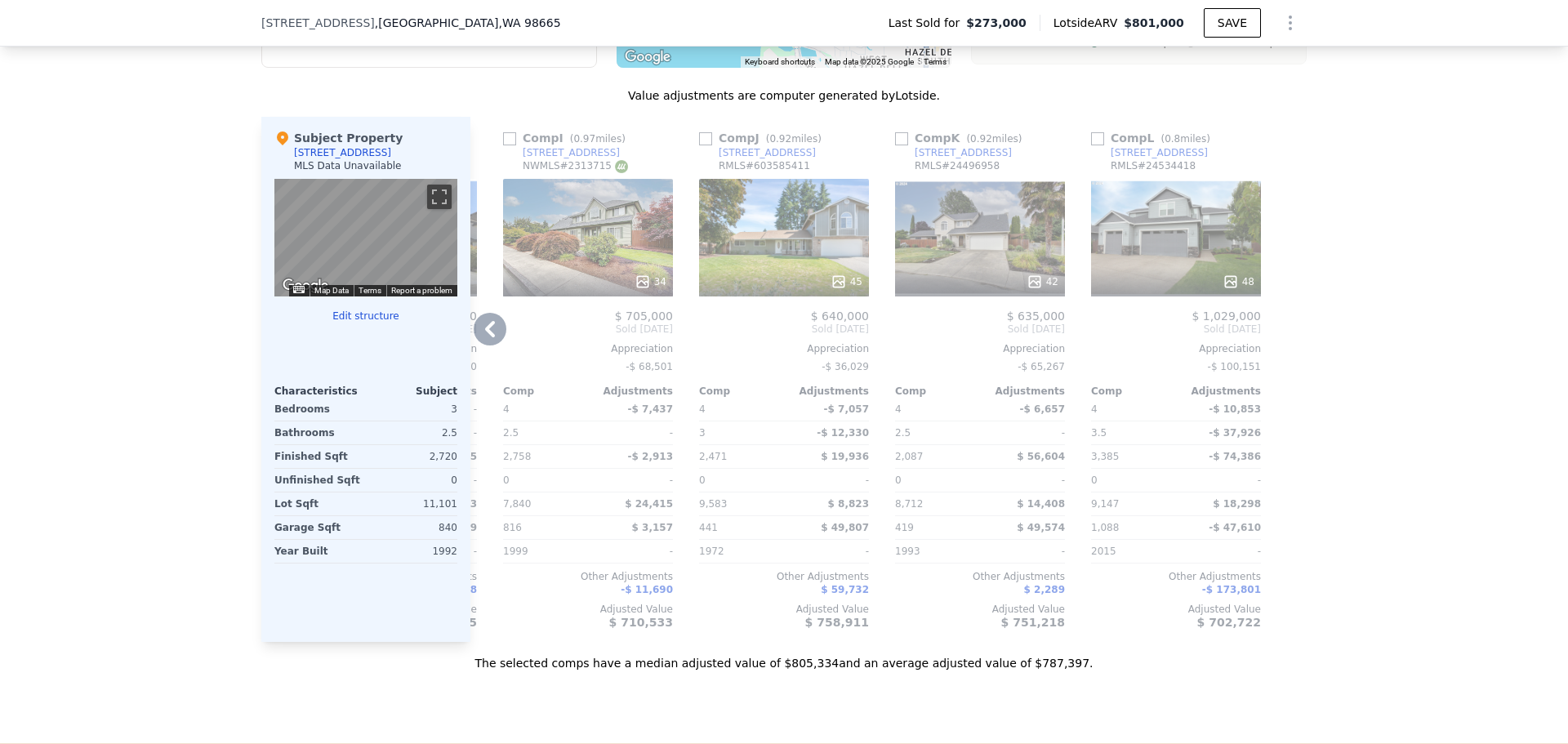
click at [488, 337] on icon at bounding box center [490, 328] width 10 height 17
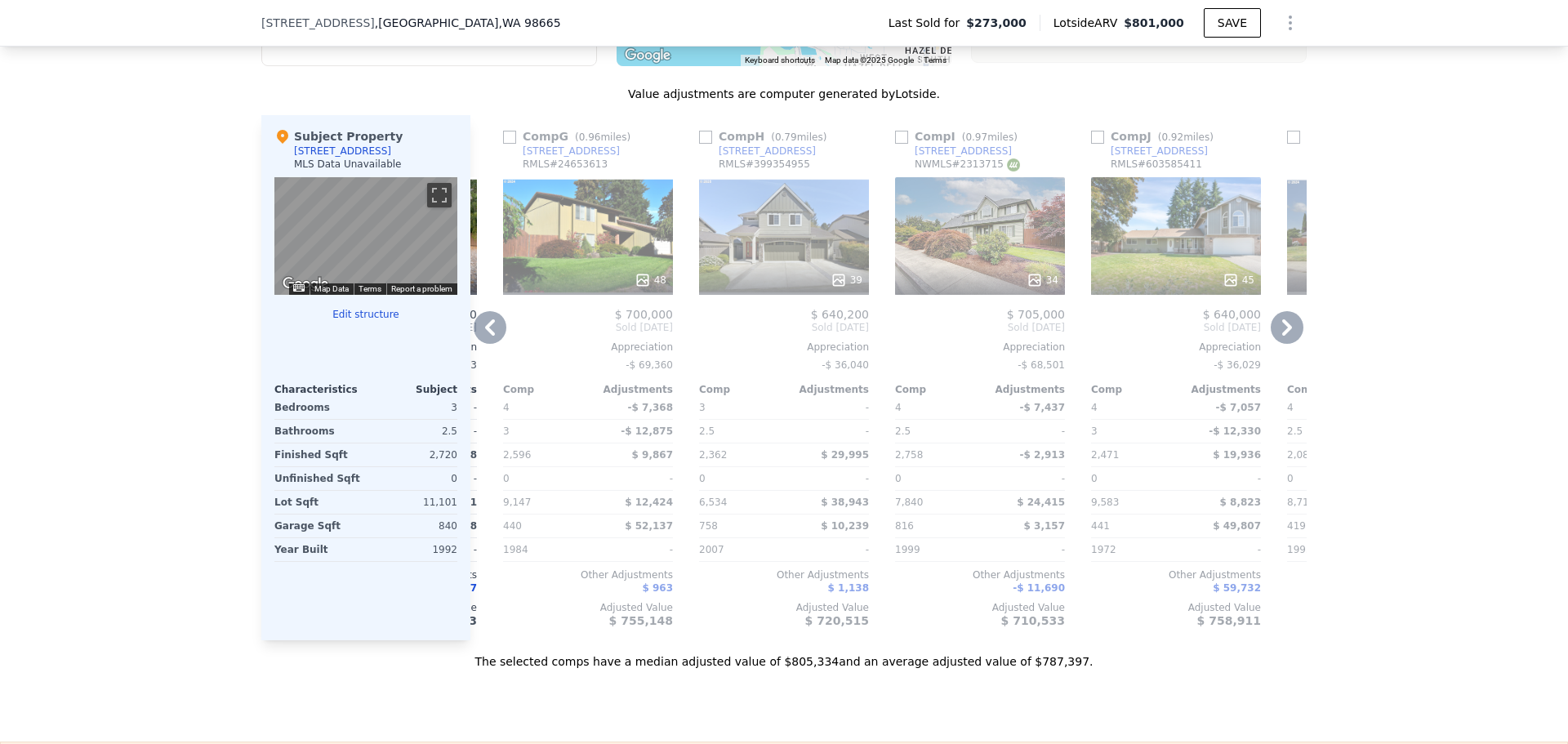
scroll to position [1715, 0]
click at [1285, 337] on icon at bounding box center [1286, 328] width 10 height 17
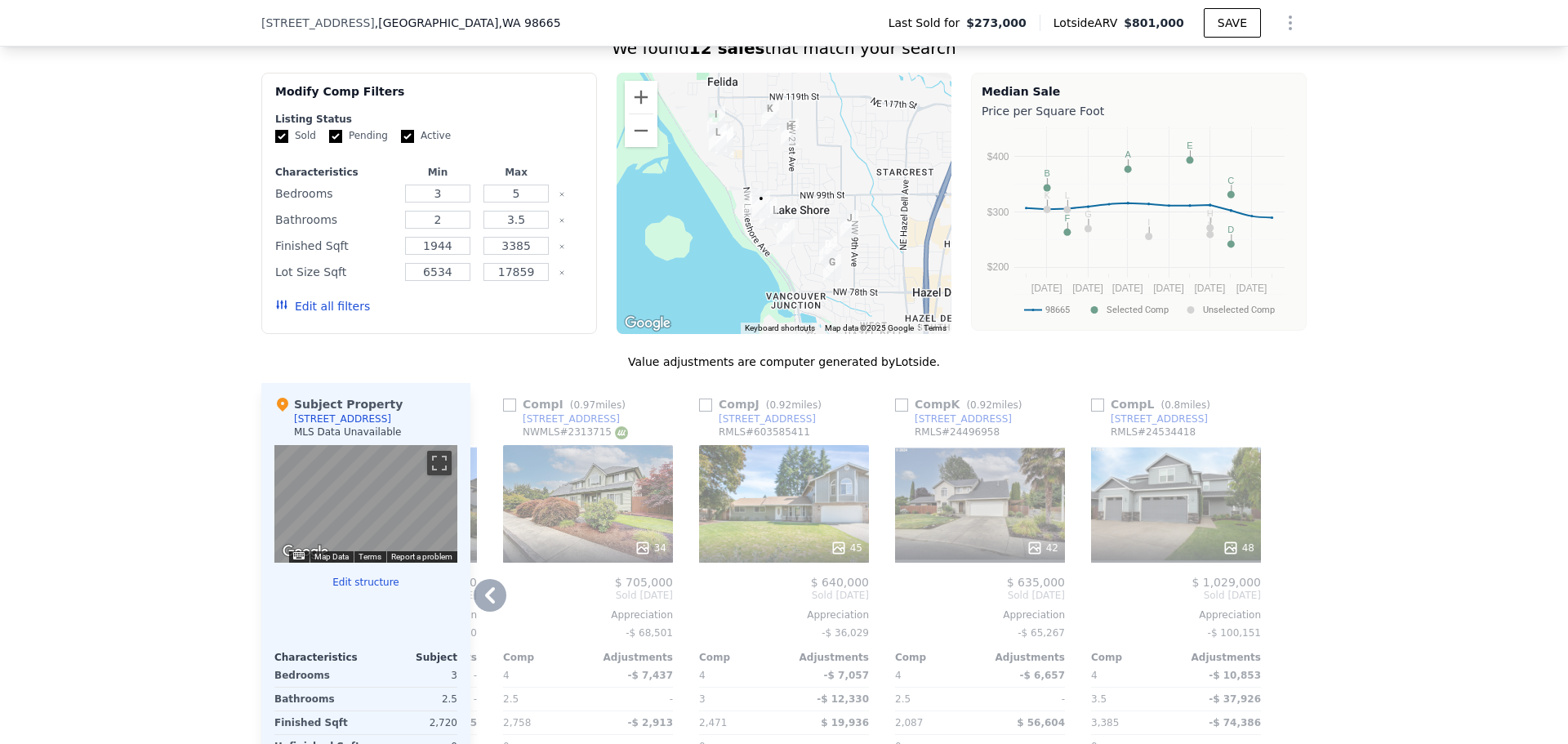
scroll to position [1389, 0]
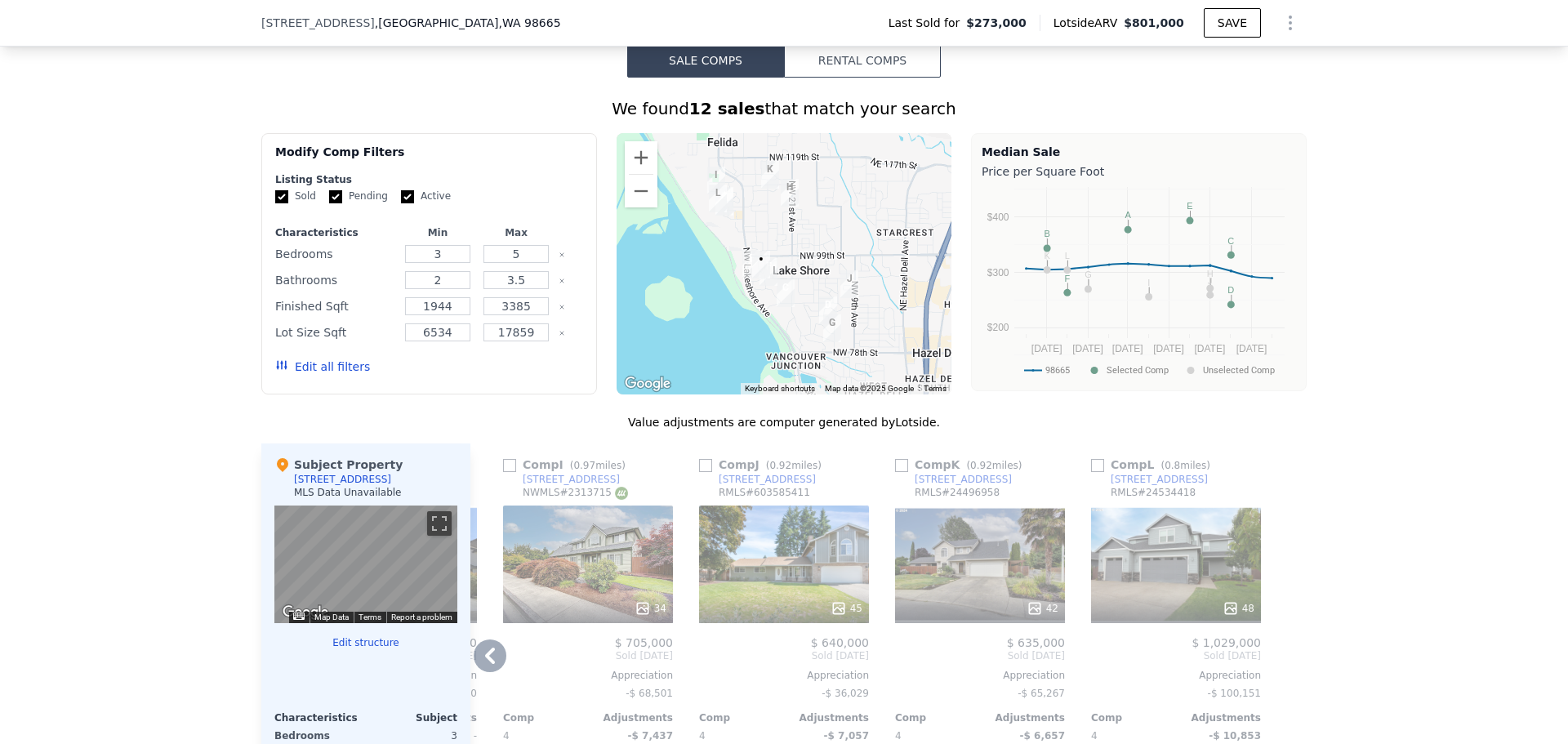
drag, startPoint x: 1348, startPoint y: -99, endPoint x: 92, endPoint y: 134, distance: 1277.4
click at [92, 134] on div "We found 12 sales that match your search Filters Map Prices Modify Comp Filters…" at bounding box center [784, 537] width 1568 height 920
click at [1469, 174] on div "We found 12 sales that match your search Filters Map Prices Modify Comp Filters…" at bounding box center [784, 537] width 1568 height 920
type input "$ 801,000"
type input "$ 0"
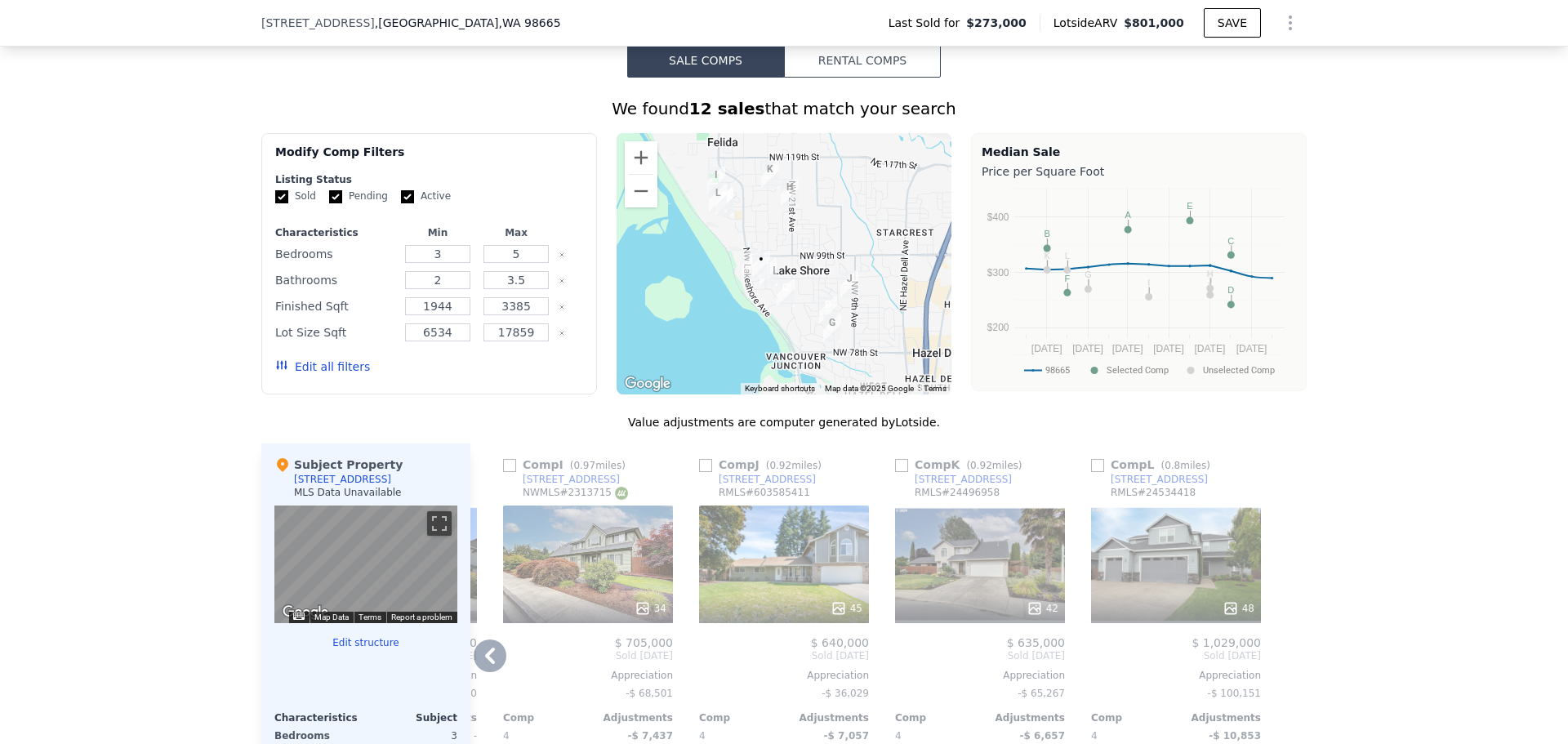
type input "$ 449,696"
click at [1390, 110] on div "We found 12 sales that match your search Filters Map Prices Modify Comp Filters…" at bounding box center [784, 537] width 1568 height 920
click at [1360, 199] on div "We found 12 sales that match your search Filters Map Prices Modify Comp Filters…" at bounding box center [784, 537] width 1568 height 920
click at [1447, 203] on div "We found 12 sales that match your search Filters Map Prices Modify Comp Filters…" at bounding box center [784, 537] width 1568 height 920
click at [1385, 187] on div "We found 12 sales that match your search Filters Map Prices Modify Comp Filters…" at bounding box center [784, 537] width 1568 height 920
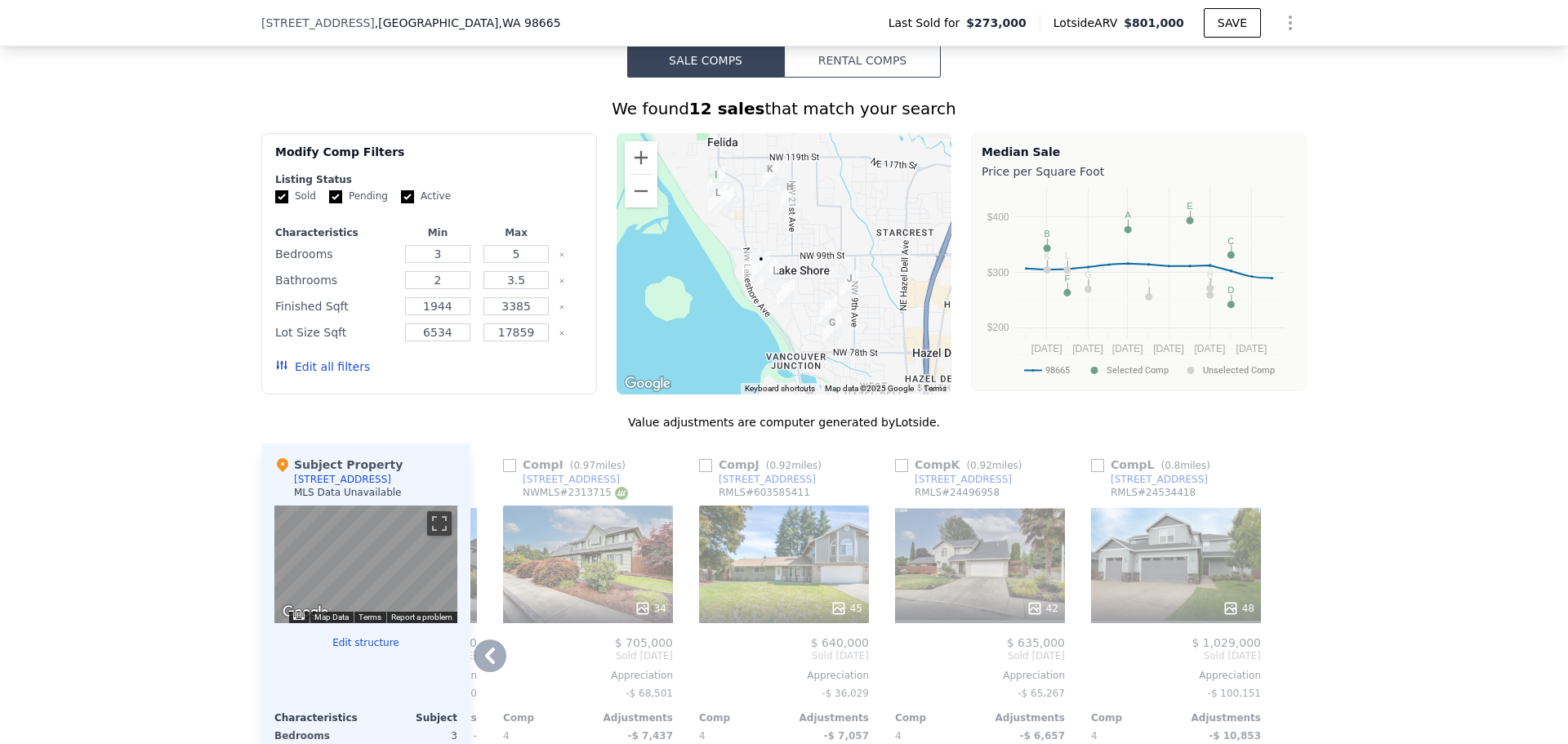
click at [1410, 201] on div "We found 12 sales that match your search Filters Map Prices Modify Comp Filters…" at bounding box center [784, 537] width 1568 height 920
click at [1418, 205] on div "We found 12 sales that match your search Filters Map Prices Modify Comp Filters…" at bounding box center [784, 537] width 1568 height 920
